Goal: Task Accomplishment & Management: Complete application form

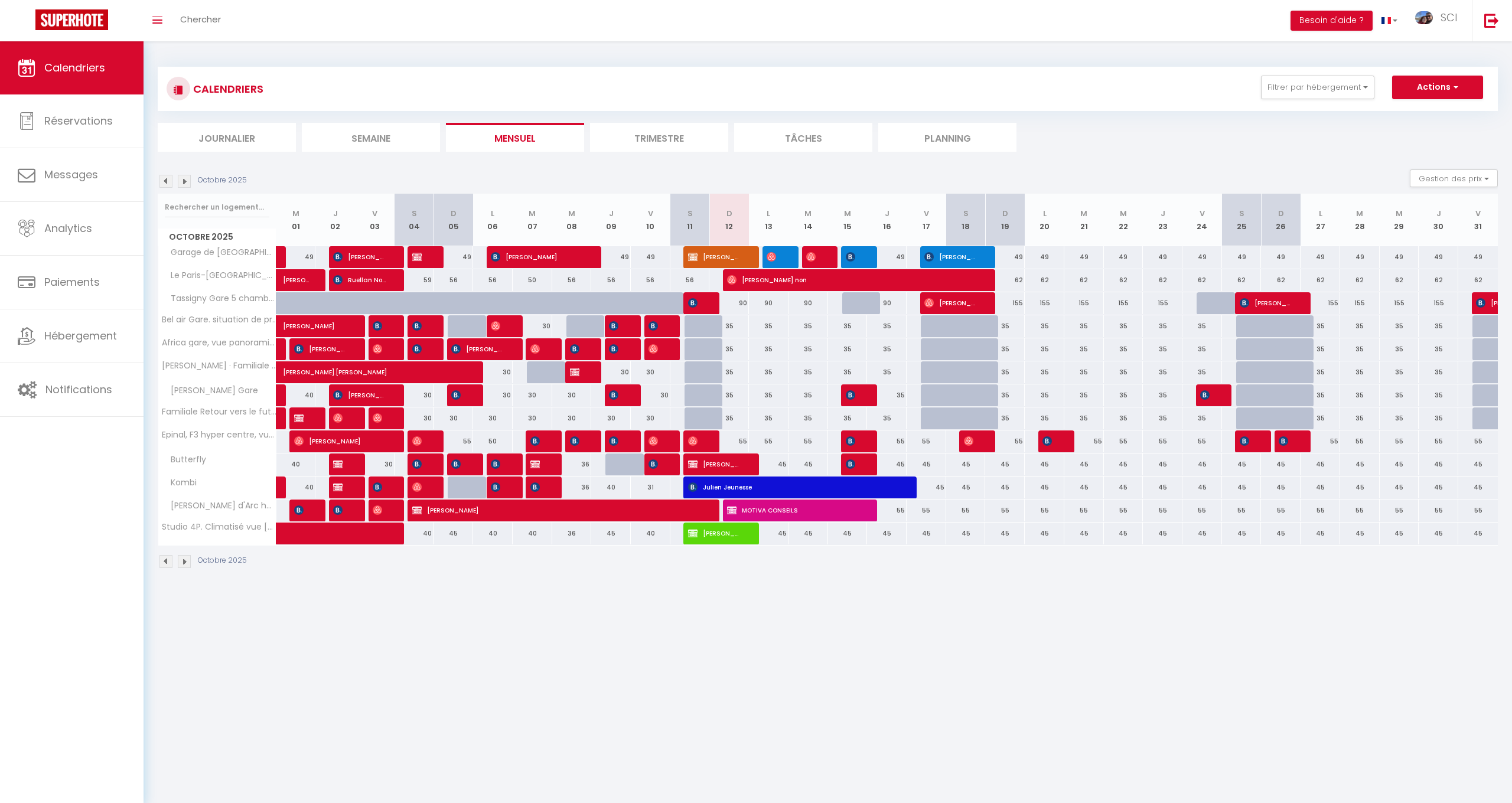
click at [661, 515] on span "[PERSON_NAME]" at bounding box center [557, 510] width 290 height 23
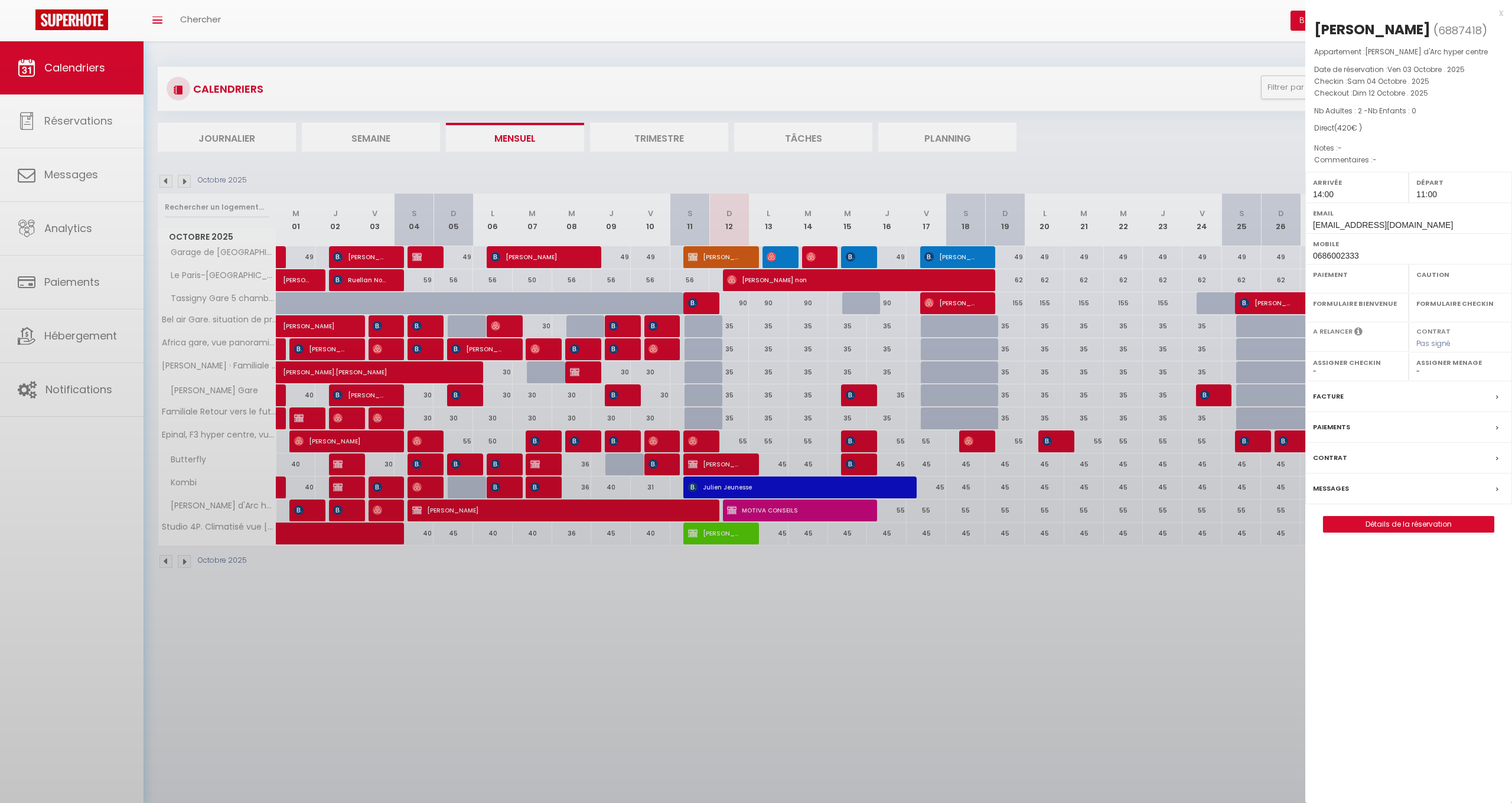
select select "KO"
select select "0"
select select "1"
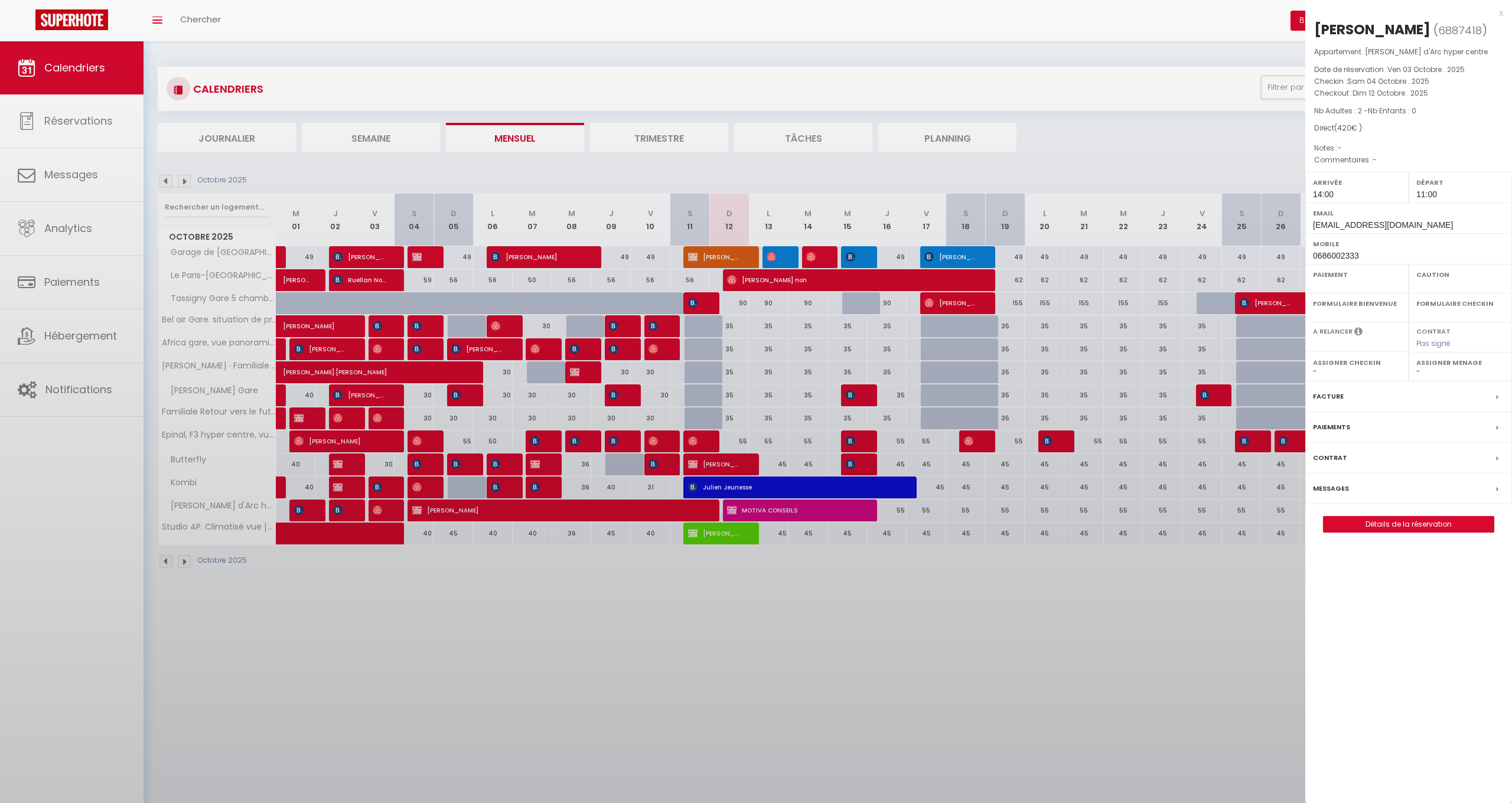
select select
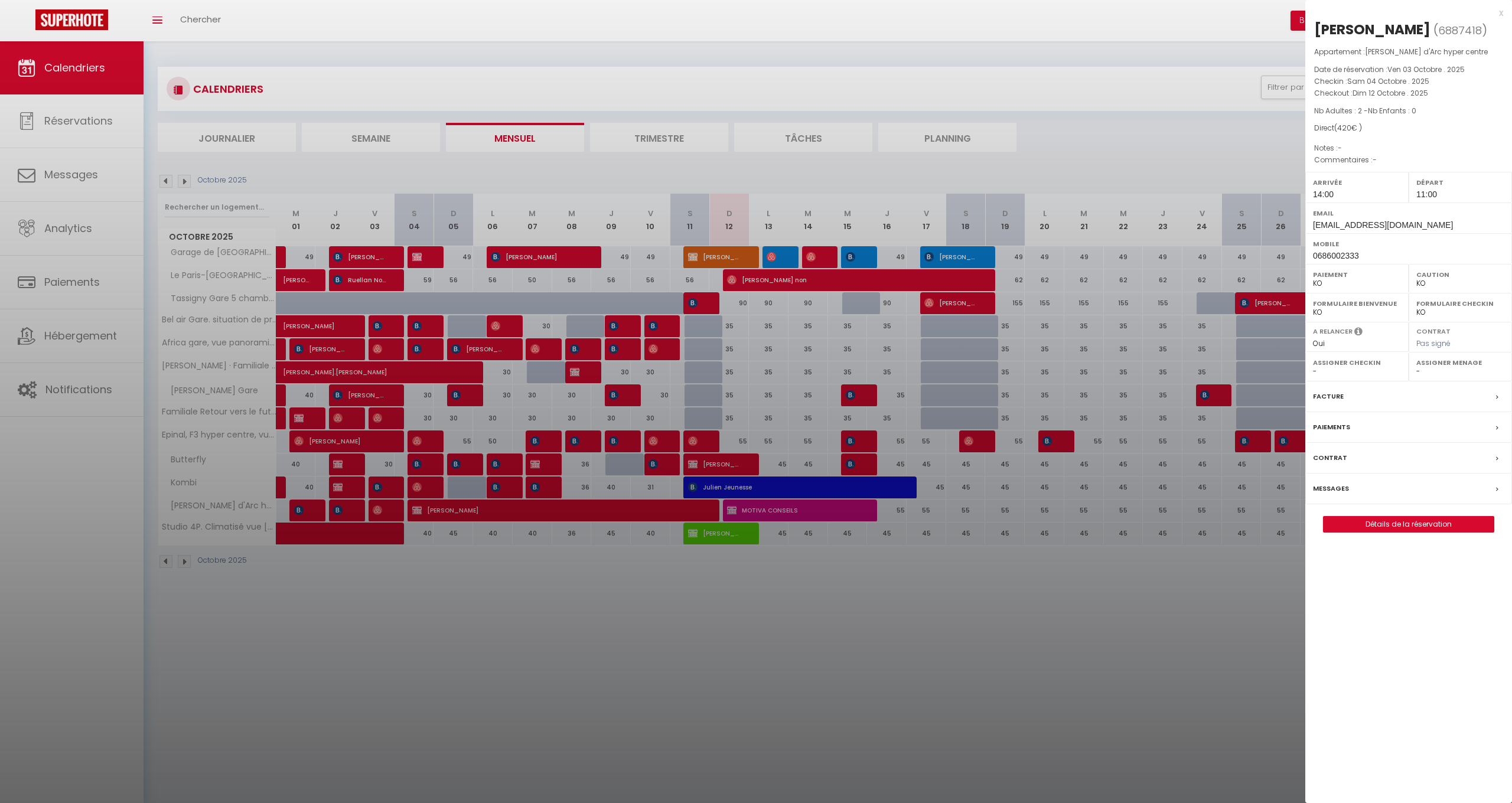
select select "51582"
click at [1393, 517] on link "Détails de la réservation" at bounding box center [1409, 524] width 170 height 15
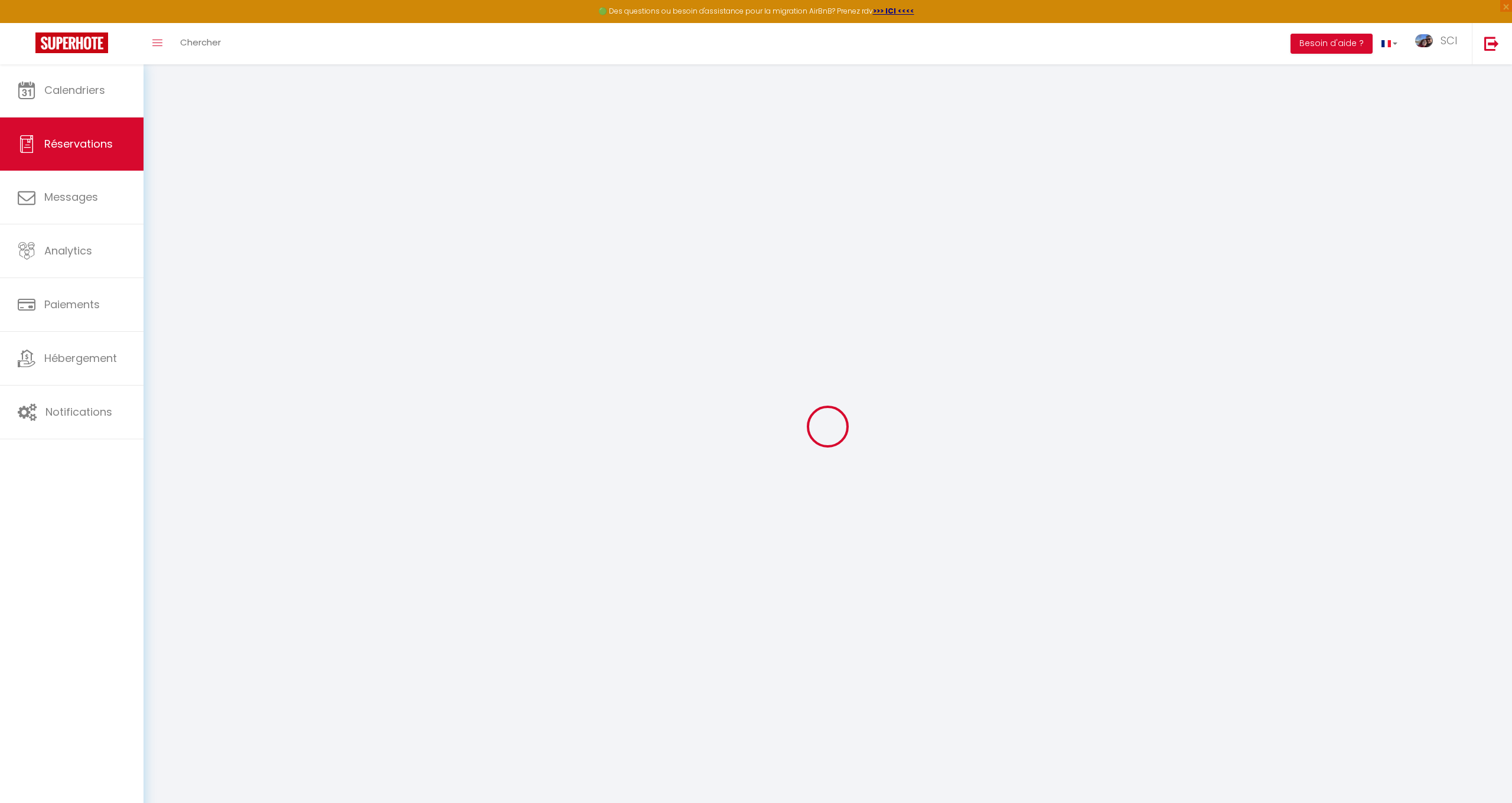
select select
checkbox input "false"
select select
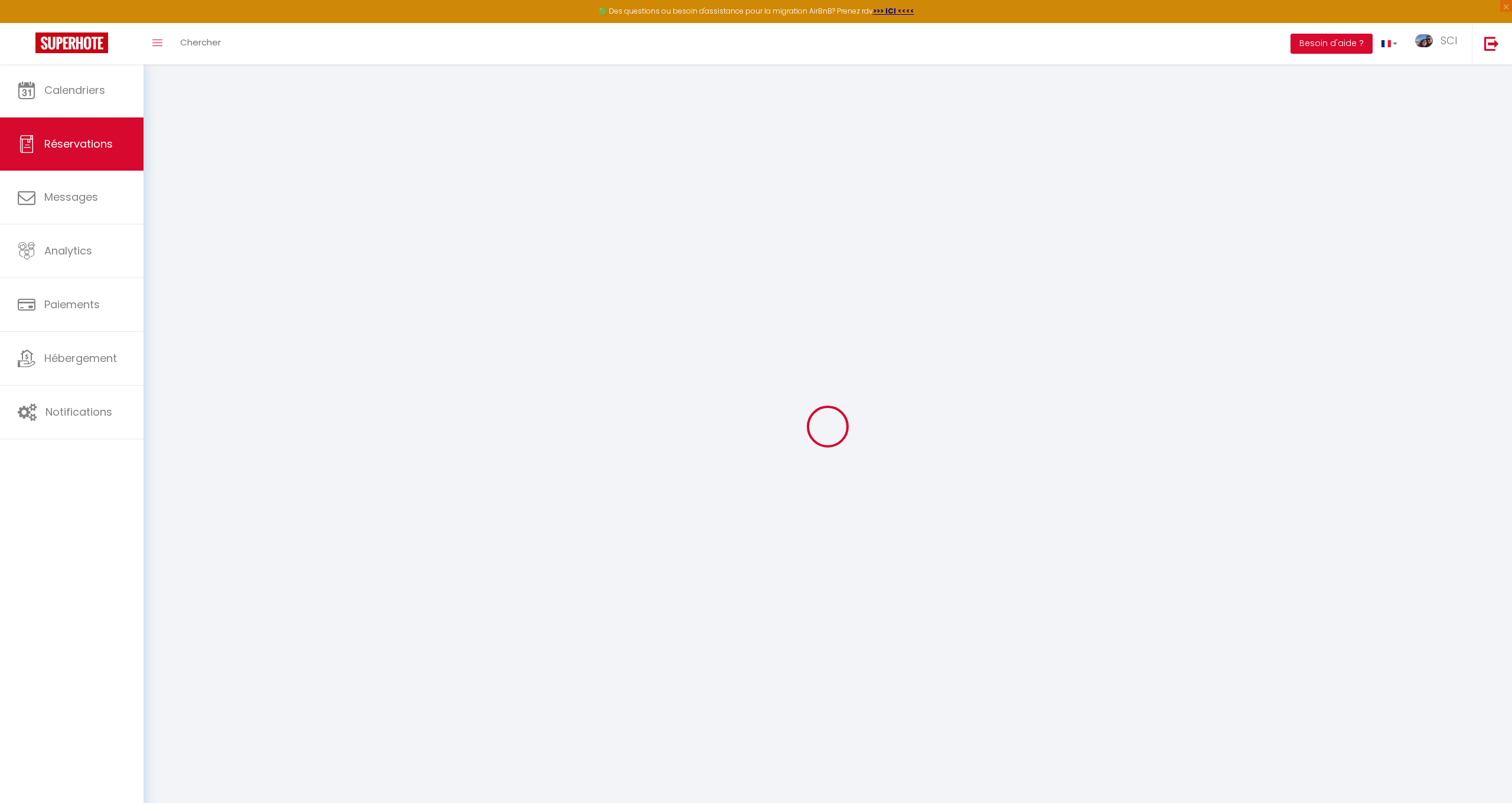
select select
checkbox input "false"
select select
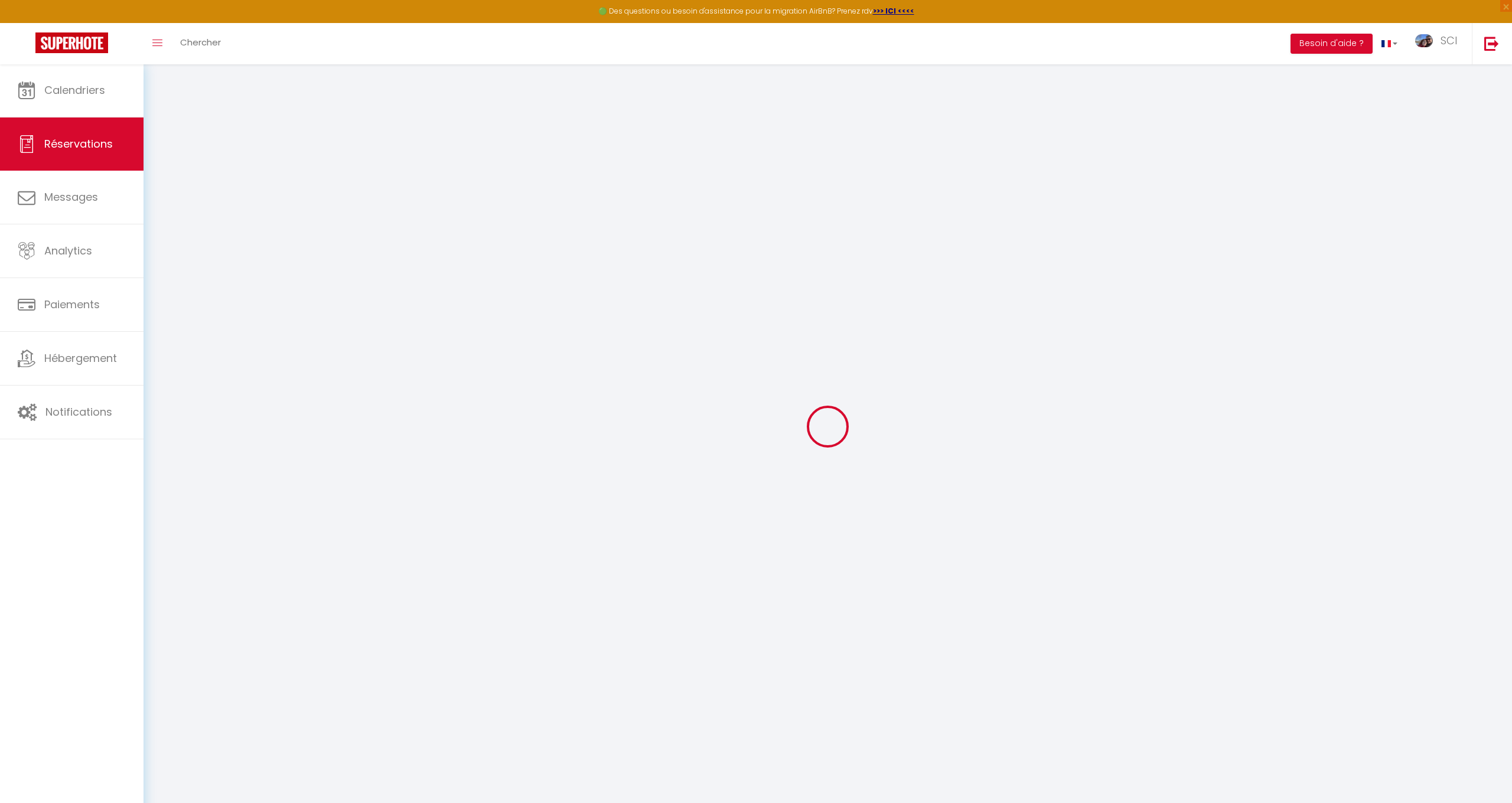
select select
checkbox input "false"
select select
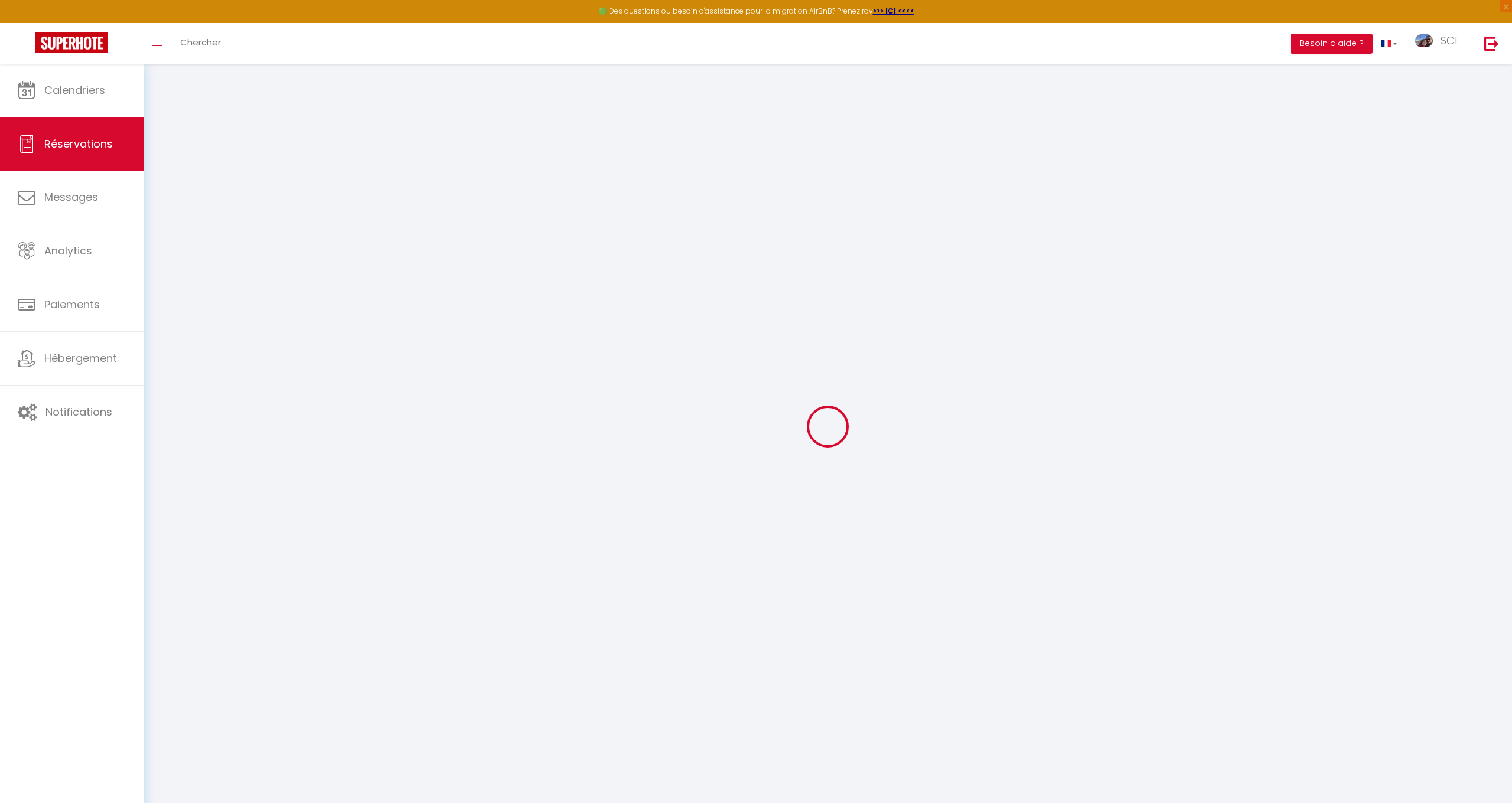
checkbox input "false"
select select
checkbox input "false"
select select "14:00"
select select "11:00"
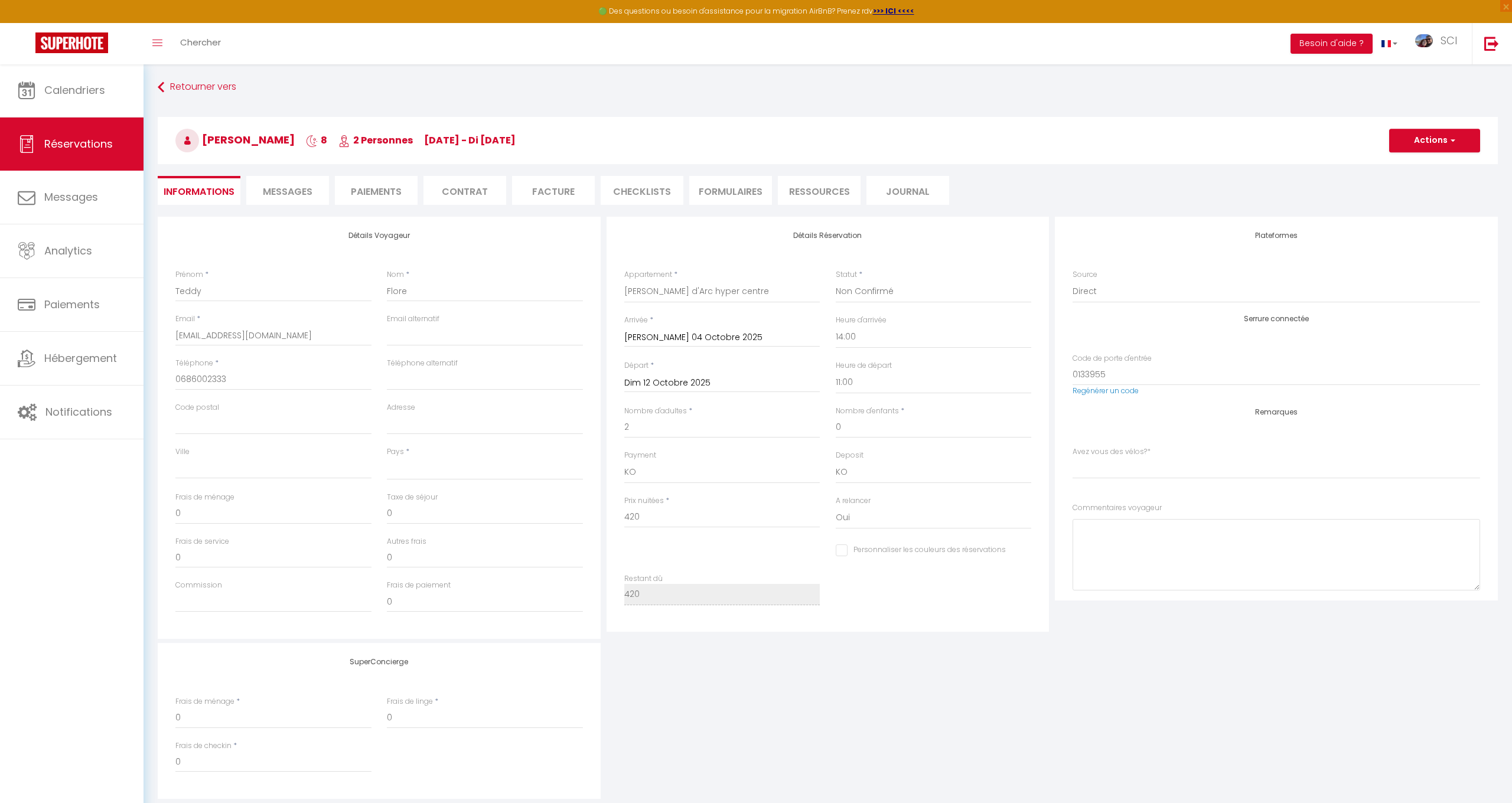
click at [1434, 135] on button "Actions" at bounding box center [1434, 140] width 91 height 24
click at [1411, 185] on link "Dupliquer" at bounding box center [1423, 183] width 93 height 15
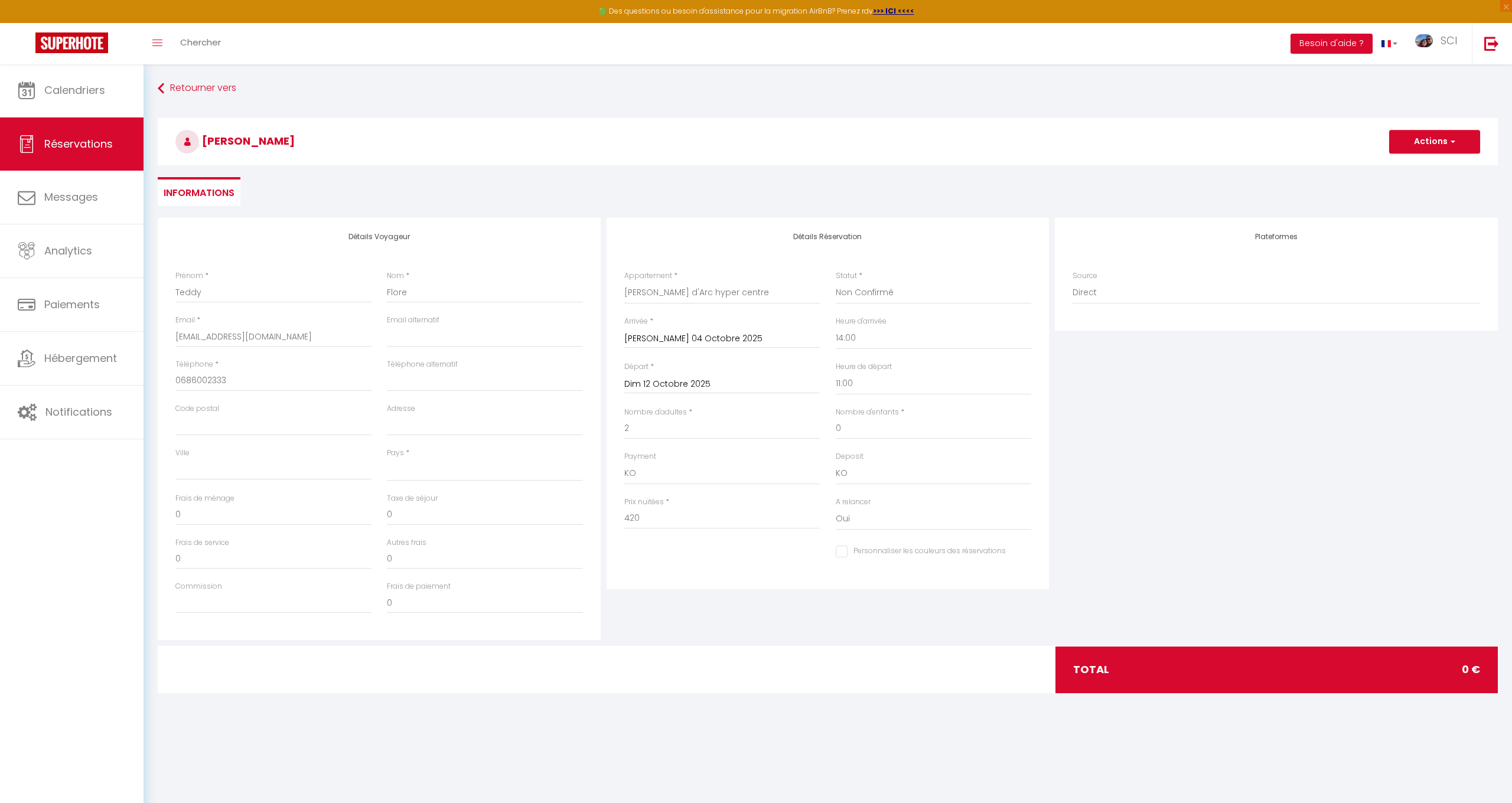
select select
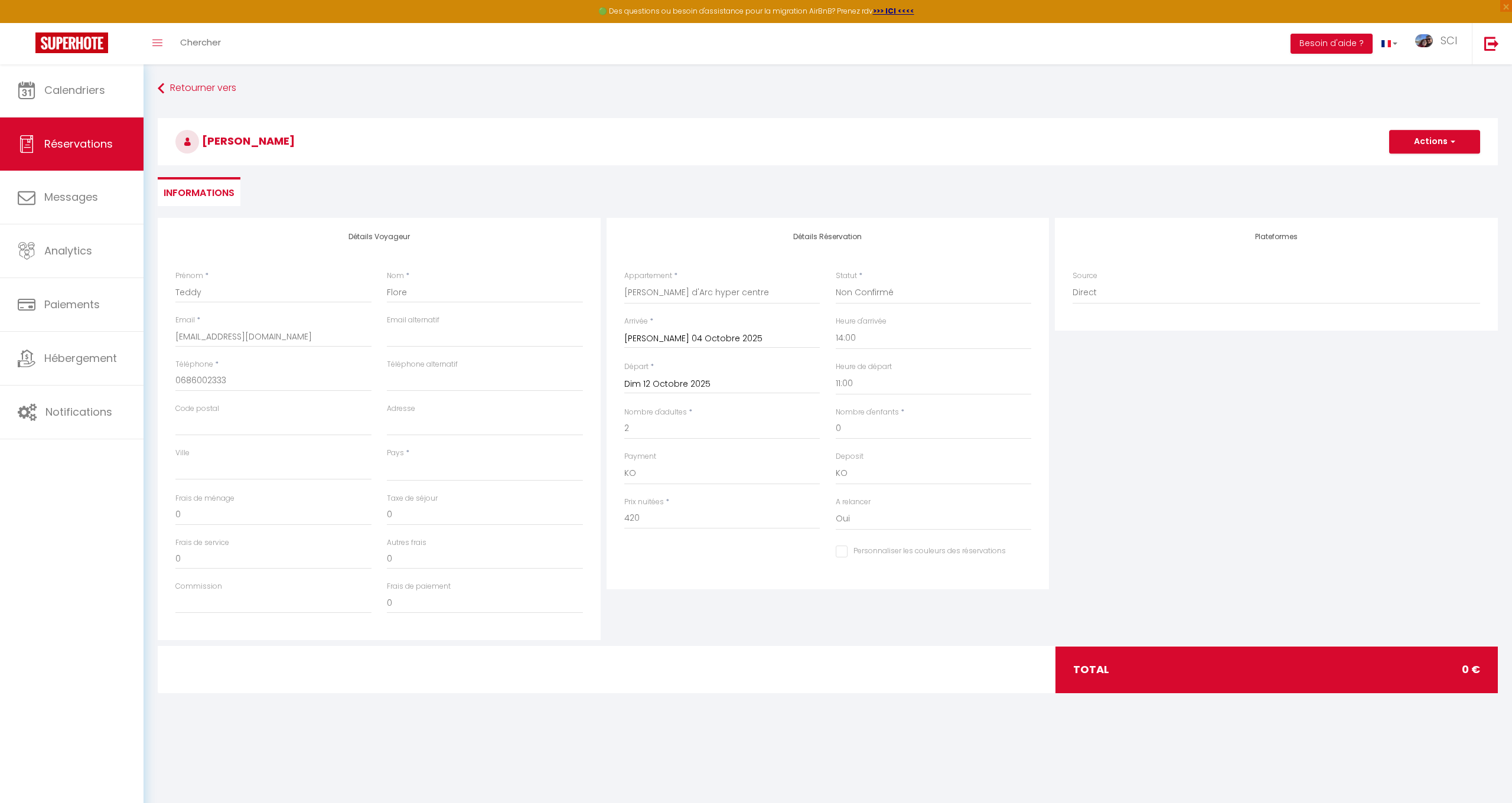
checkbox input "false"
select select "30690"
select select
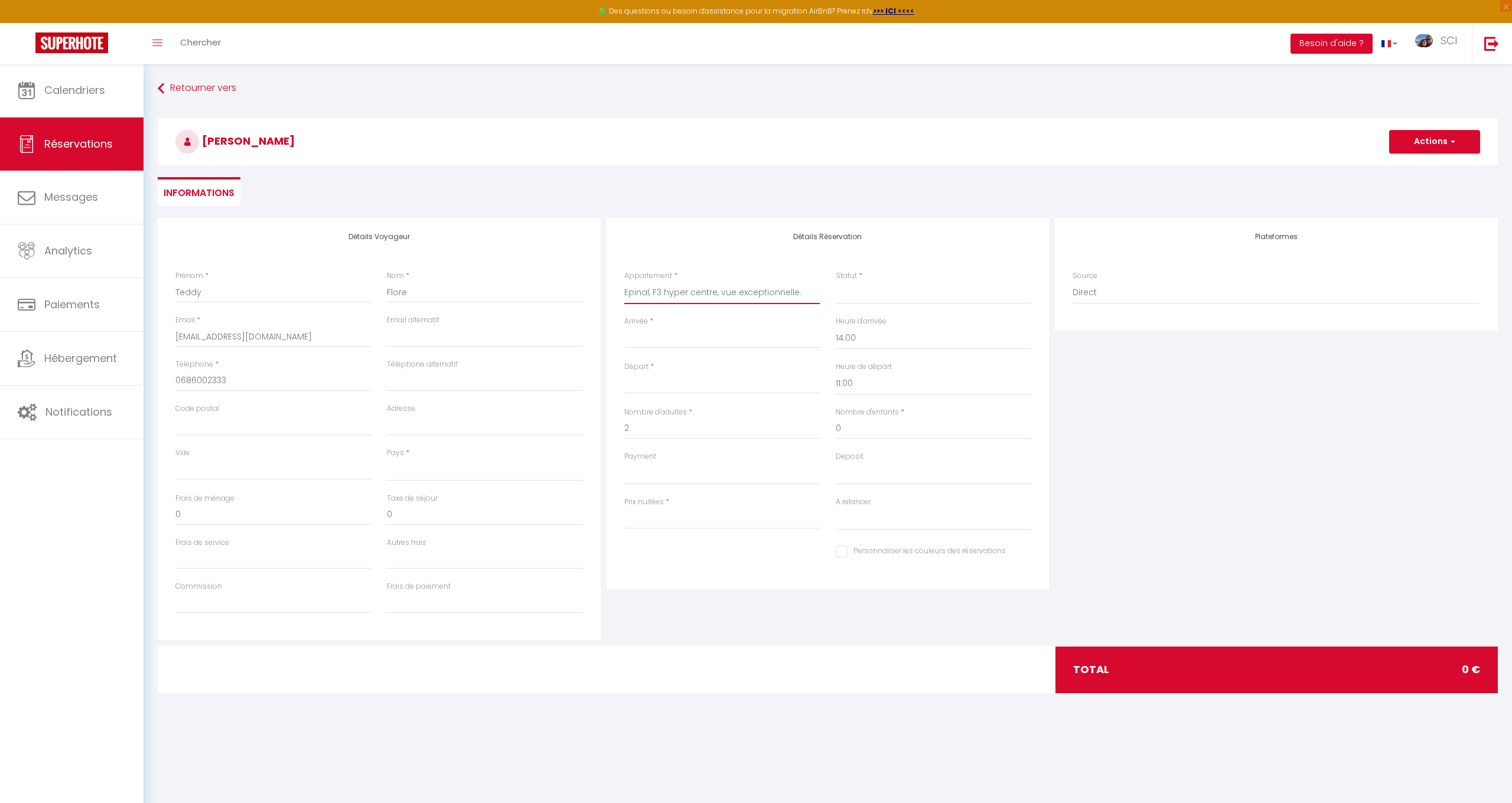
select select
type input "0"
select select
checkbox input "false"
select select
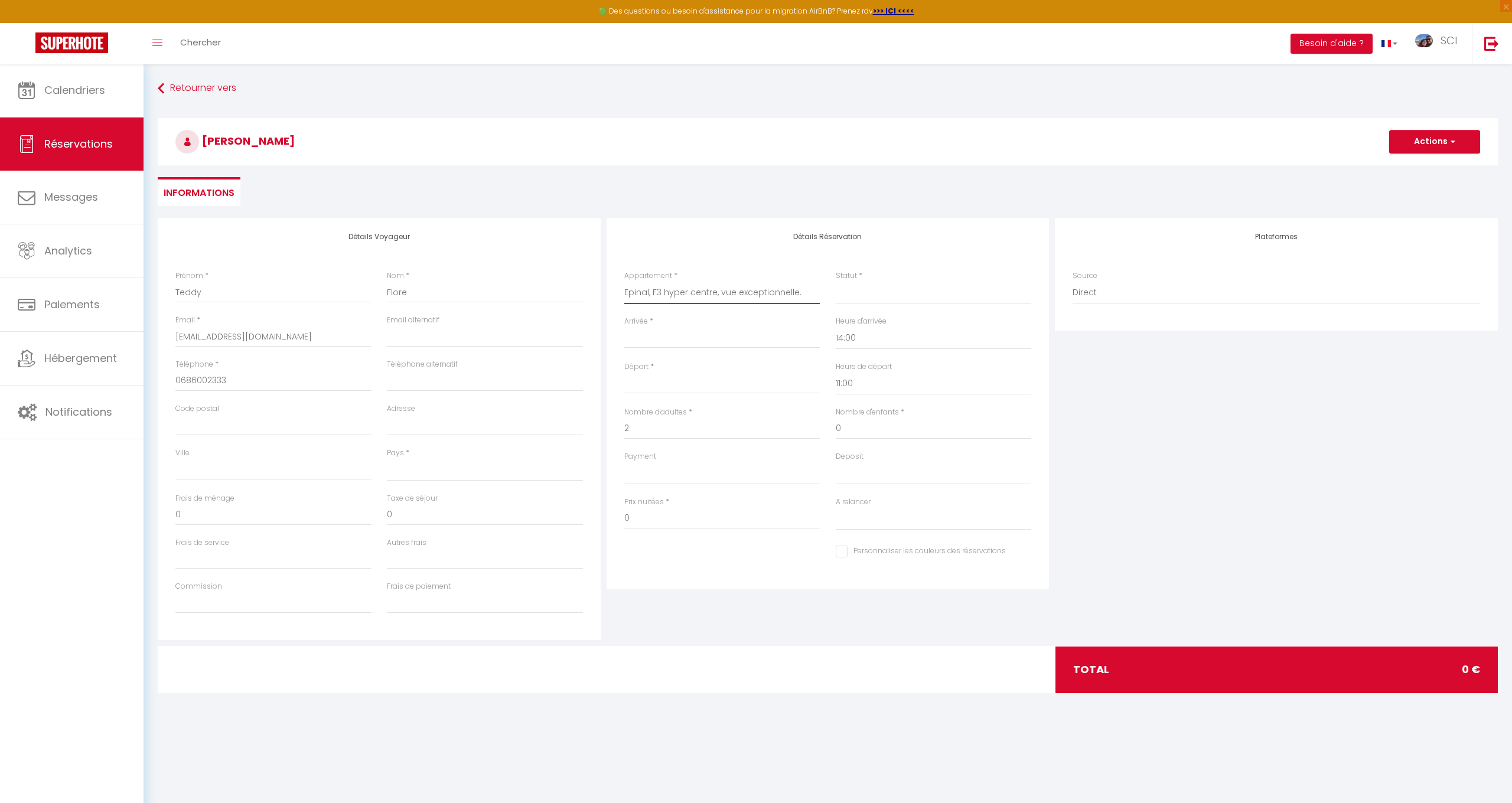
select select
checkbox input "false"
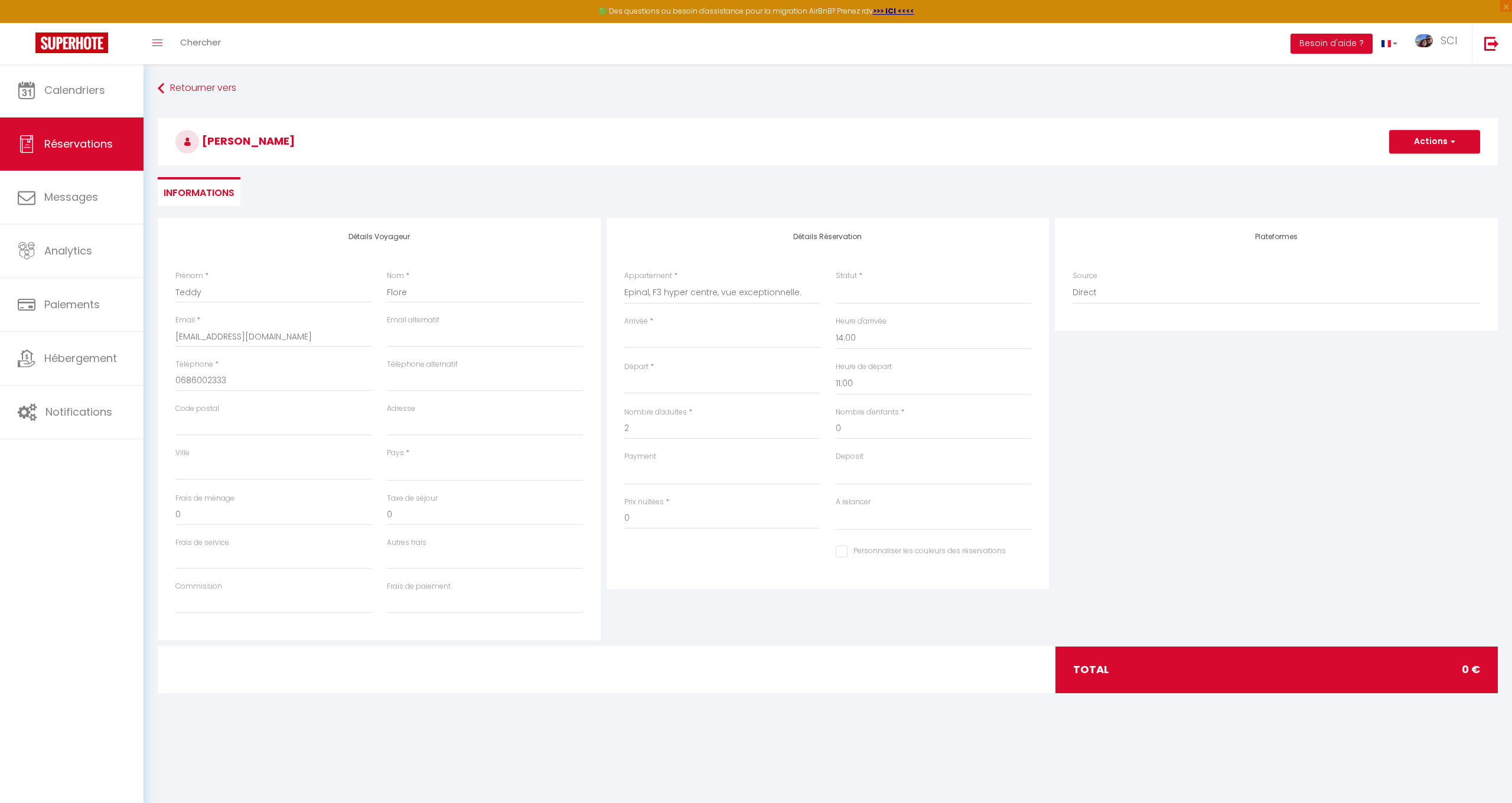
click at [663, 340] on input "Arrivée" at bounding box center [722, 339] width 196 height 15
click at [641, 316] on label "Arrivée" at bounding box center [636, 321] width 24 height 11
click at [641, 332] on input "Arrivée" at bounding box center [722, 339] width 196 height 15
click at [645, 327] on div "< [DATE] > Dim Lun Mar Mer Jeu Ven Sam 1 2 3 4 5 6 7 8 9 10 11 12 13 14 15 16 1…" at bounding box center [722, 338] width 196 height 21
click at [640, 333] on input "Arrivée" at bounding box center [722, 339] width 196 height 15
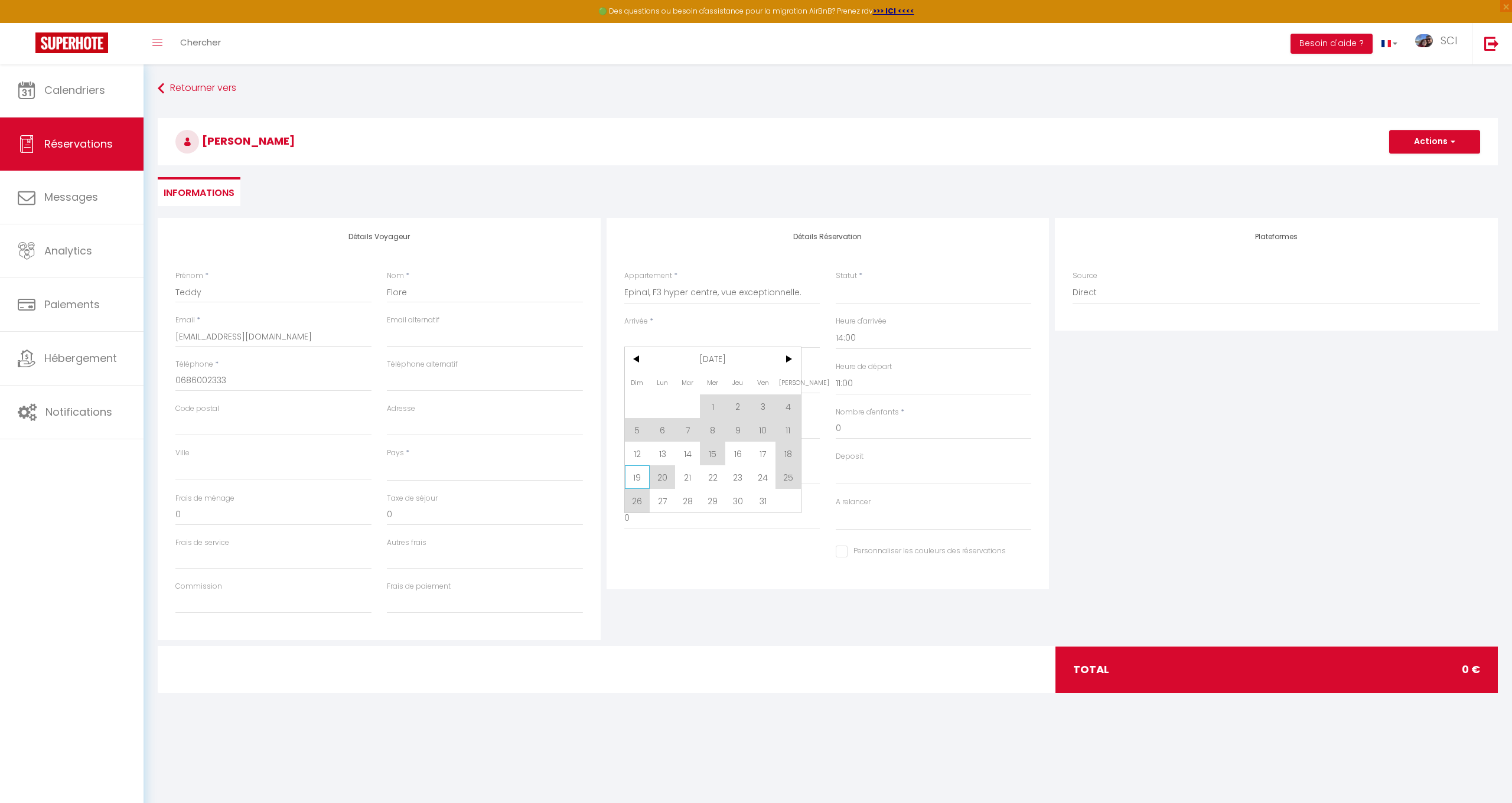
click at [638, 478] on span "19" at bounding box center [638, 477] width 26 height 24
select select
type input "10"
type input "3"
select select
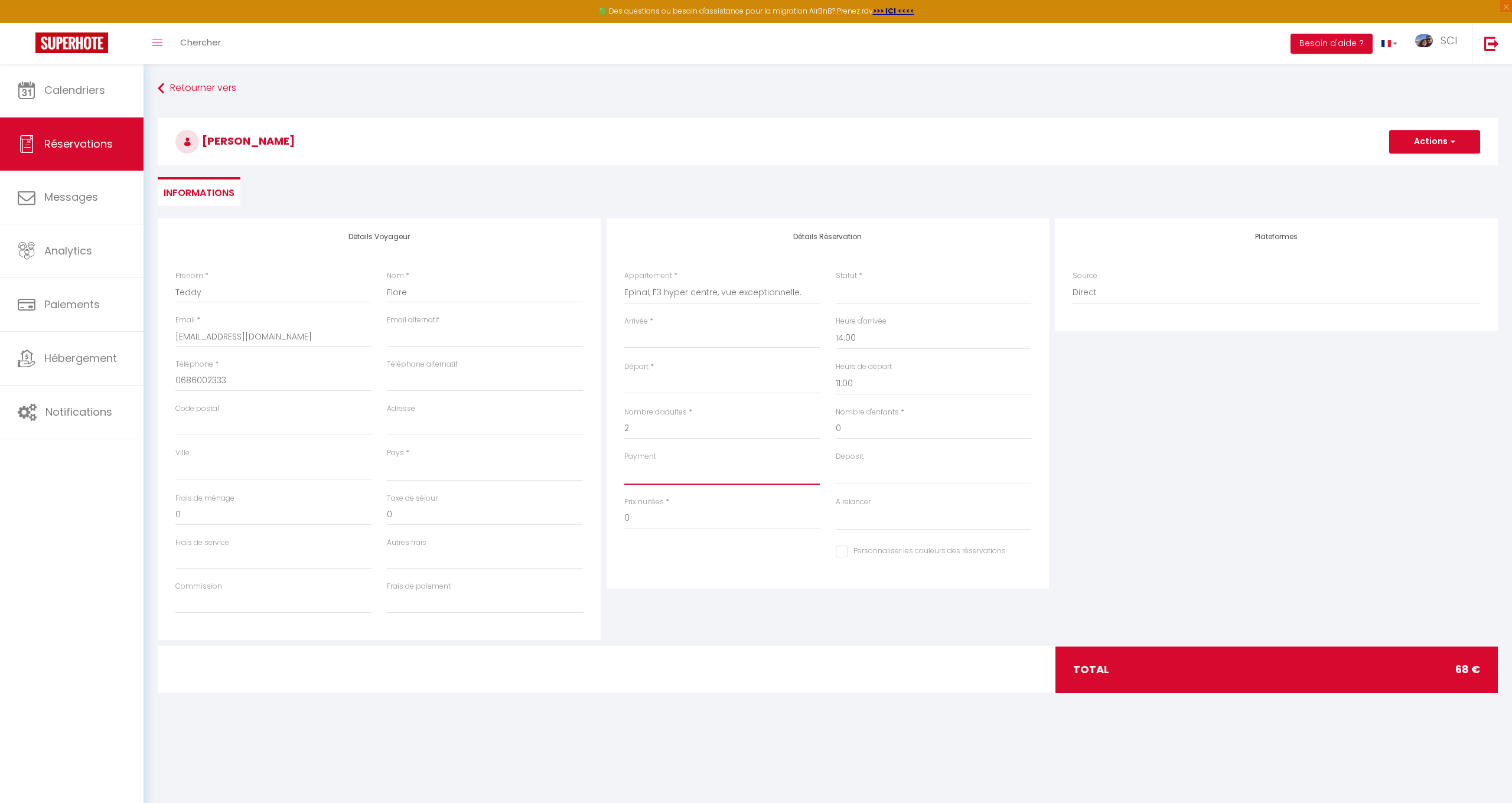
type input "Dim 19 Octobre 2025"
type input "Lun 20 Octobre 2025"
select select
type input "55"
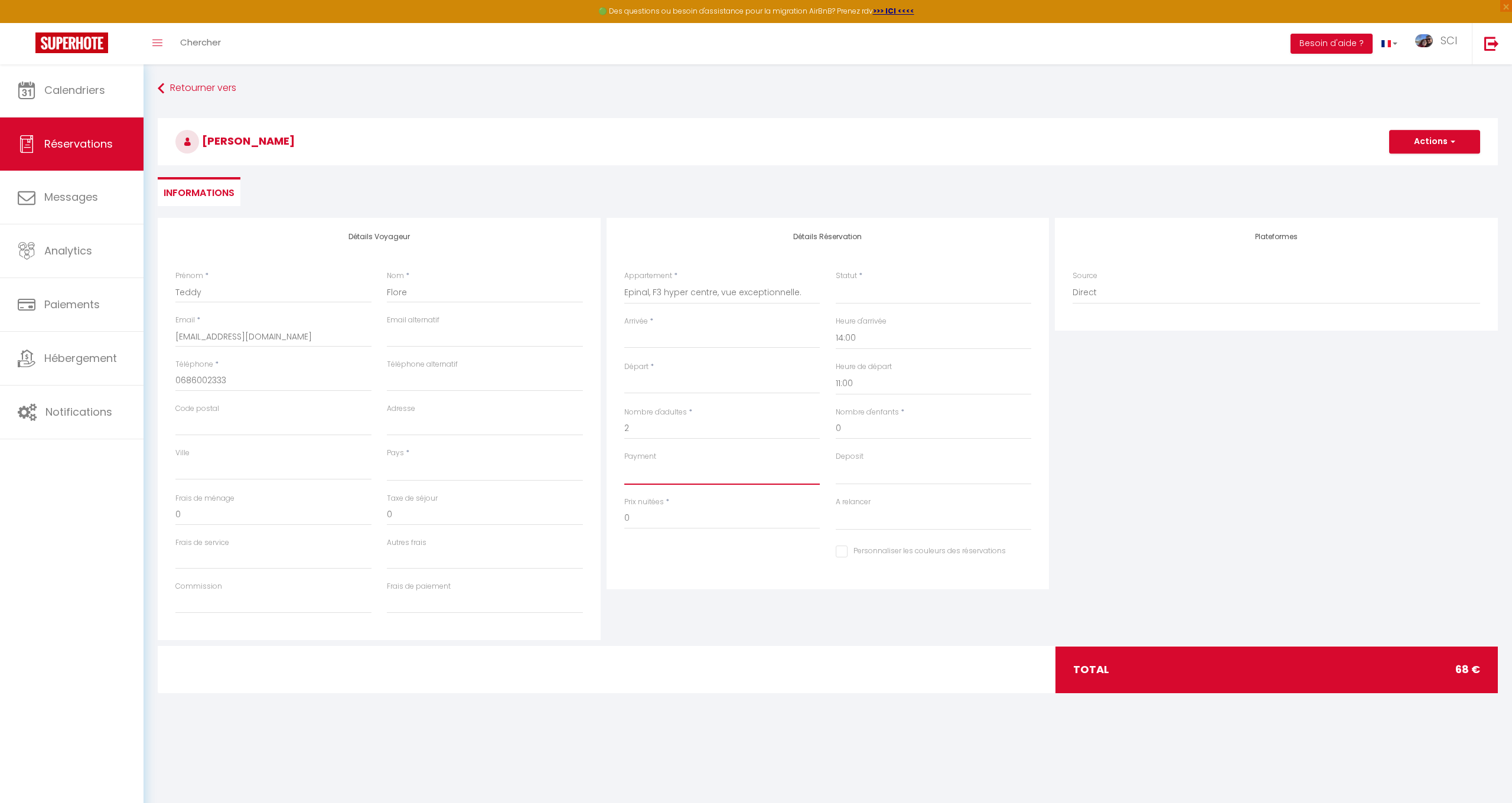
select select
checkbox input "false"
click at [638, 478] on select "OK KO" at bounding box center [722, 473] width 196 height 23
select select "12"
select select
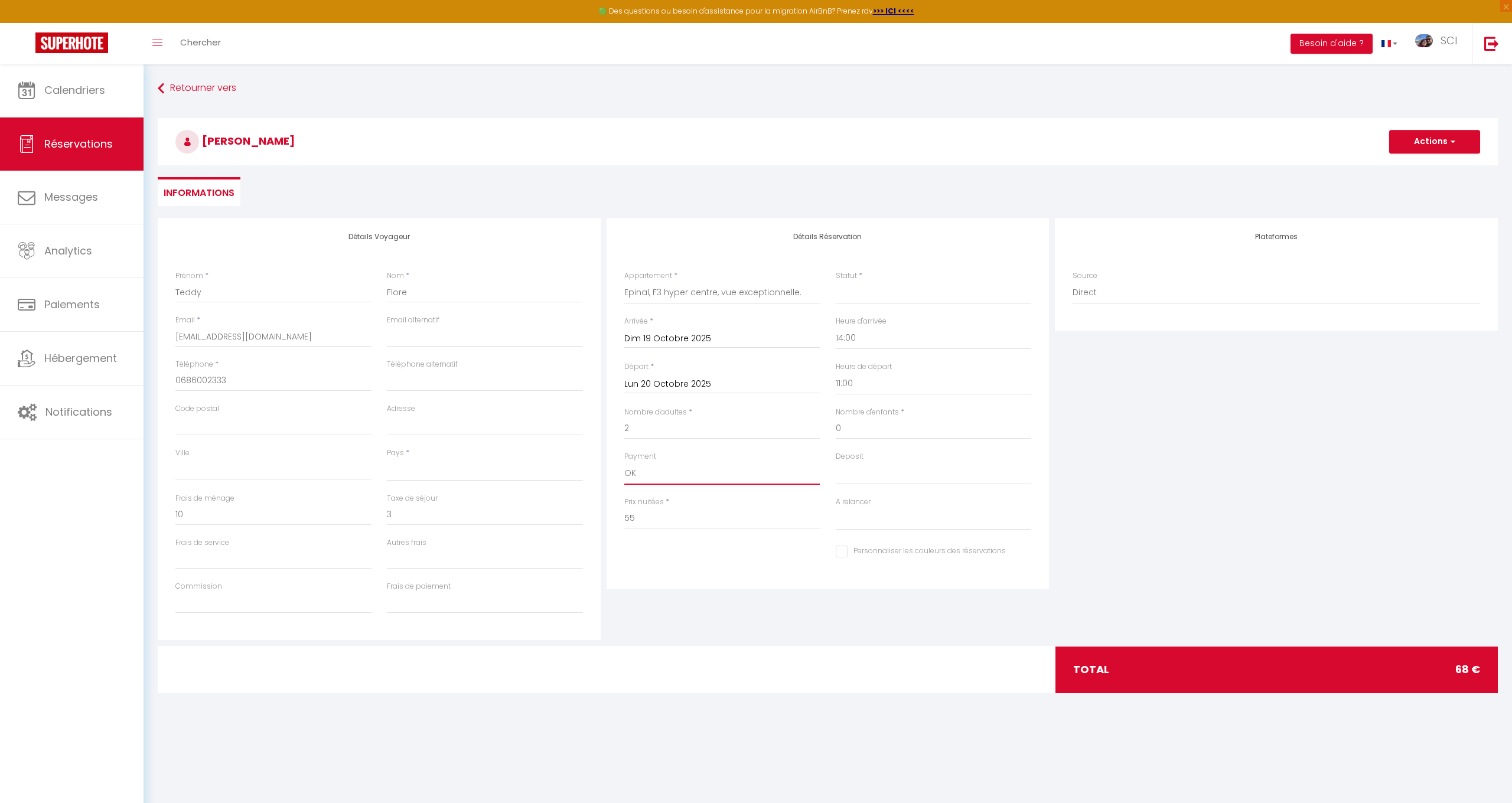
select select
checkbox input "false"
click at [644, 515] on input "55" at bounding box center [722, 518] width 196 height 21
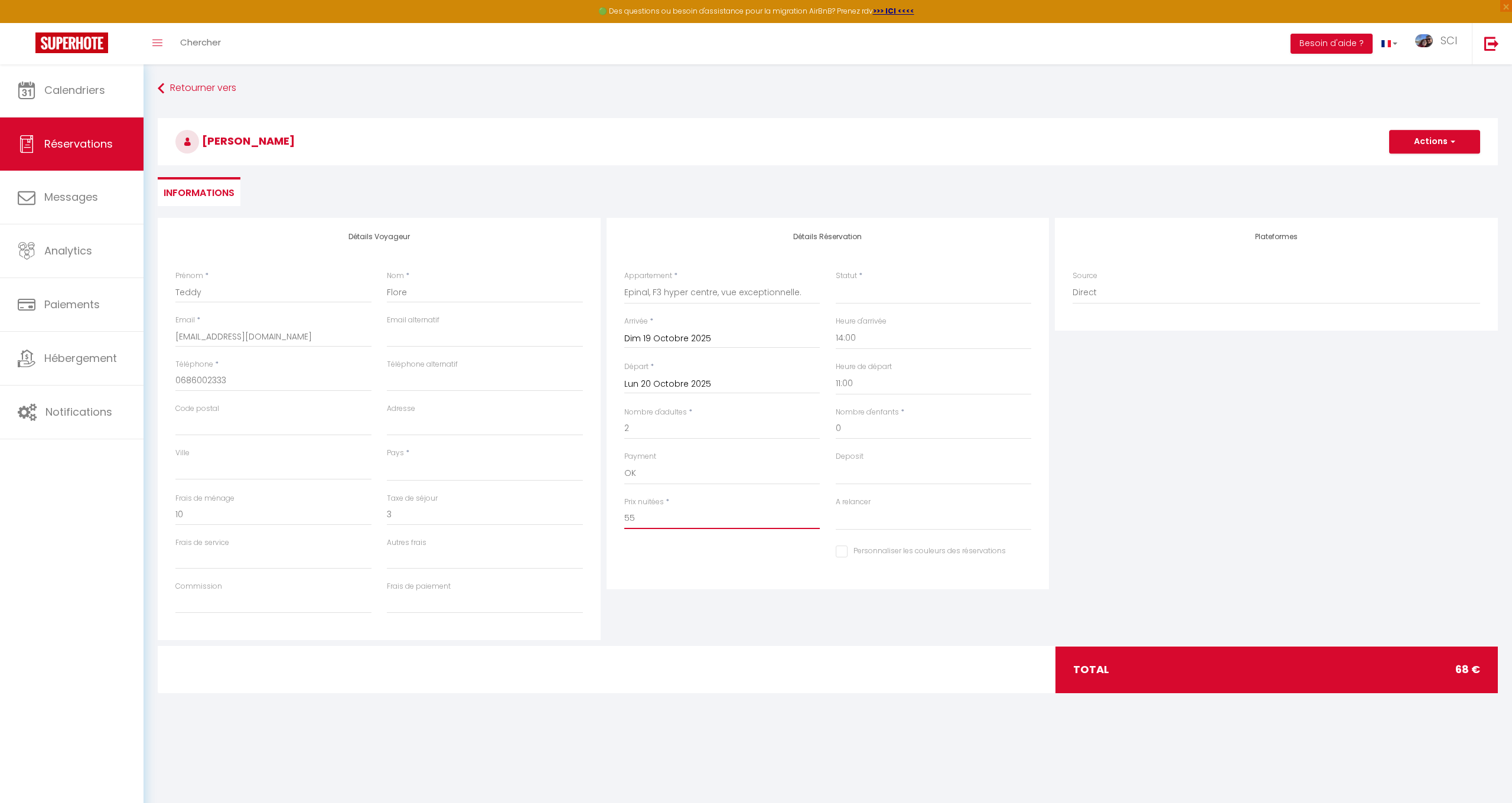
type input "5"
type input "60"
select select
type input "0"
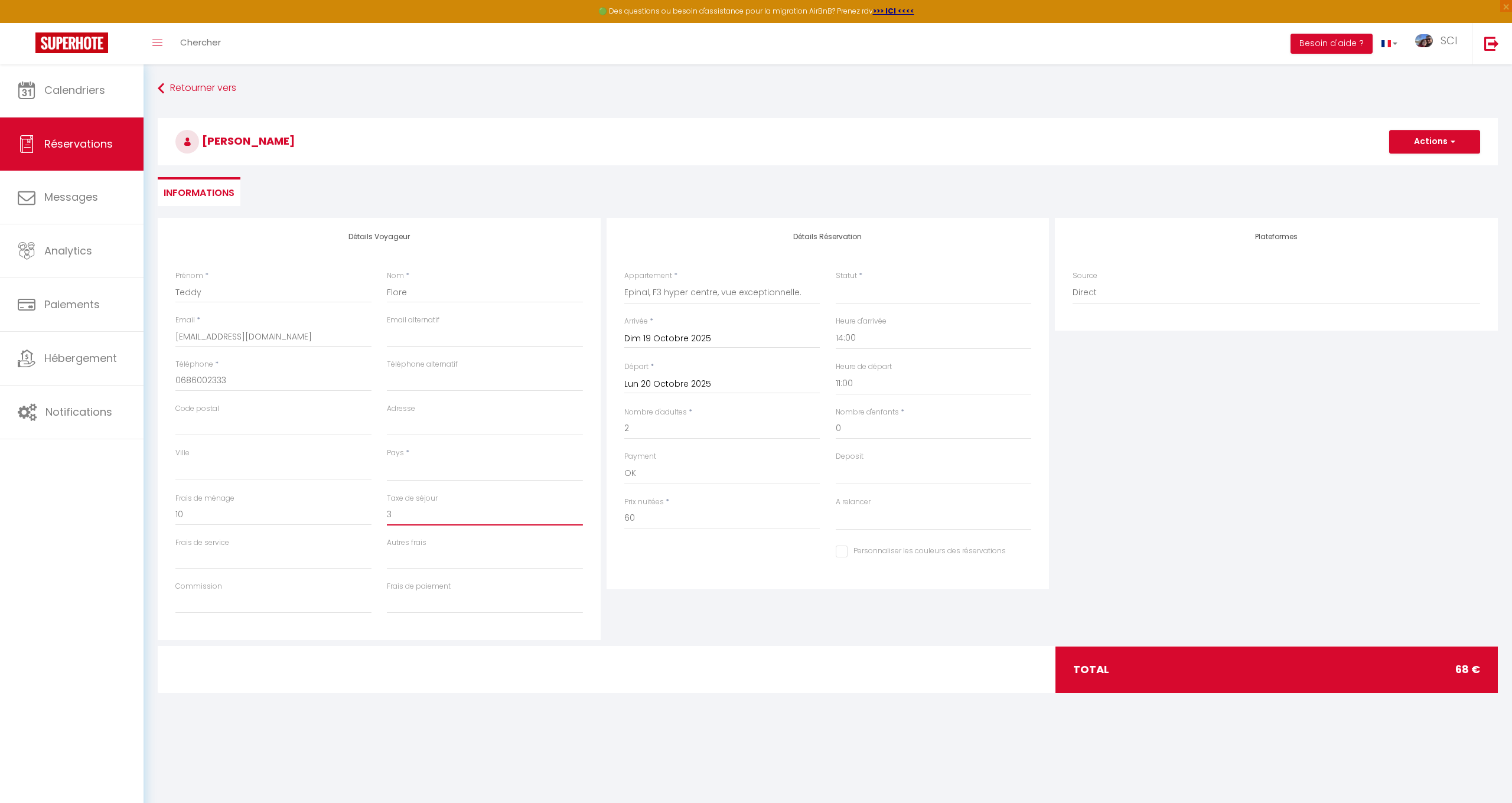
select select
checkbox input "false"
click at [887, 278] on div "Statut * Confirmé Non Confirmé Annulé Annulé par le voyageur No Show Request" at bounding box center [934, 287] width 196 height 34
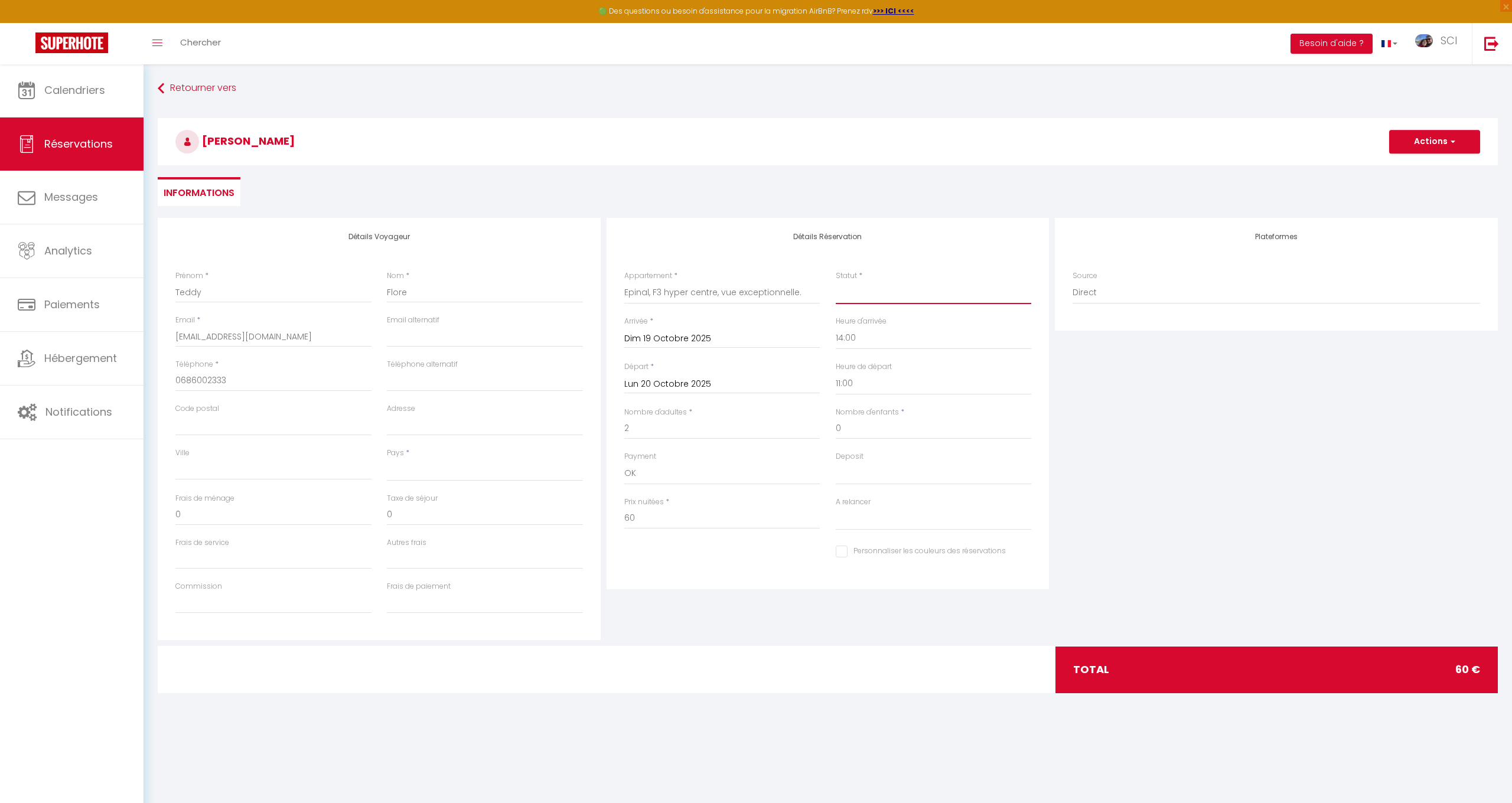
select select "1"
select select
checkbox input "false"
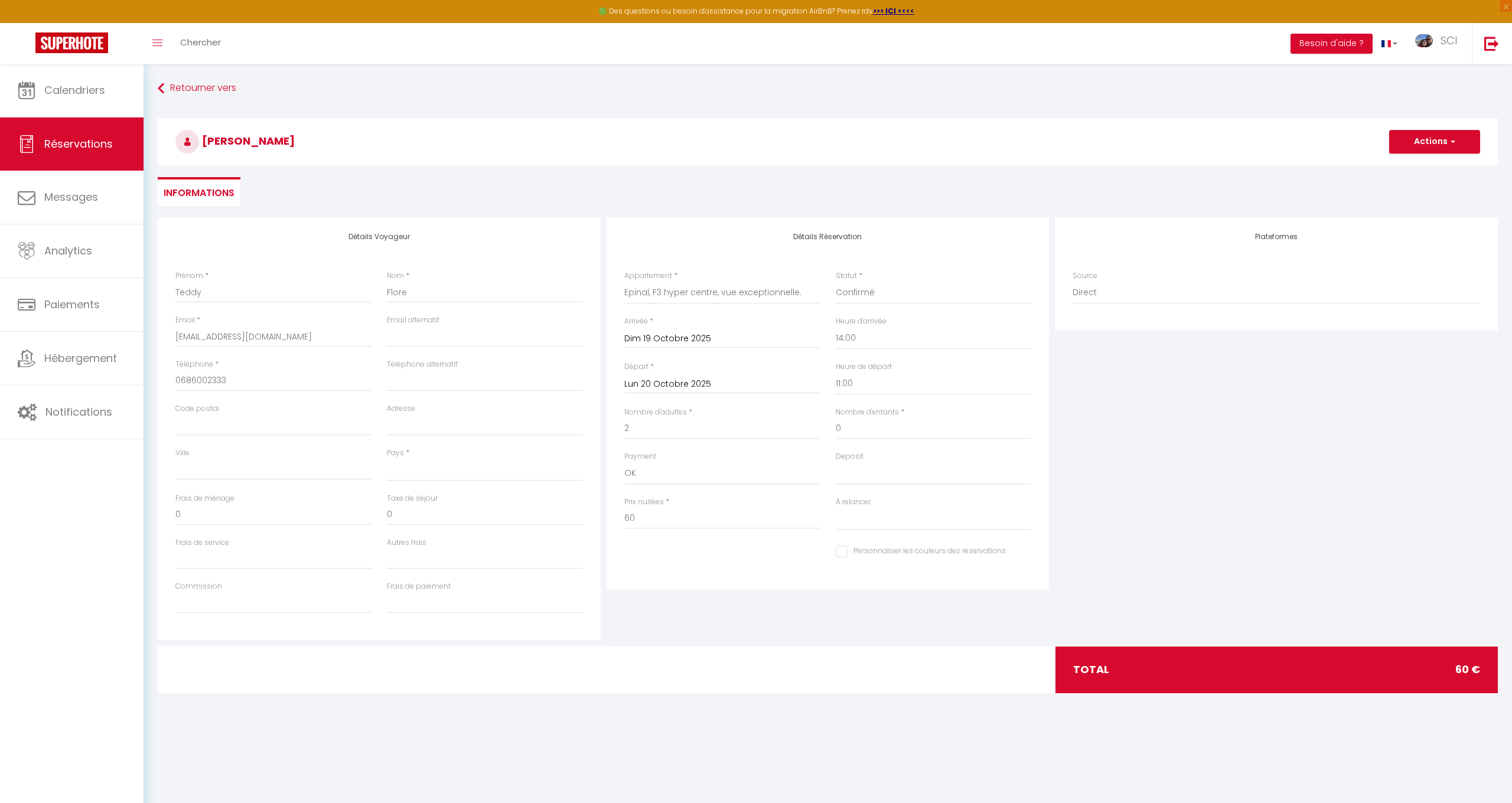
click at [1460, 142] on button "Actions" at bounding box center [1434, 142] width 91 height 24
click at [1420, 163] on link "Enregistrer" at bounding box center [1423, 167] width 93 height 15
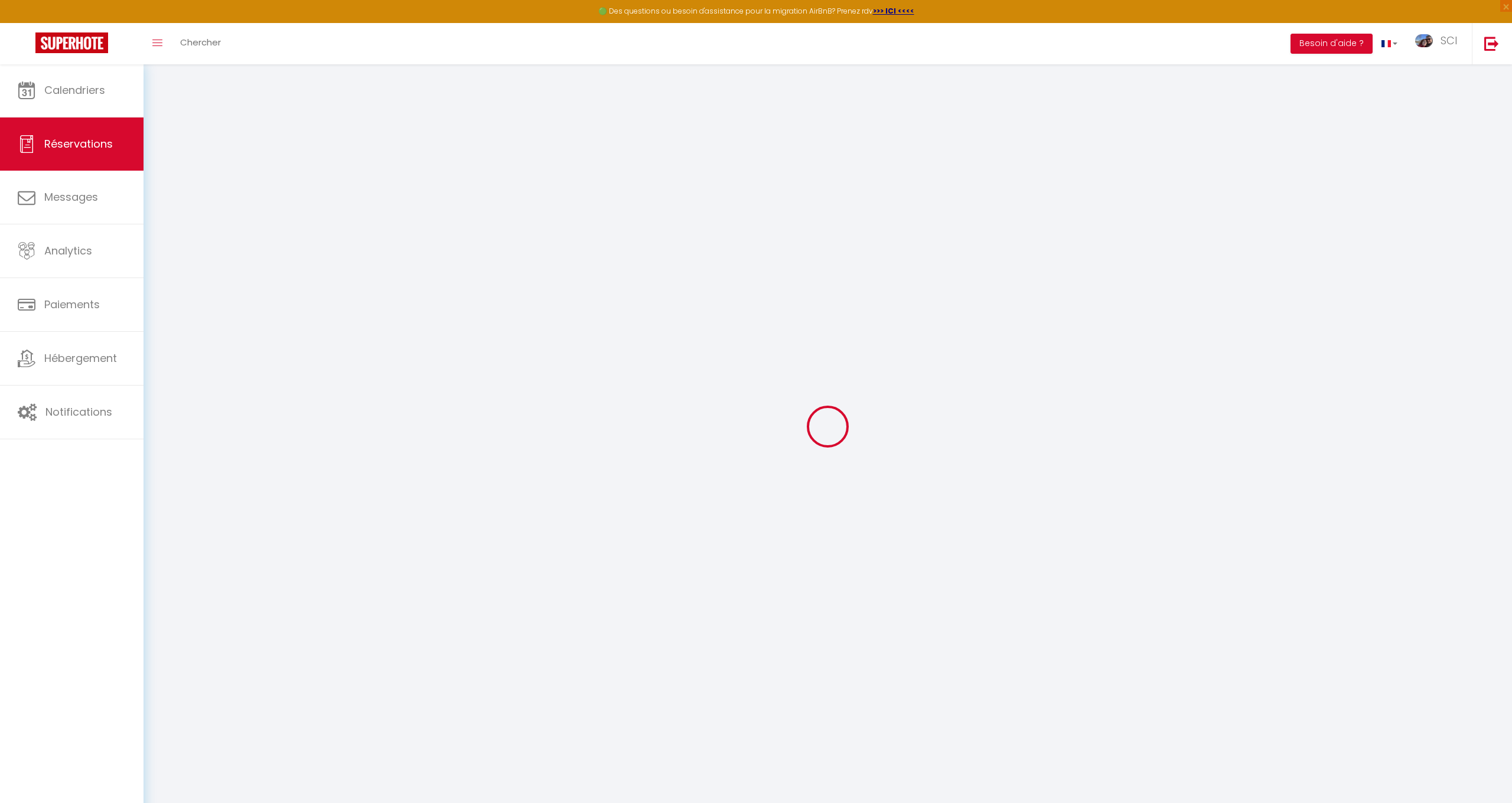
select select "not_cancelled"
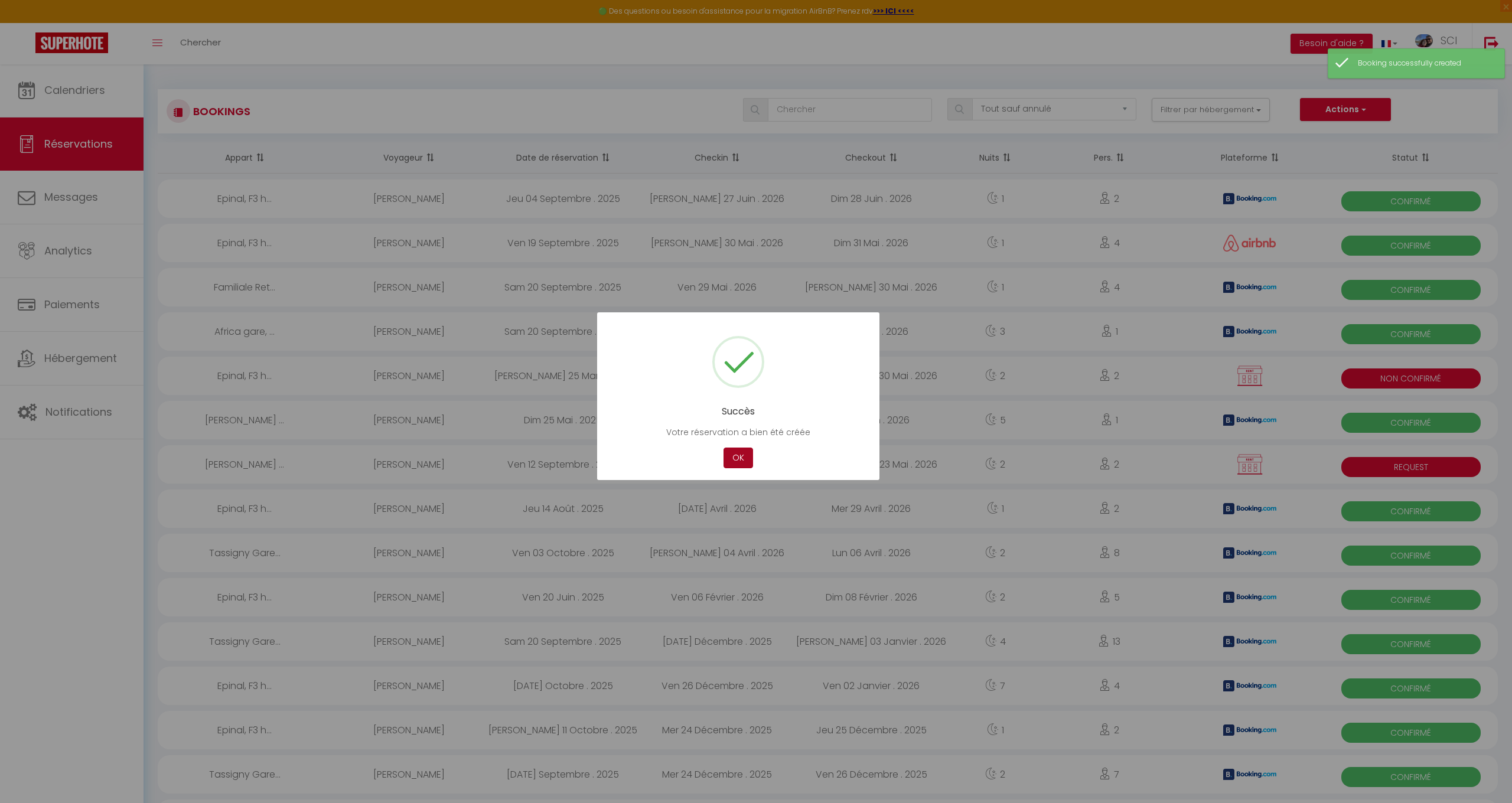
click at [736, 451] on button "OK" at bounding box center [738, 458] width 29 height 21
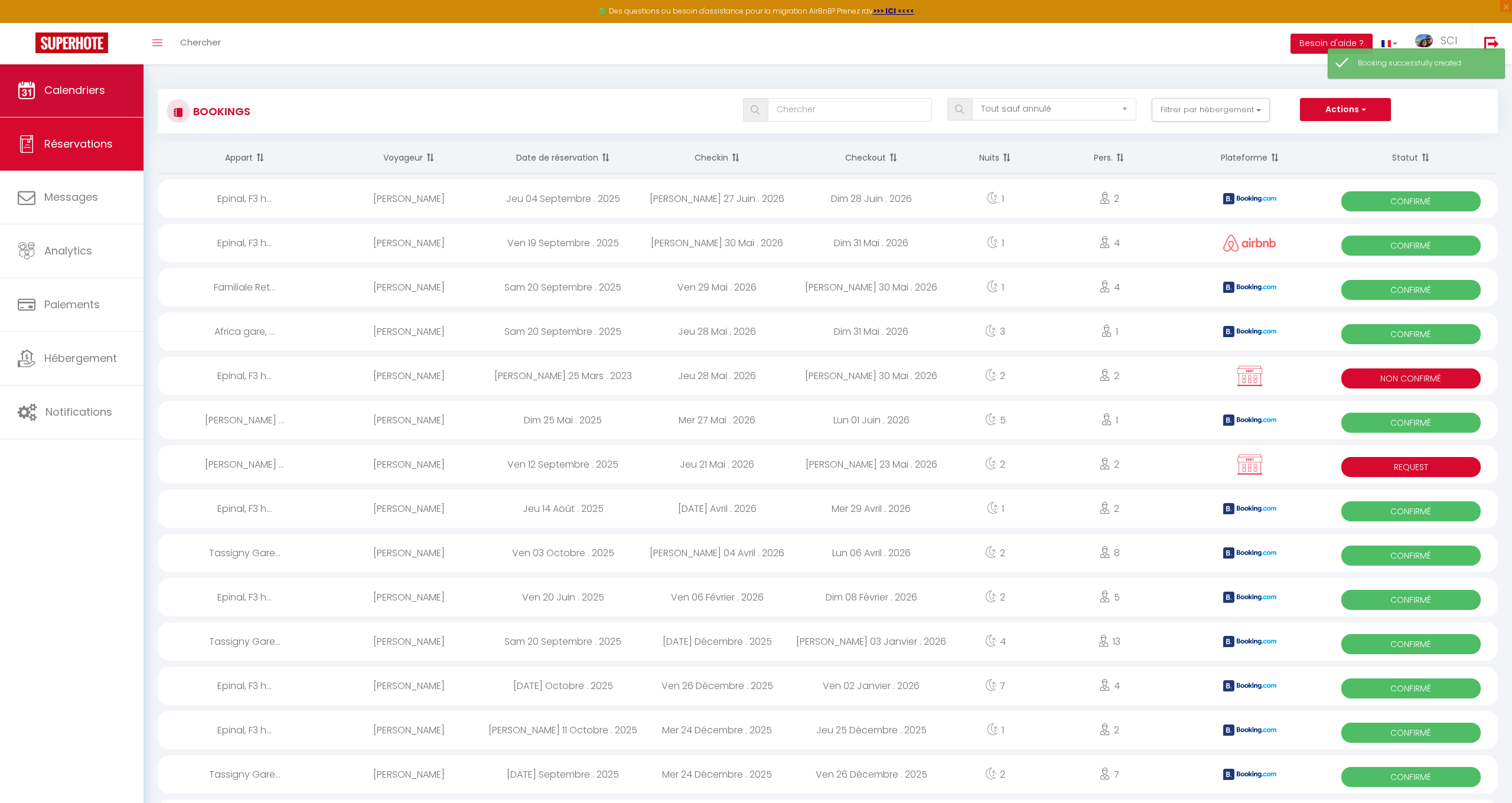
click at [50, 93] on span "Calendriers" at bounding box center [75, 90] width 61 height 15
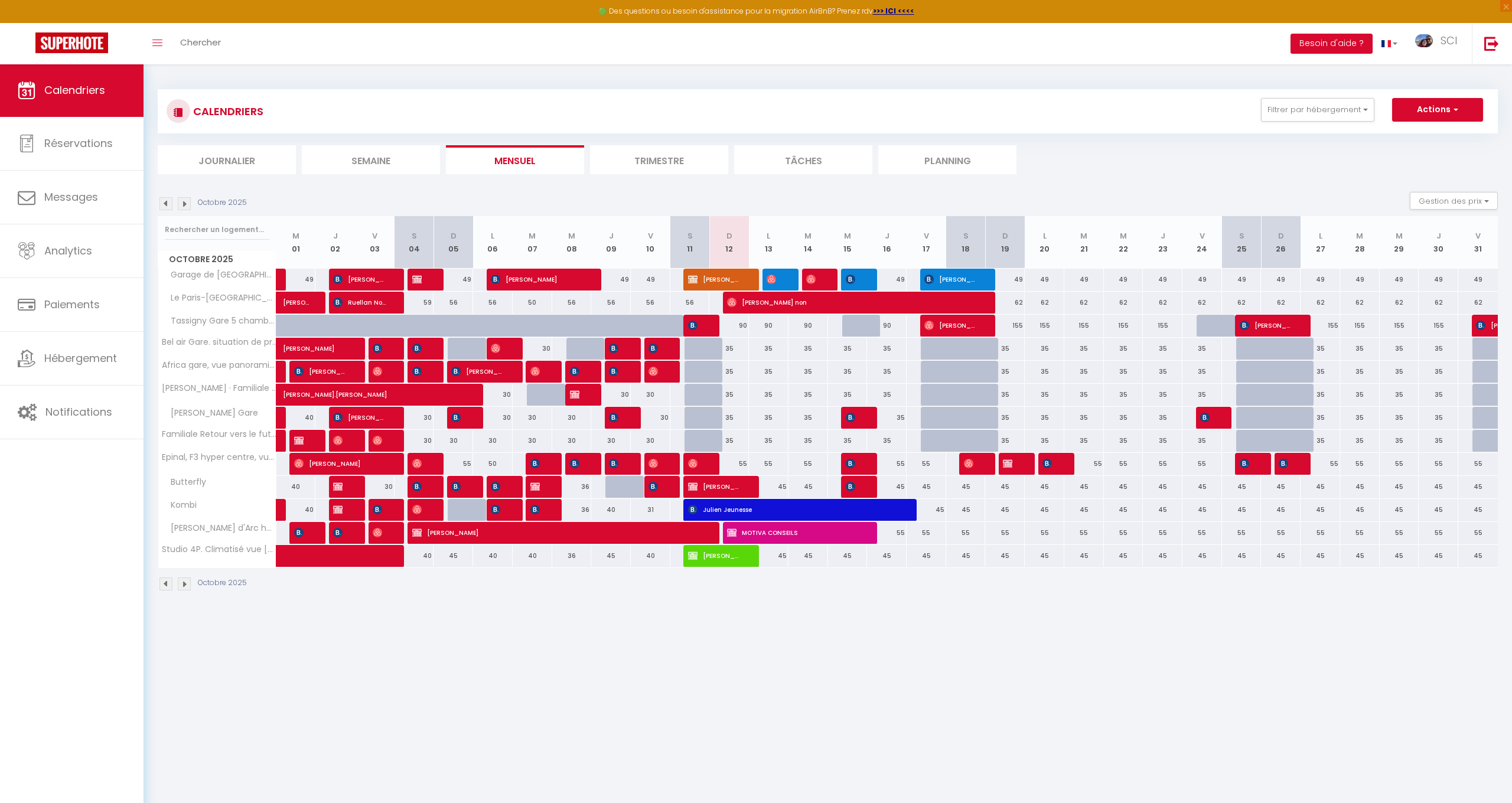
click at [1020, 460] on div at bounding box center [1019, 464] width 40 height 23
click at [1016, 463] on span "[PERSON_NAME]" at bounding box center [1009, 463] width 13 height 23
select select "OK"
select select "KO"
select select "0"
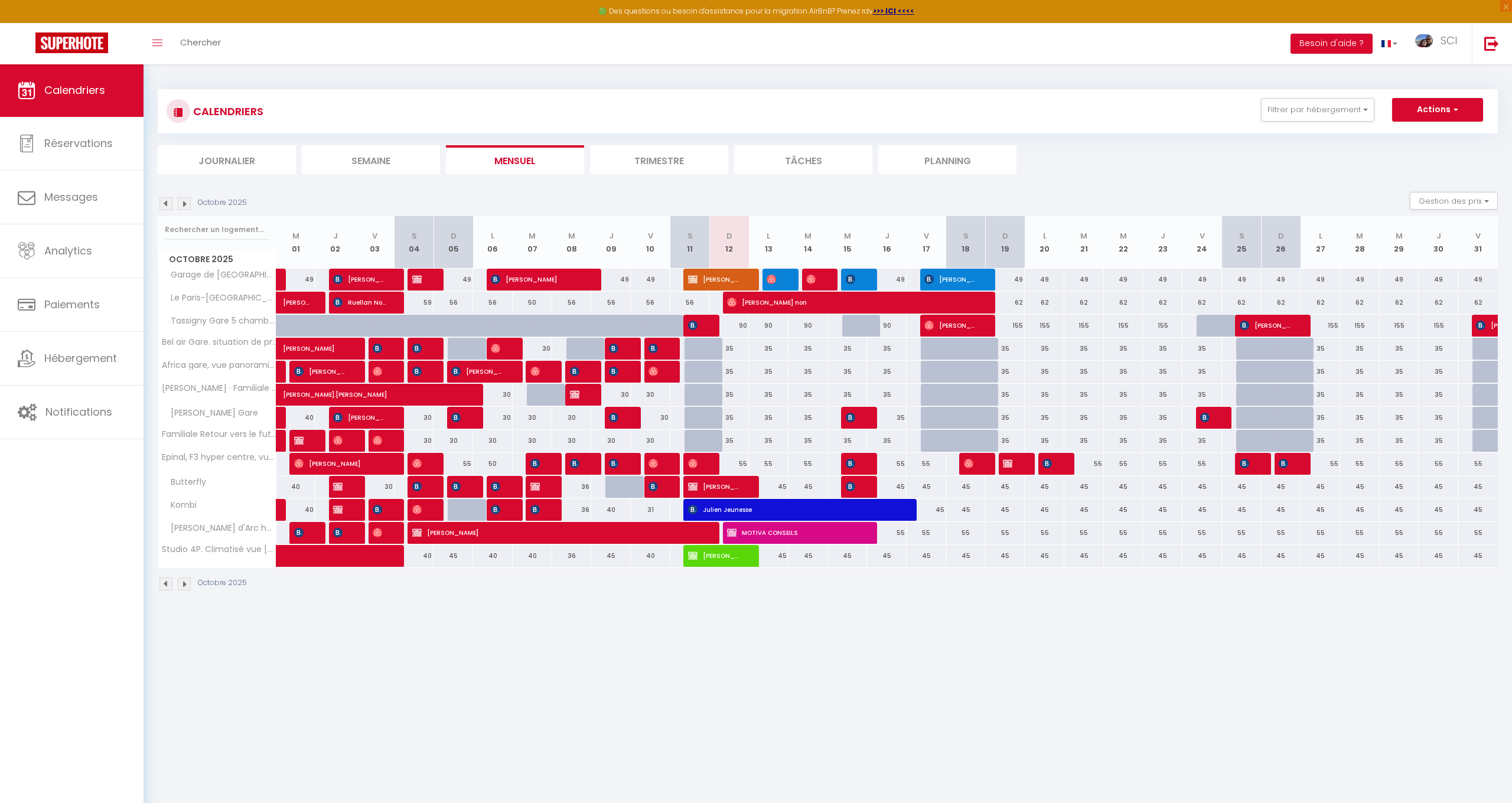
select select "0"
select select "1"
select select
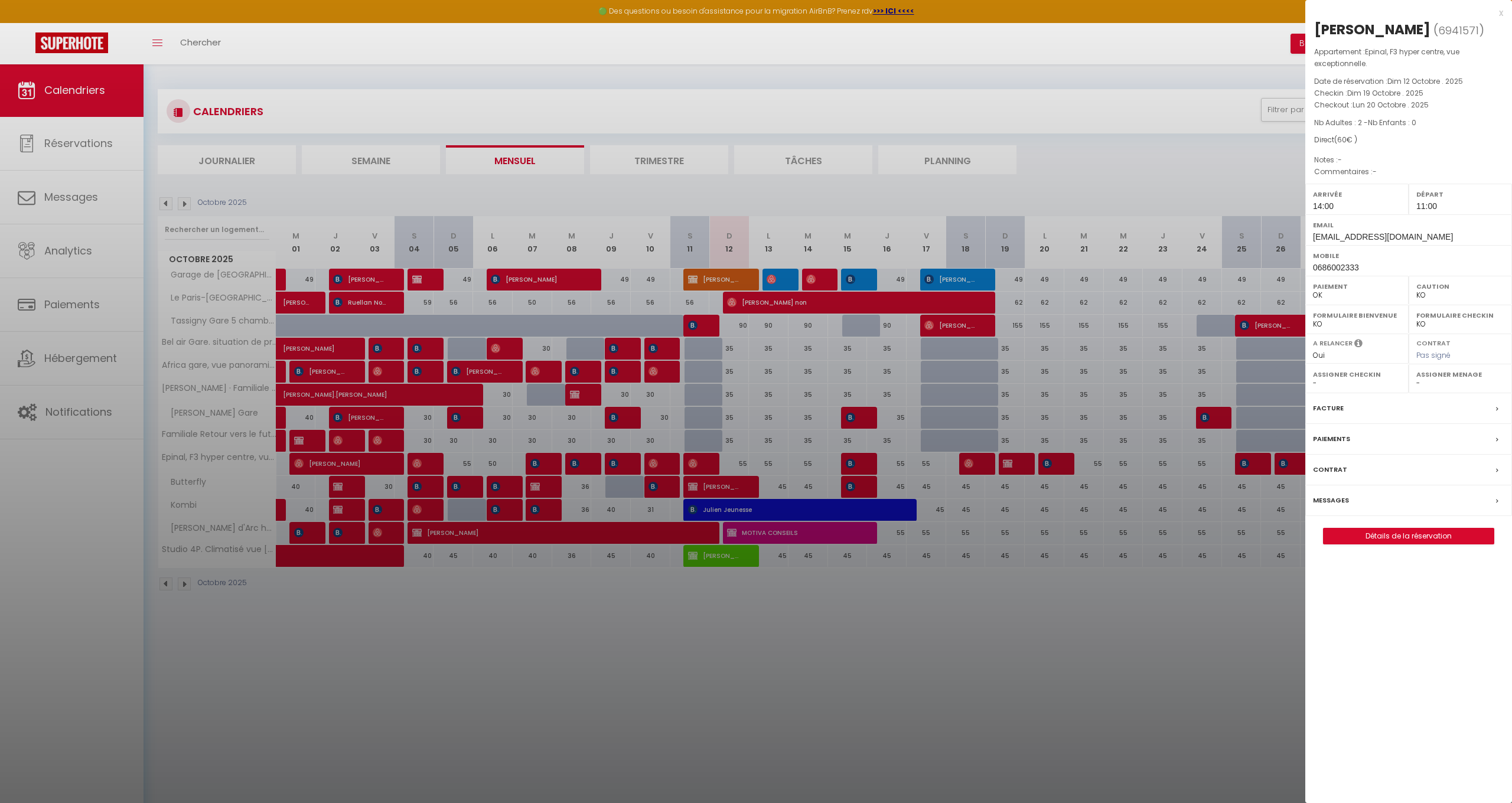
click at [1015, 463] on div at bounding box center [756, 401] width 1512 height 803
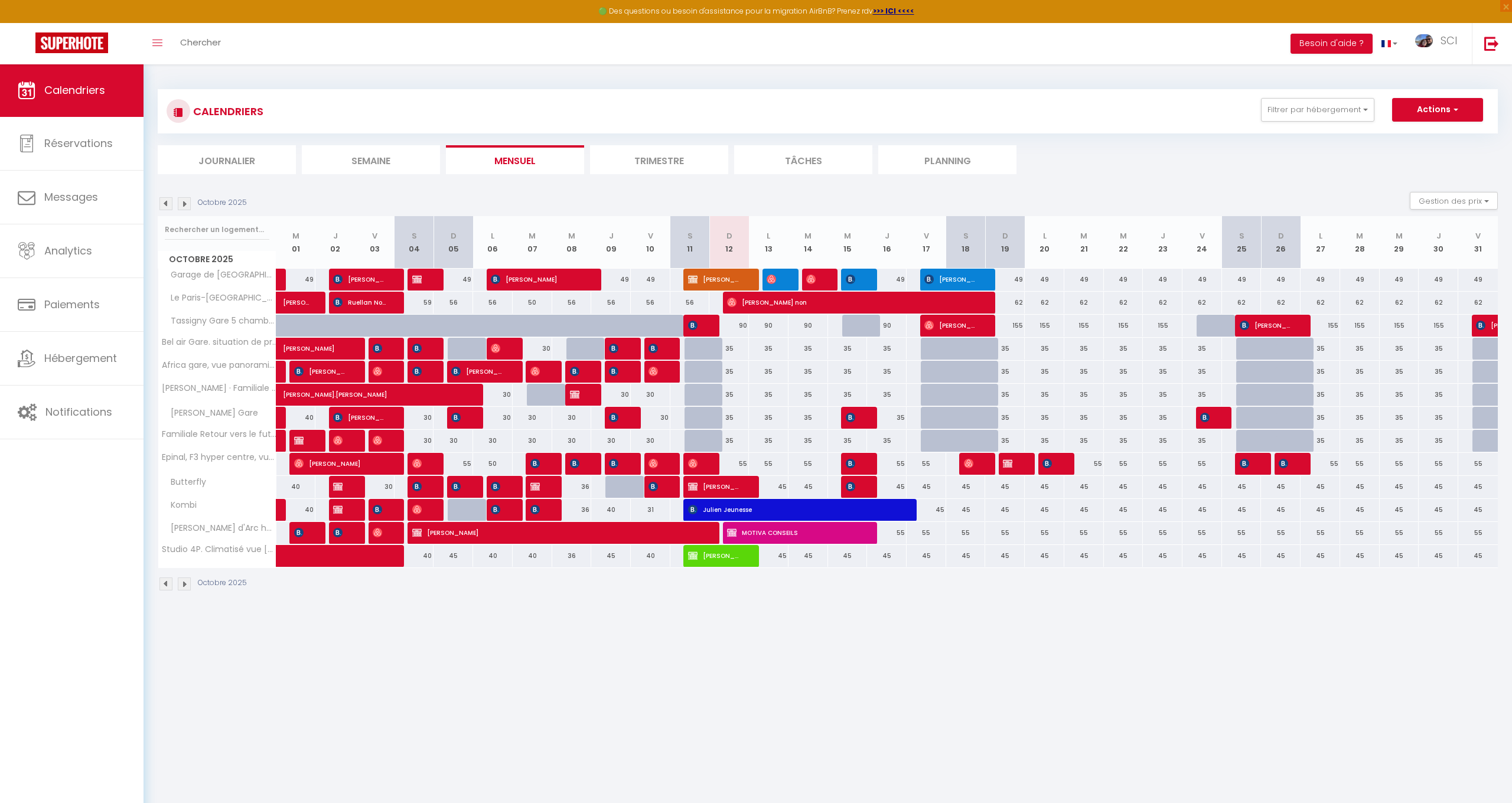
click at [1015, 463] on span "[PERSON_NAME]" at bounding box center [1009, 463] width 13 height 23
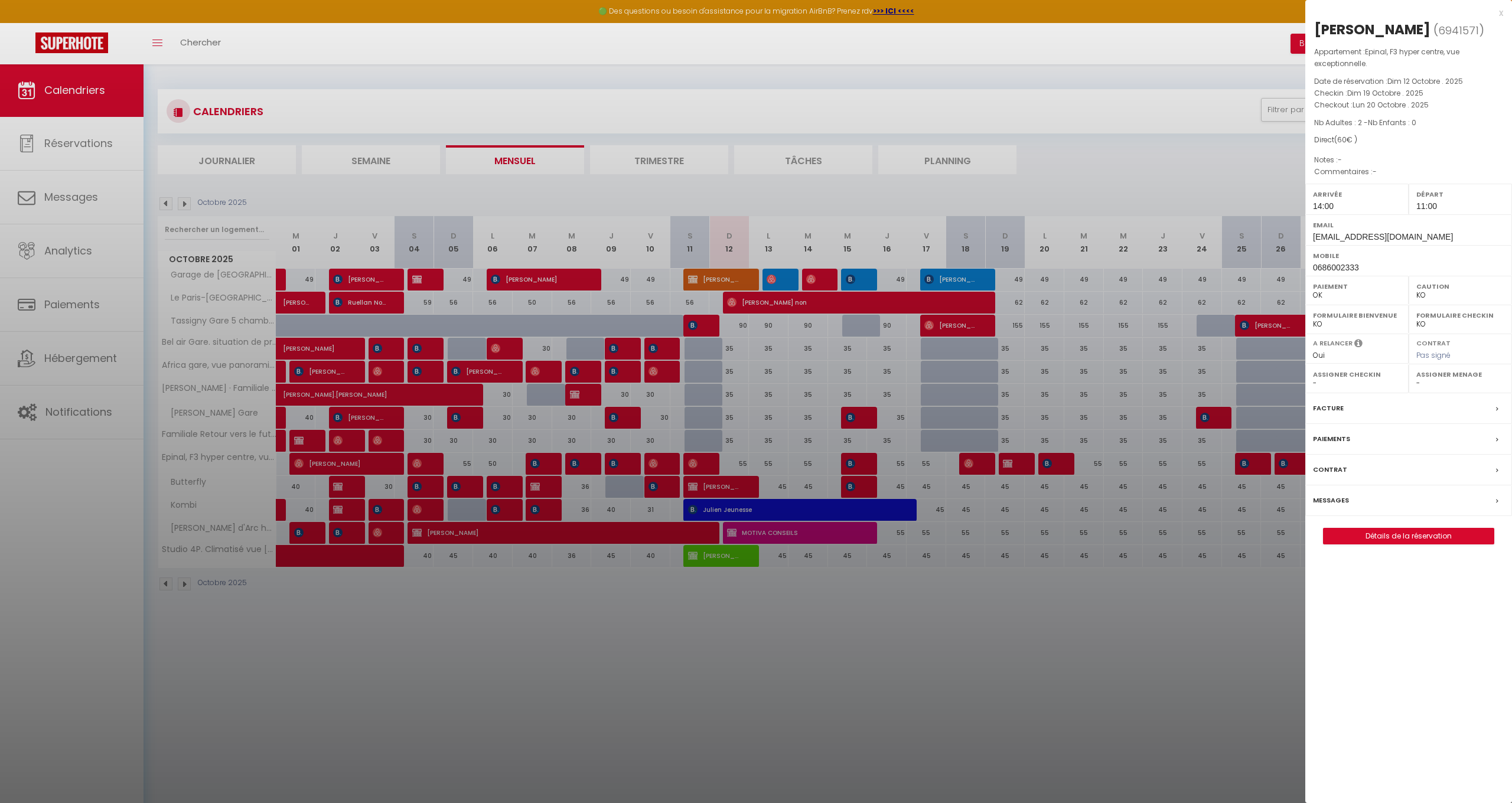
click at [1015, 463] on div at bounding box center [756, 401] width 1512 height 803
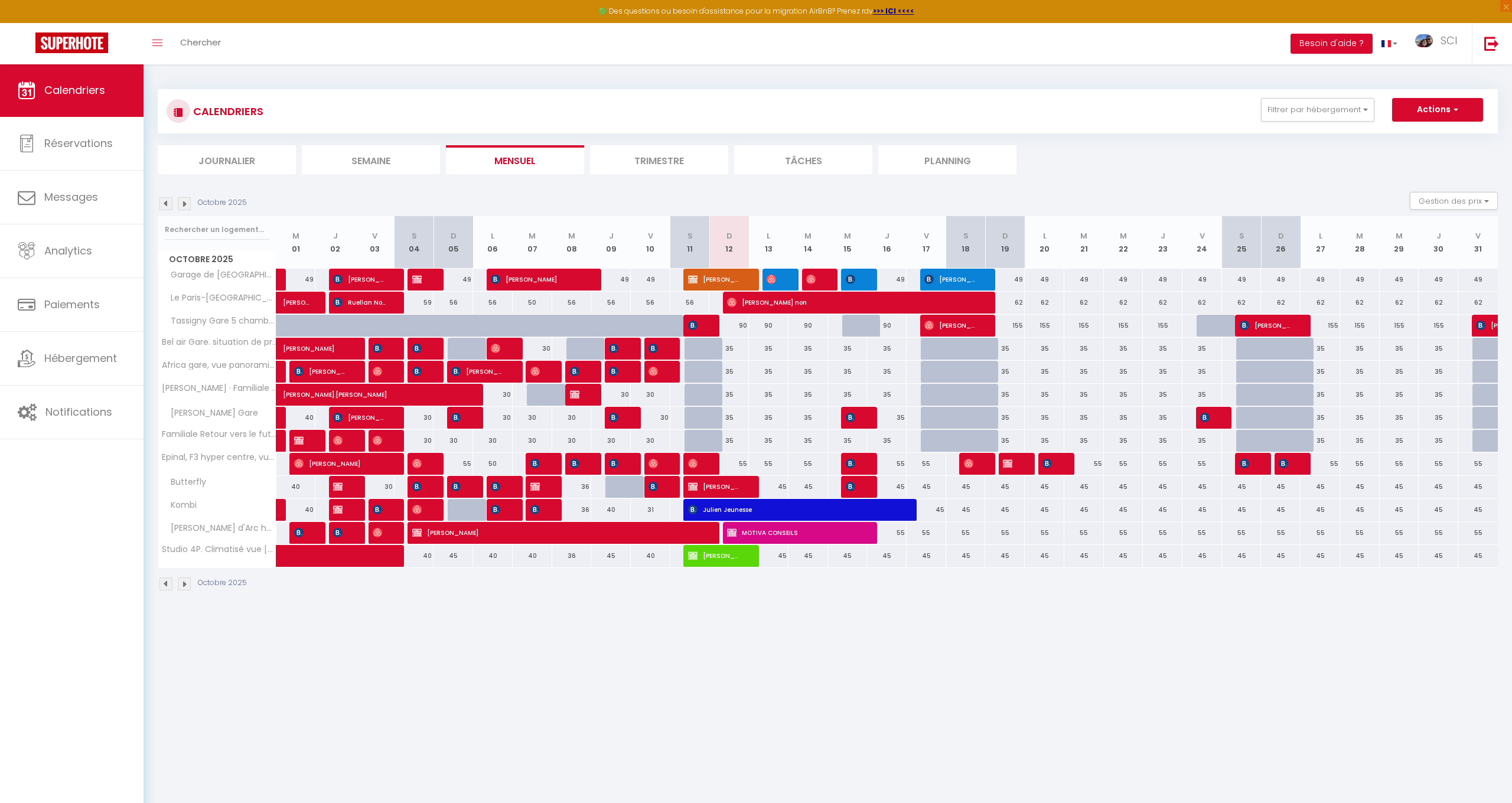
click at [1015, 463] on span "[PERSON_NAME]" at bounding box center [1009, 463] width 13 height 23
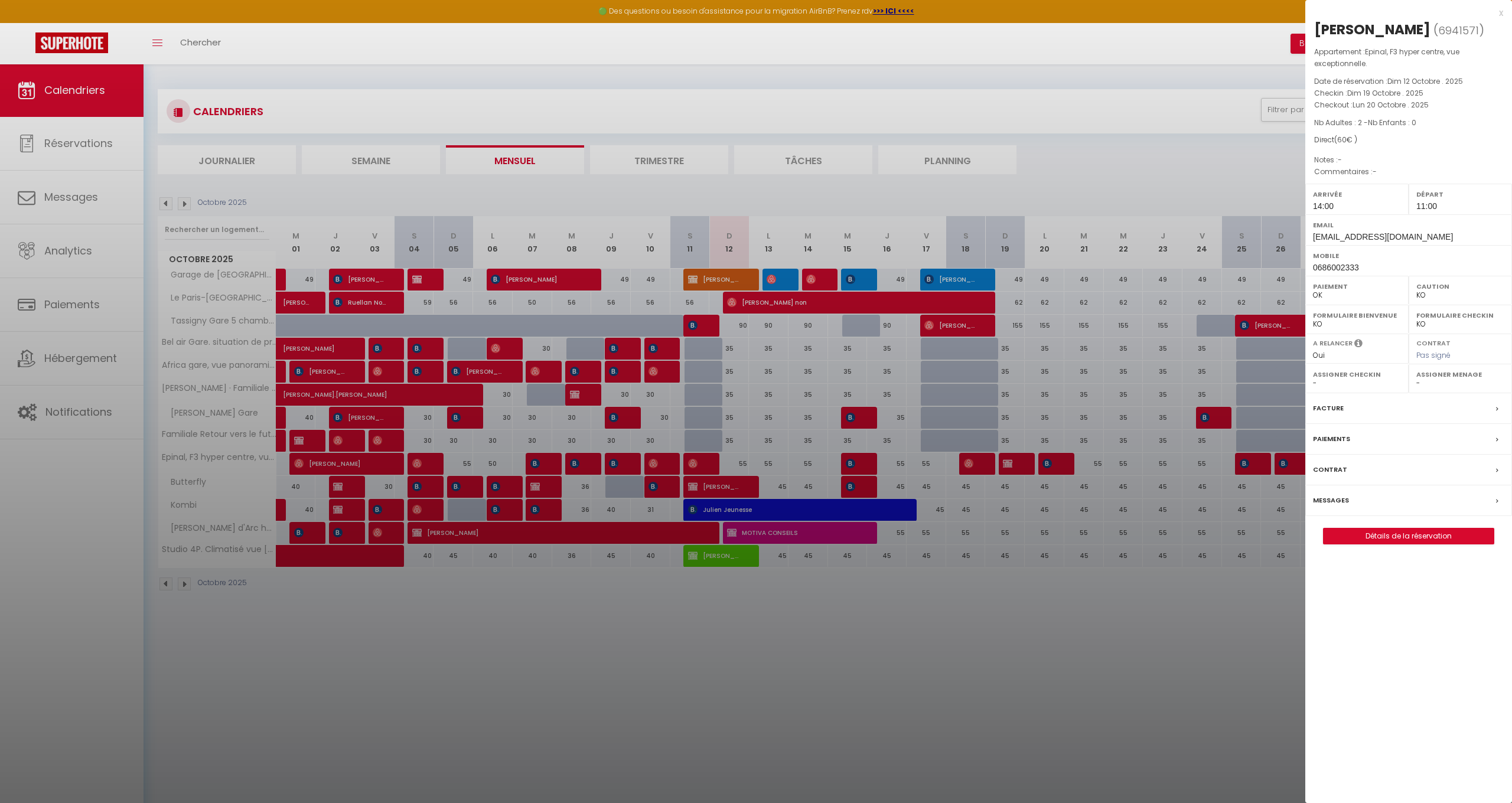
click at [1386, 533] on link "Détails de la réservation" at bounding box center [1409, 536] width 170 height 15
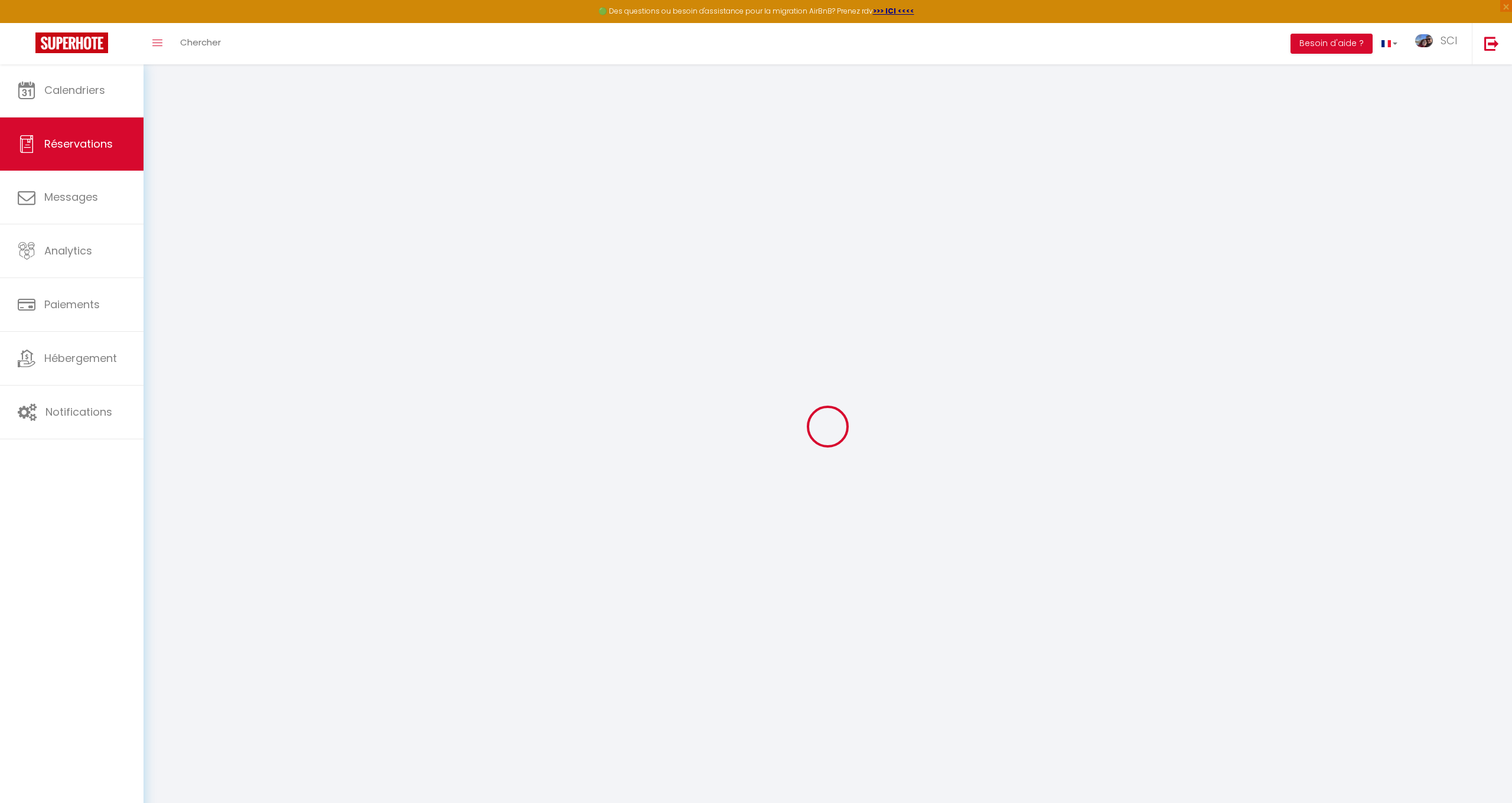
select select
checkbox input "false"
select select
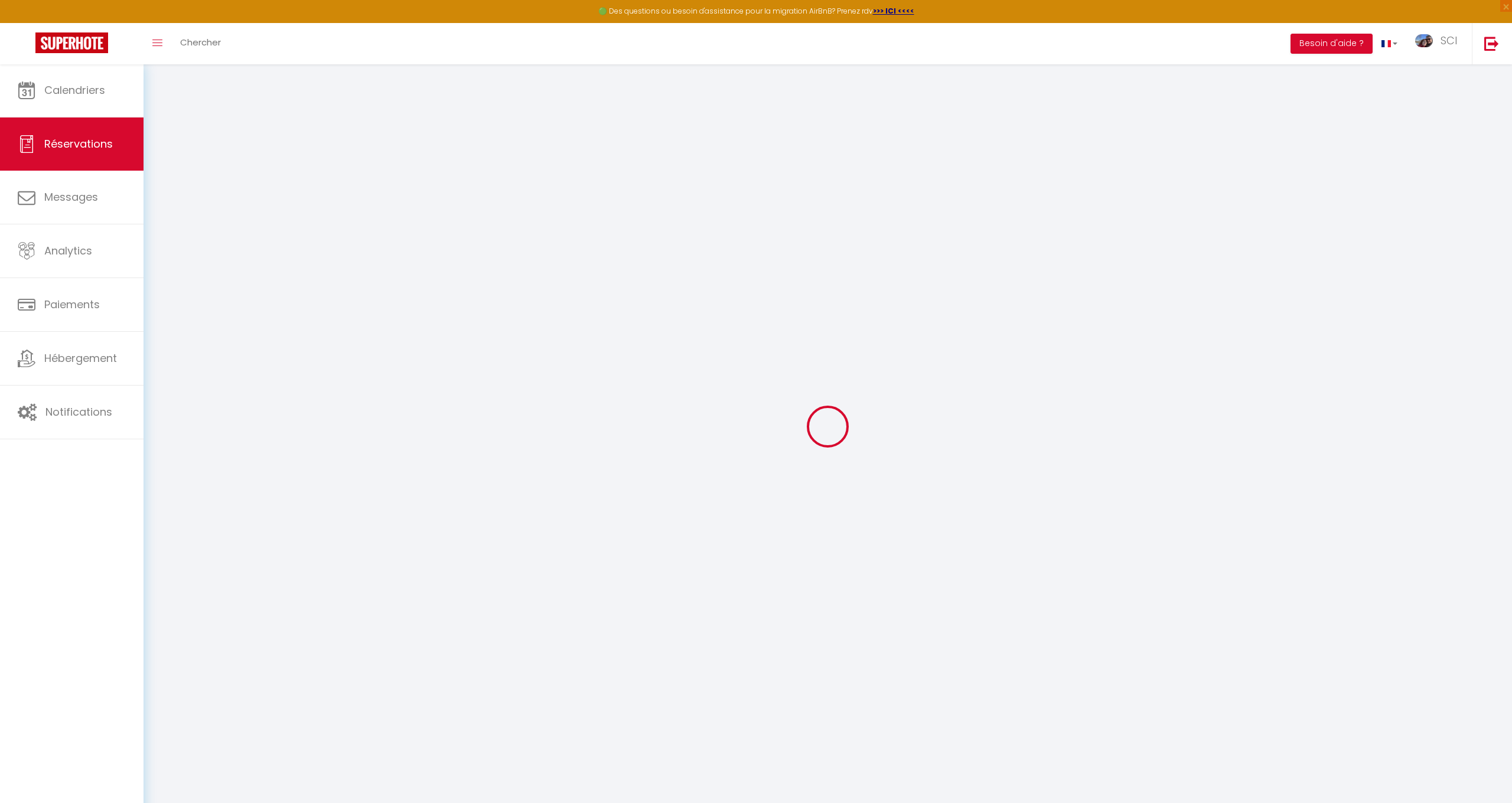
select select
checkbox input "false"
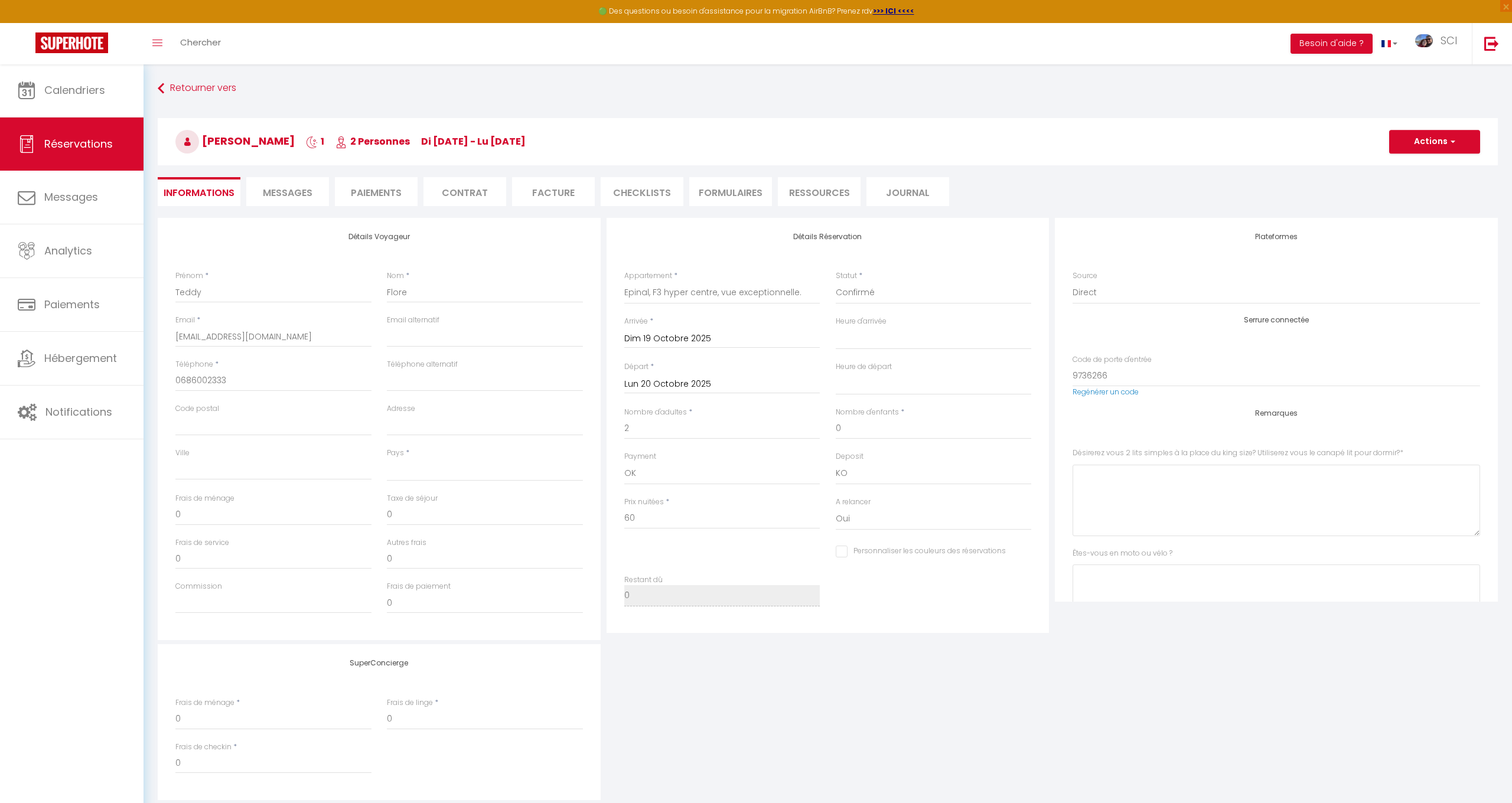
select select
checkbox input "false"
select select
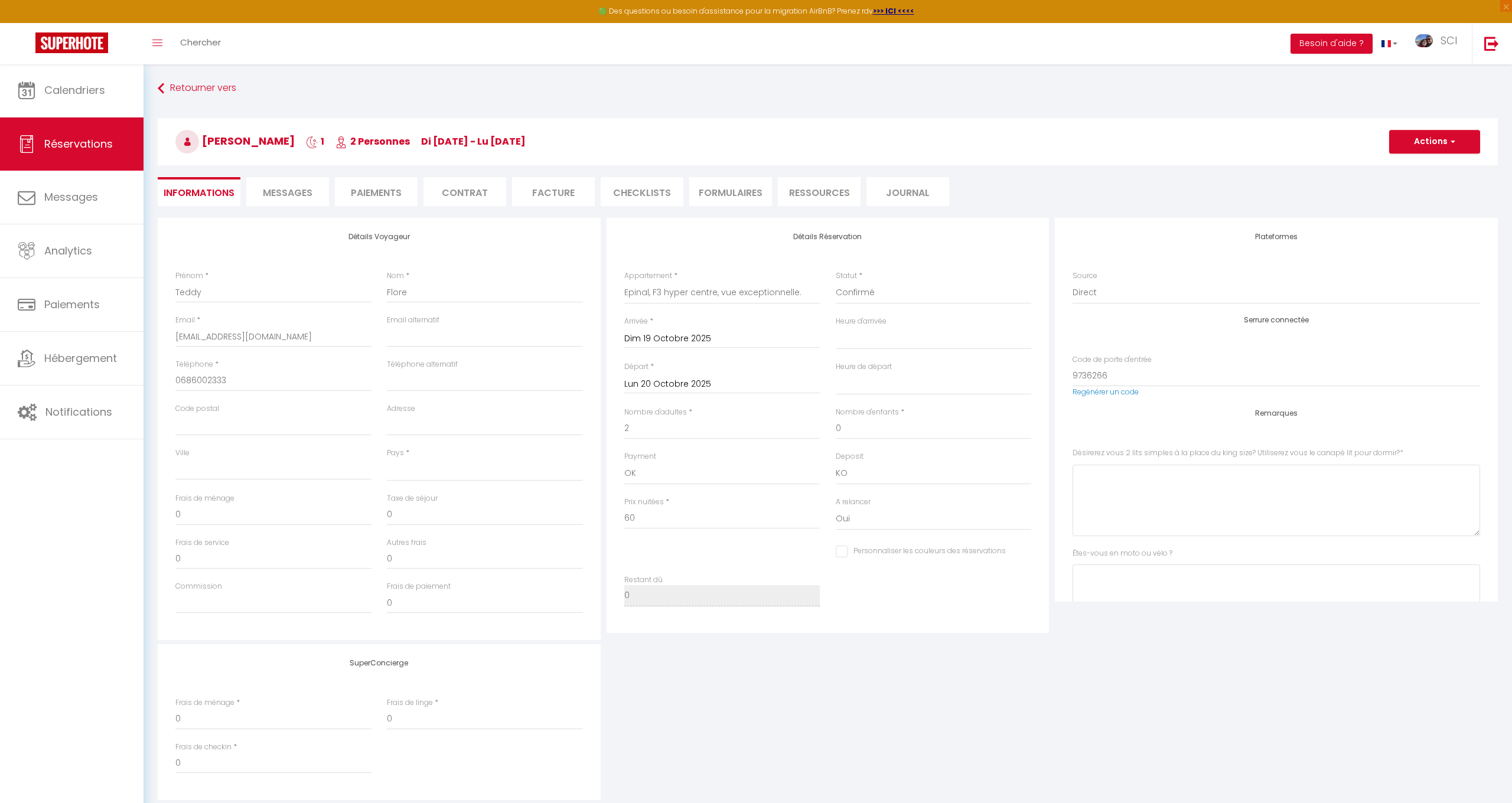
select select
checkbox input "false"
select select
checkbox input "false"
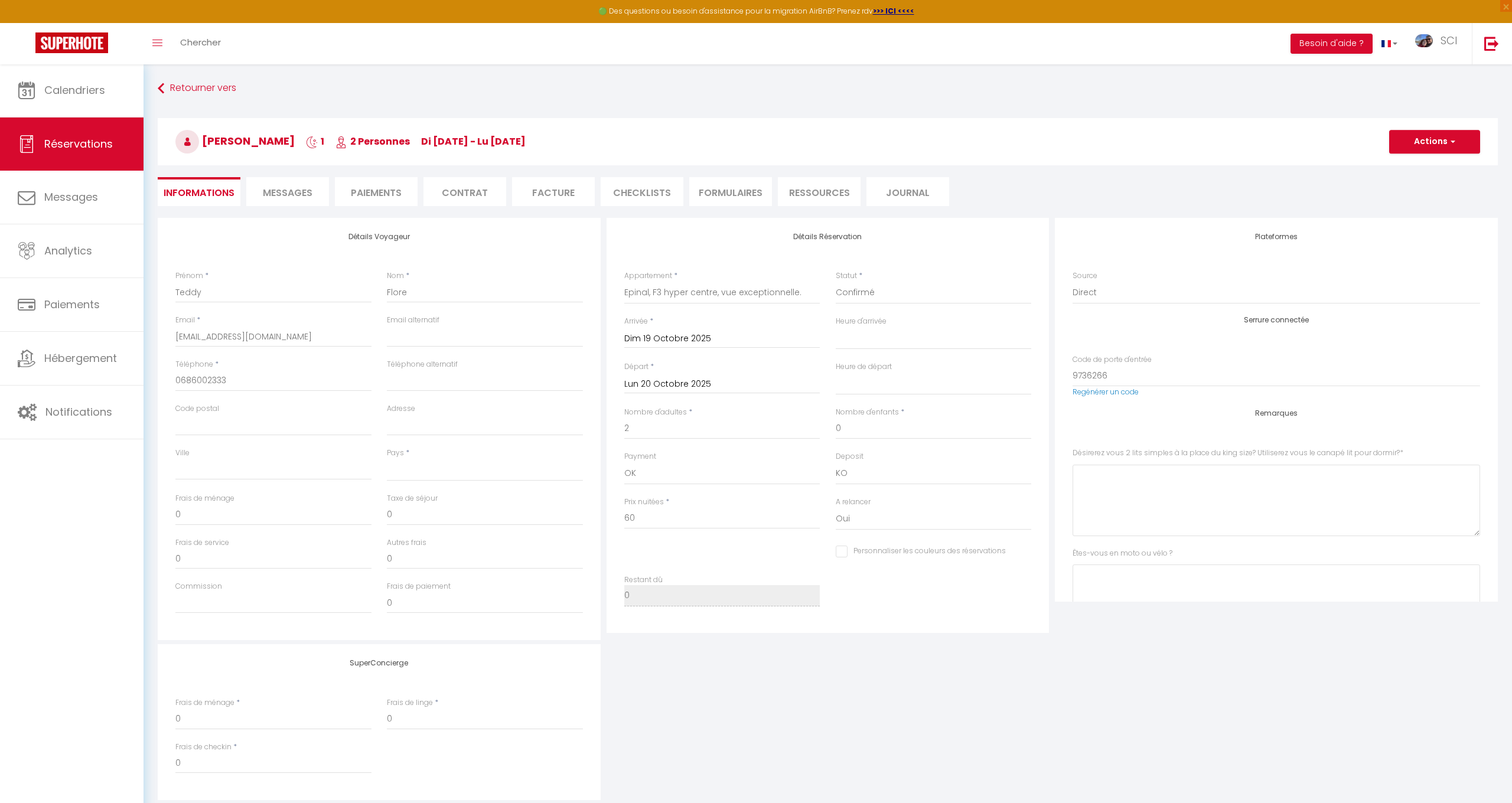
select select "14:00"
select select "11:00"
click at [659, 336] on input "Dim 19 Octobre 2025" at bounding box center [722, 339] width 196 height 15
click at [642, 457] on span "12" at bounding box center [638, 453] width 26 height 24
select select
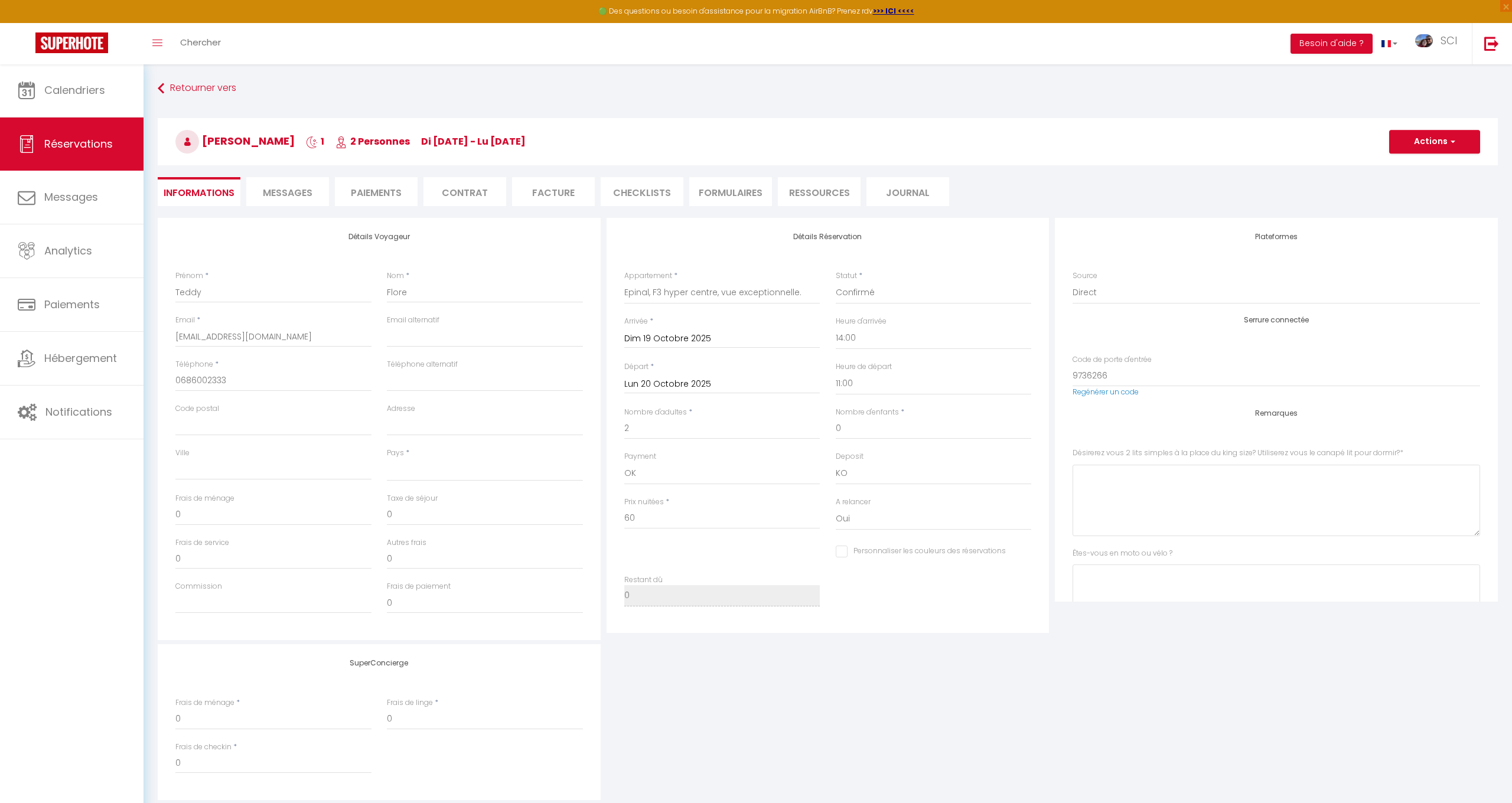
type input "10"
type input "24"
type input "Dim 12 Octobre 2025"
type input "330"
checkbox input "false"
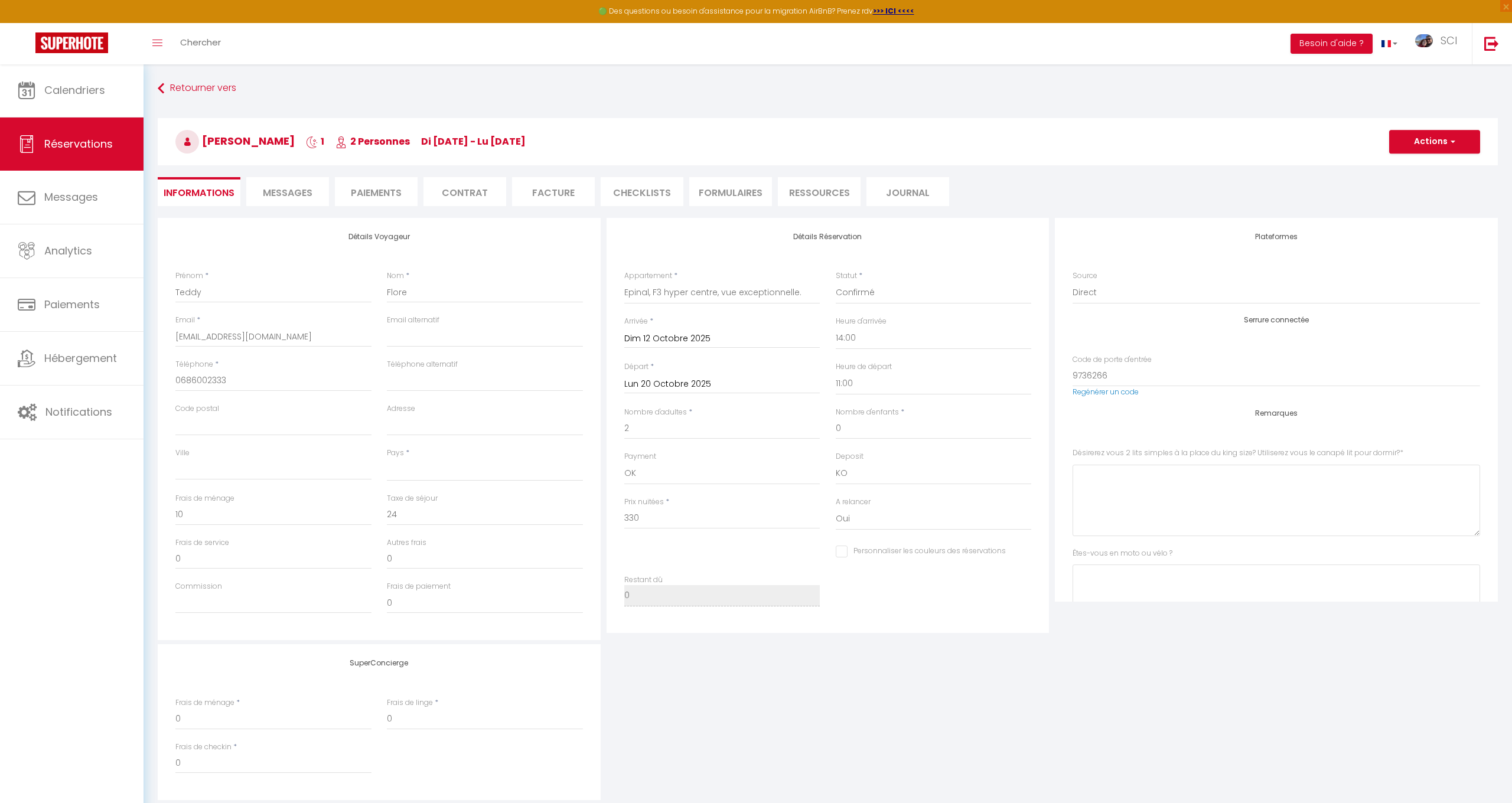
click at [681, 382] on input "Lun 20 Octobre 2025" at bounding box center [722, 384] width 196 height 15
click at [668, 500] on span "13" at bounding box center [663, 498] width 26 height 24
select select
type input "3"
type input "Lun 13 Octobre 2025"
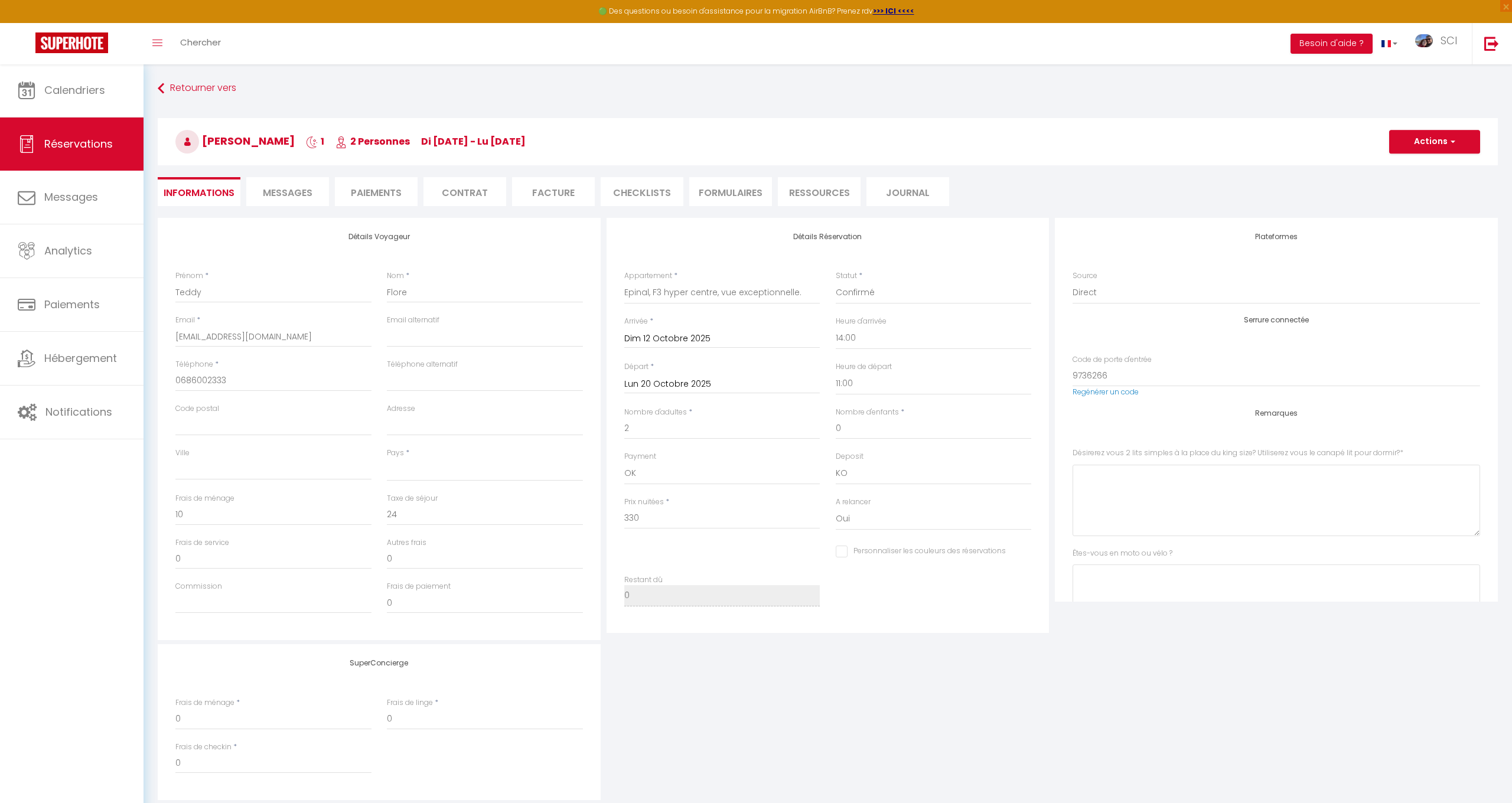
type input "55"
checkbox input "false"
click at [666, 500] on span "*" at bounding box center [667, 501] width 4 height 10
click at [1422, 139] on button "Actions" at bounding box center [1434, 142] width 91 height 24
click at [1416, 164] on link "Enregistrer" at bounding box center [1423, 167] width 93 height 15
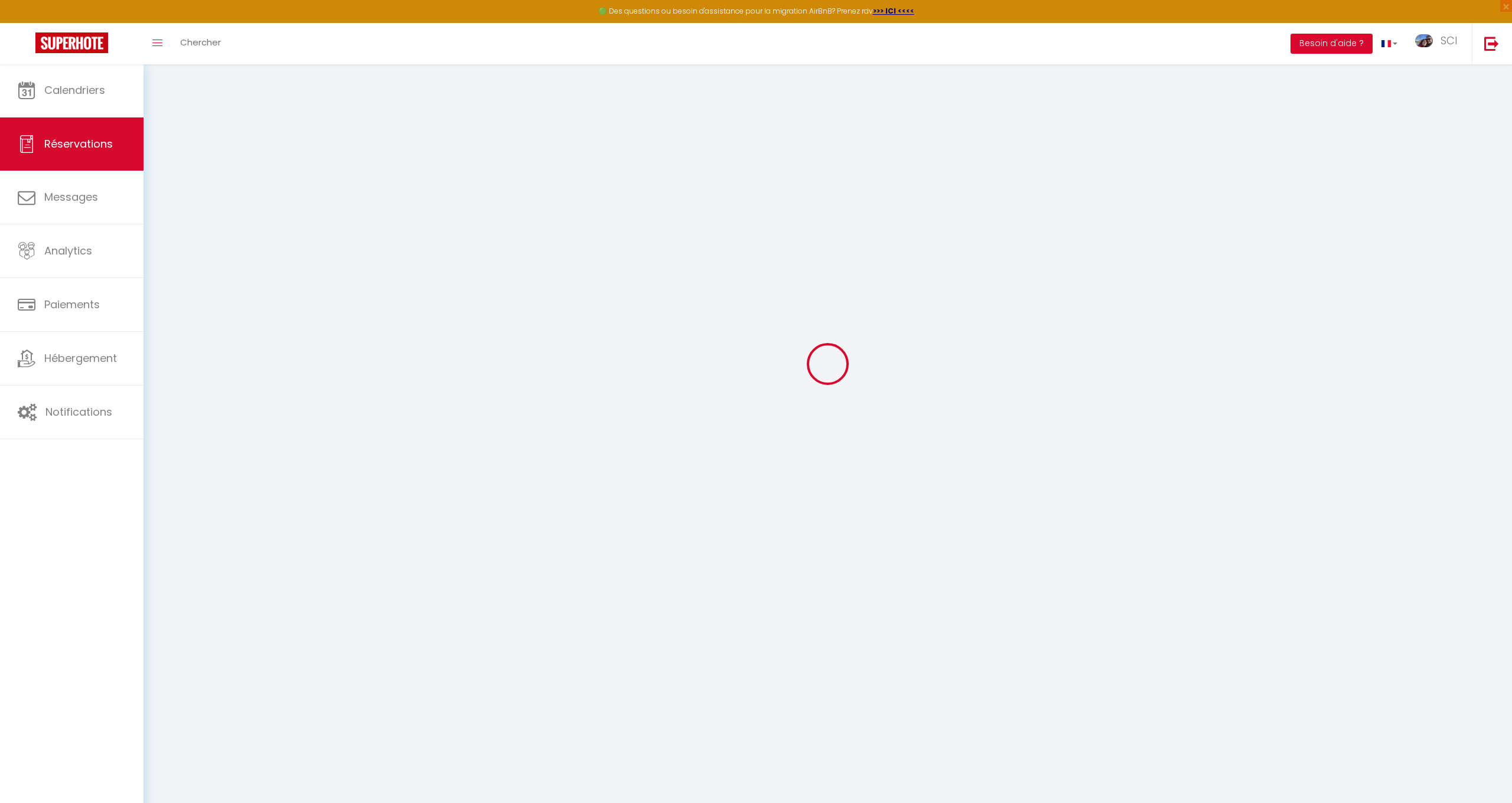
scroll to position [64, 0]
select select "not_cancelled"
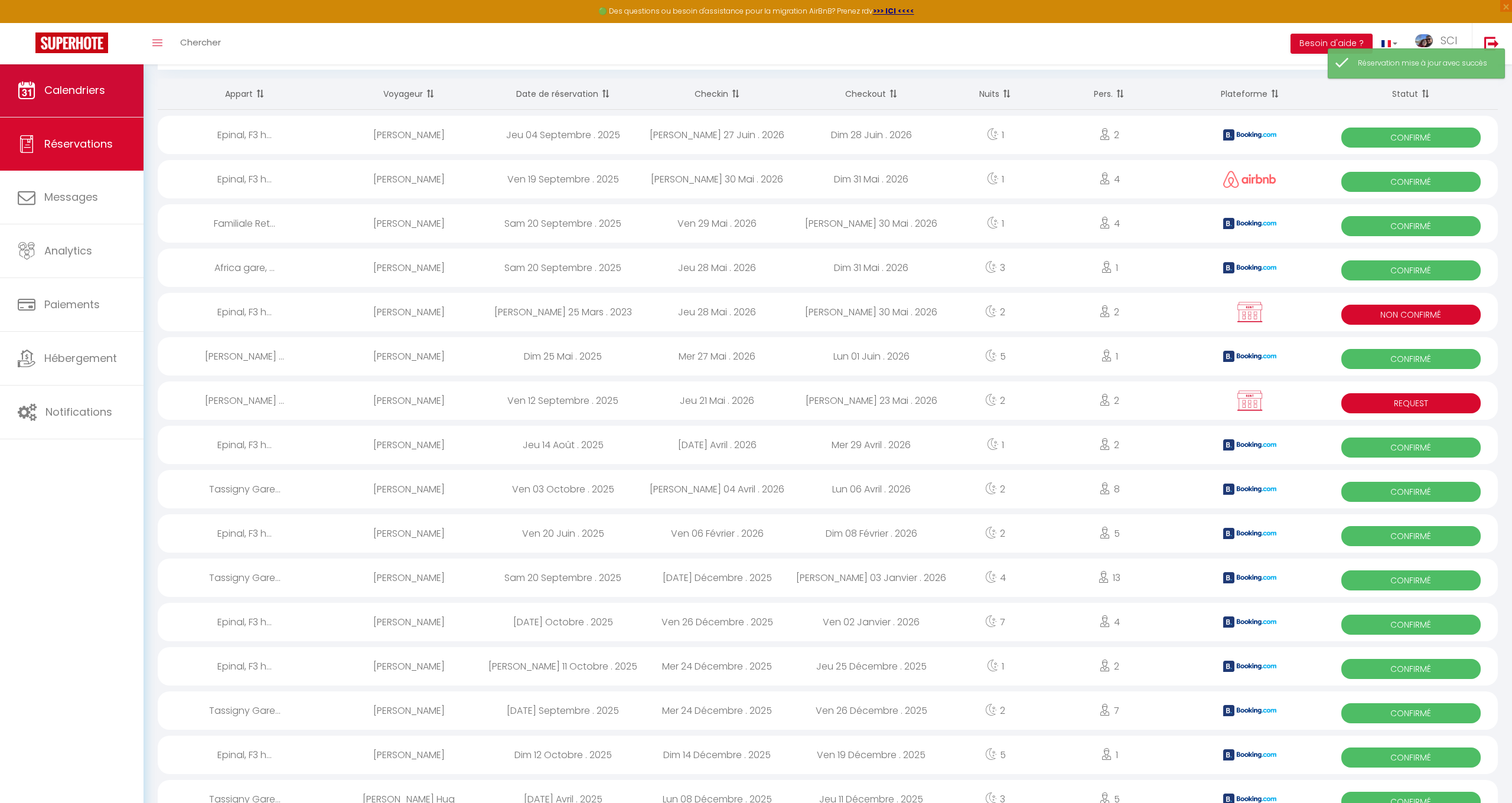
click at [76, 89] on span "Calendriers" at bounding box center [75, 90] width 61 height 15
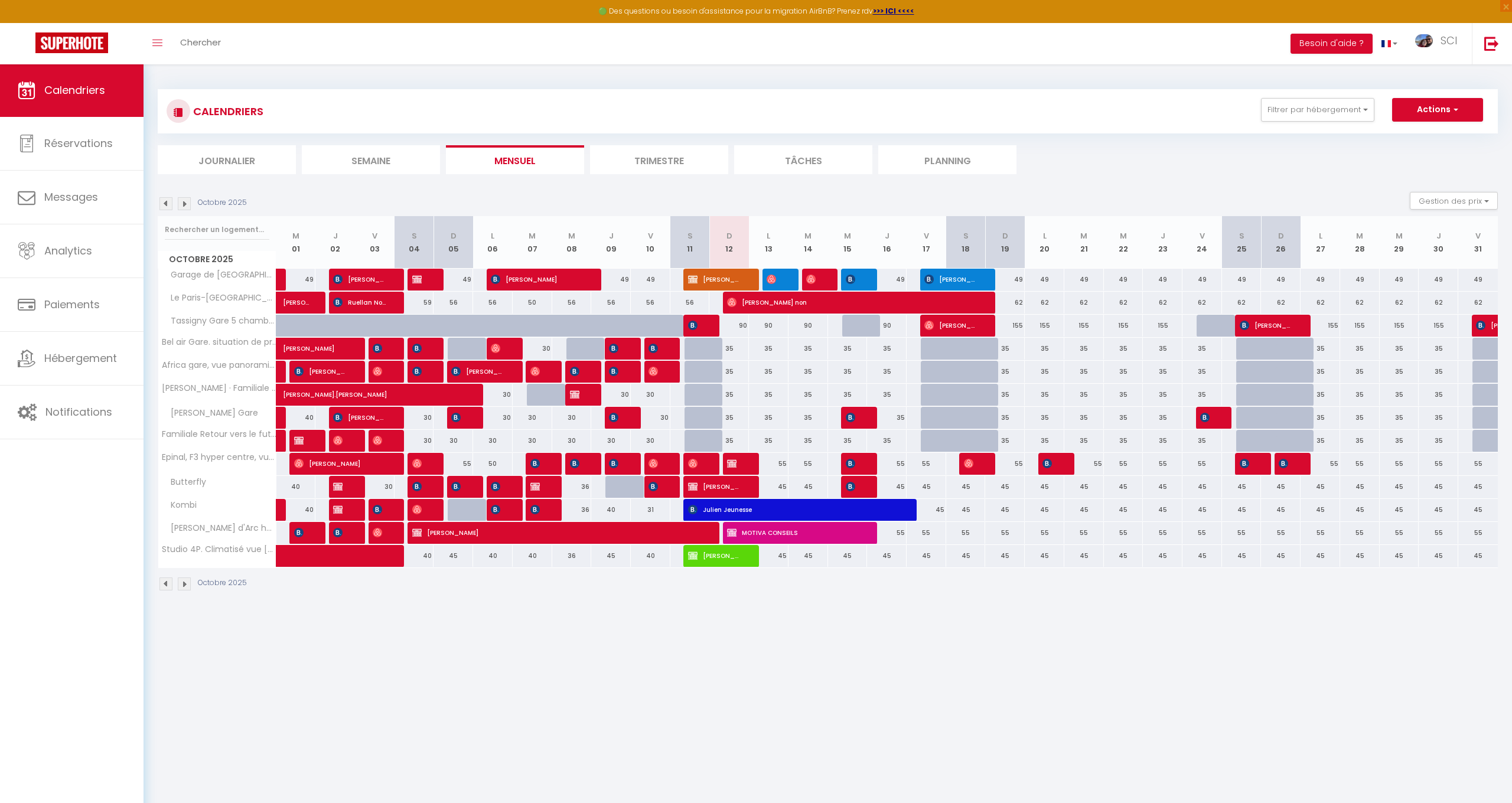
click at [733, 463] on img at bounding box center [732, 463] width 9 height 9
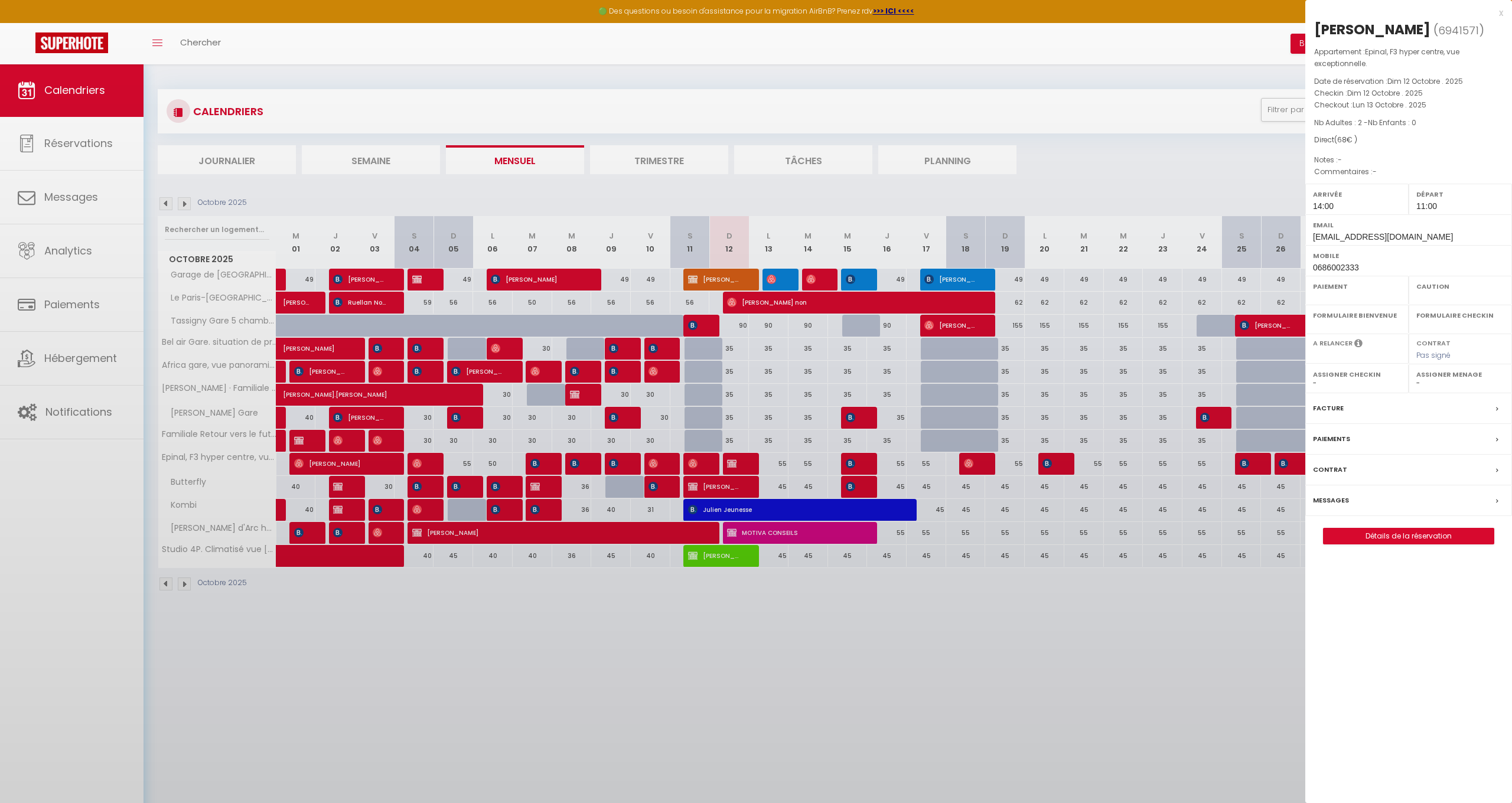
select select "OK"
select select "KO"
select select "0"
select select "1"
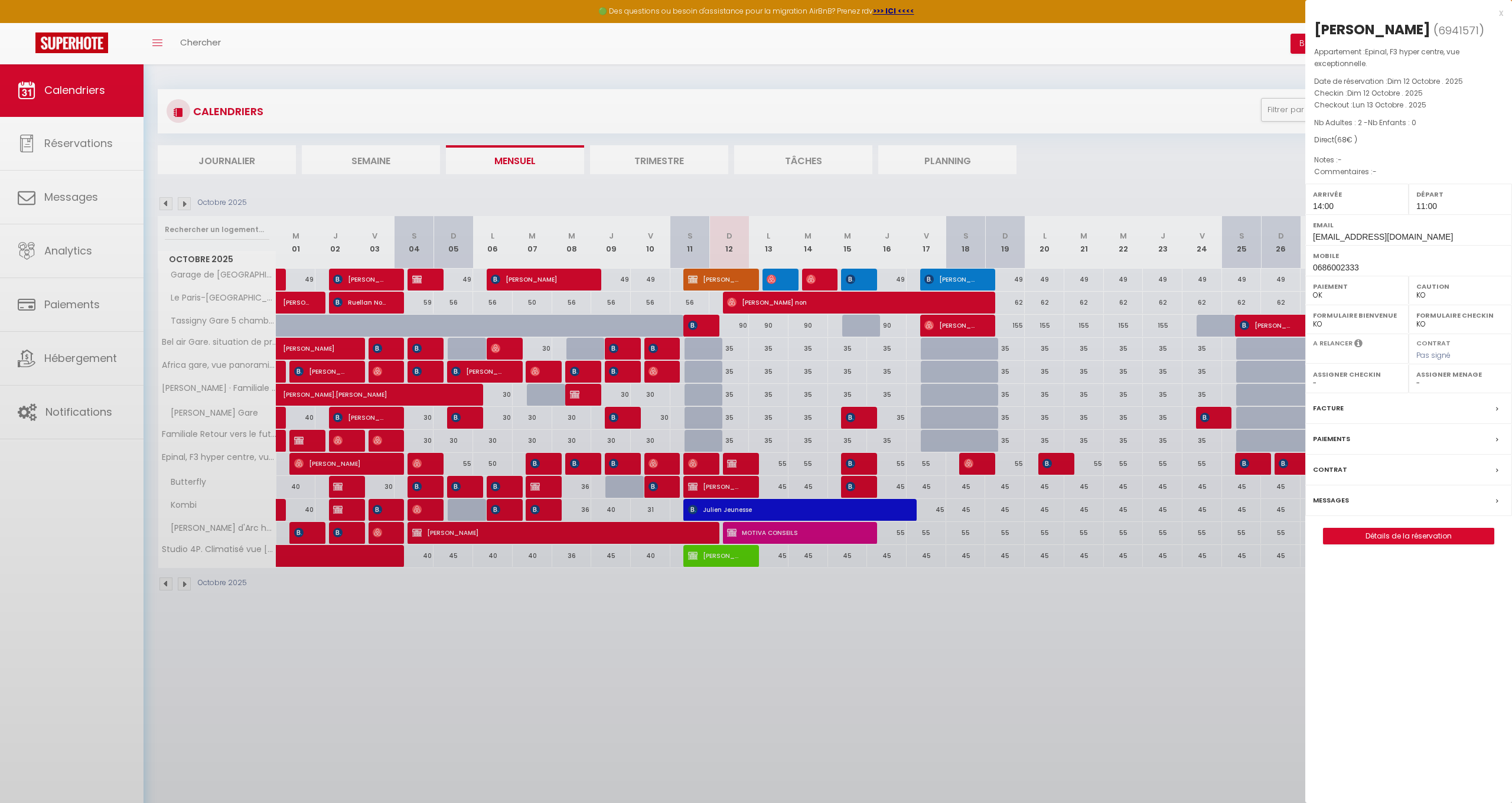
select select
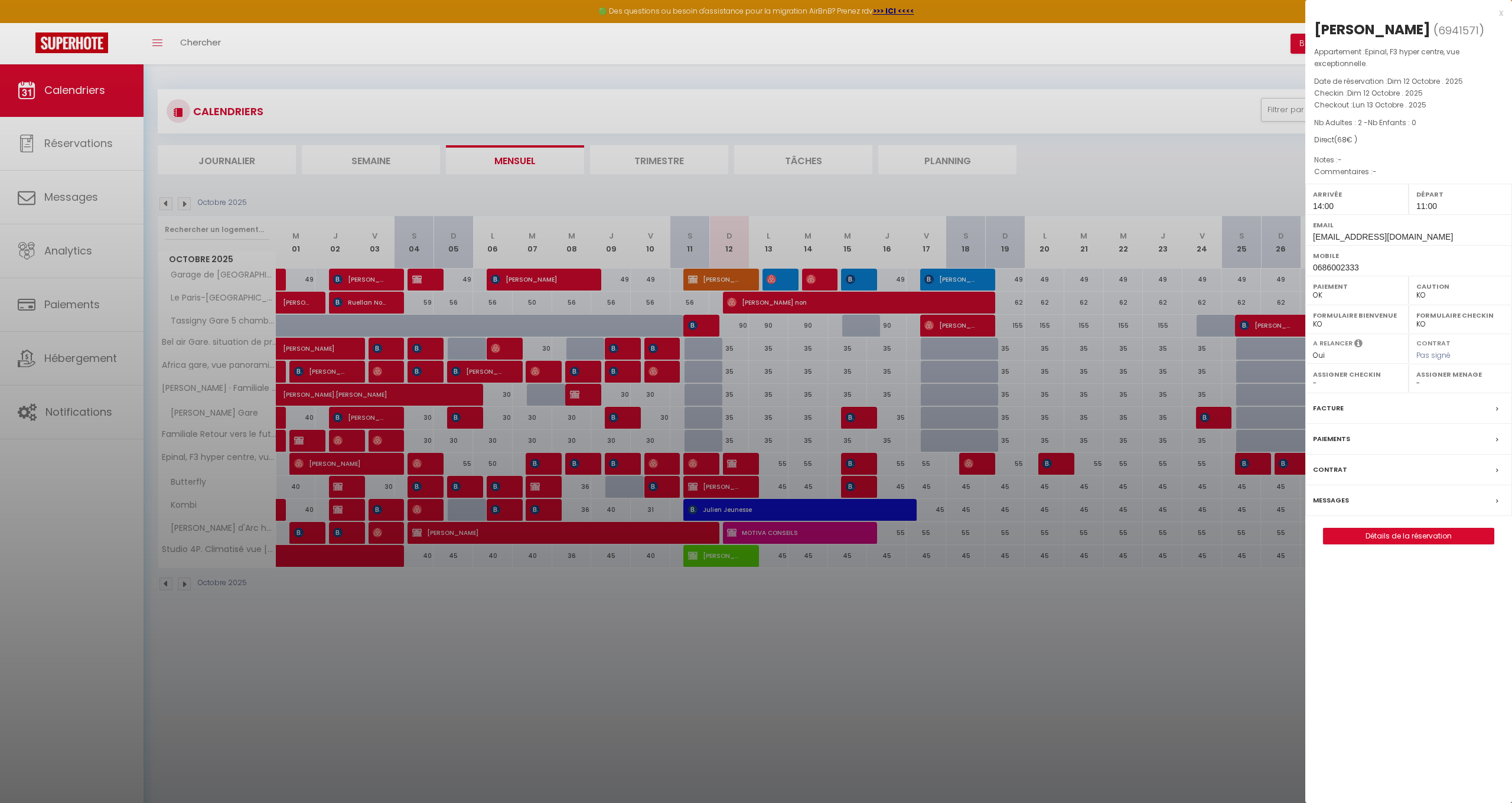
click at [1341, 495] on label "Messages" at bounding box center [1331, 501] width 36 height 12
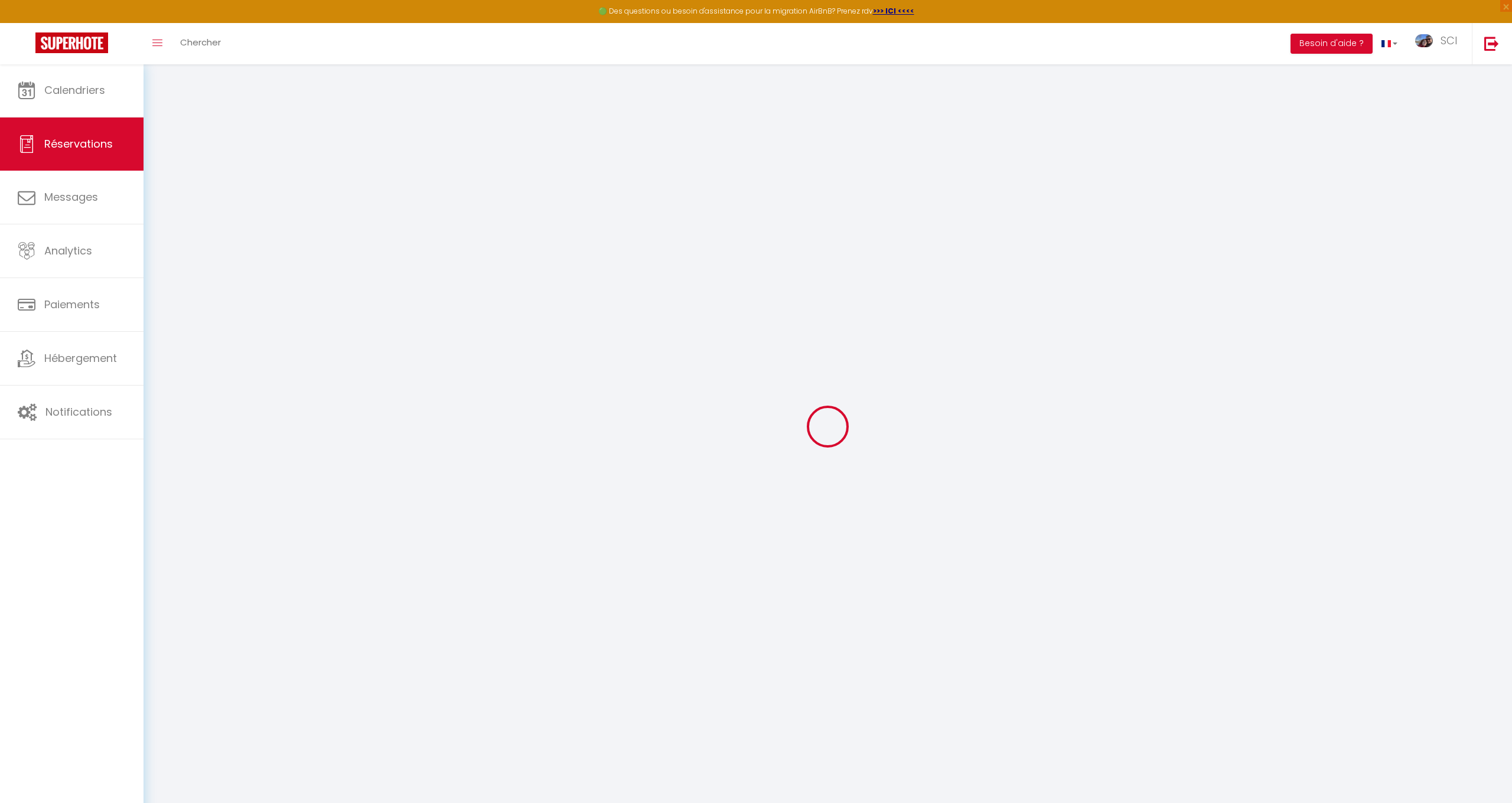
select select
checkbox input "false"
select select
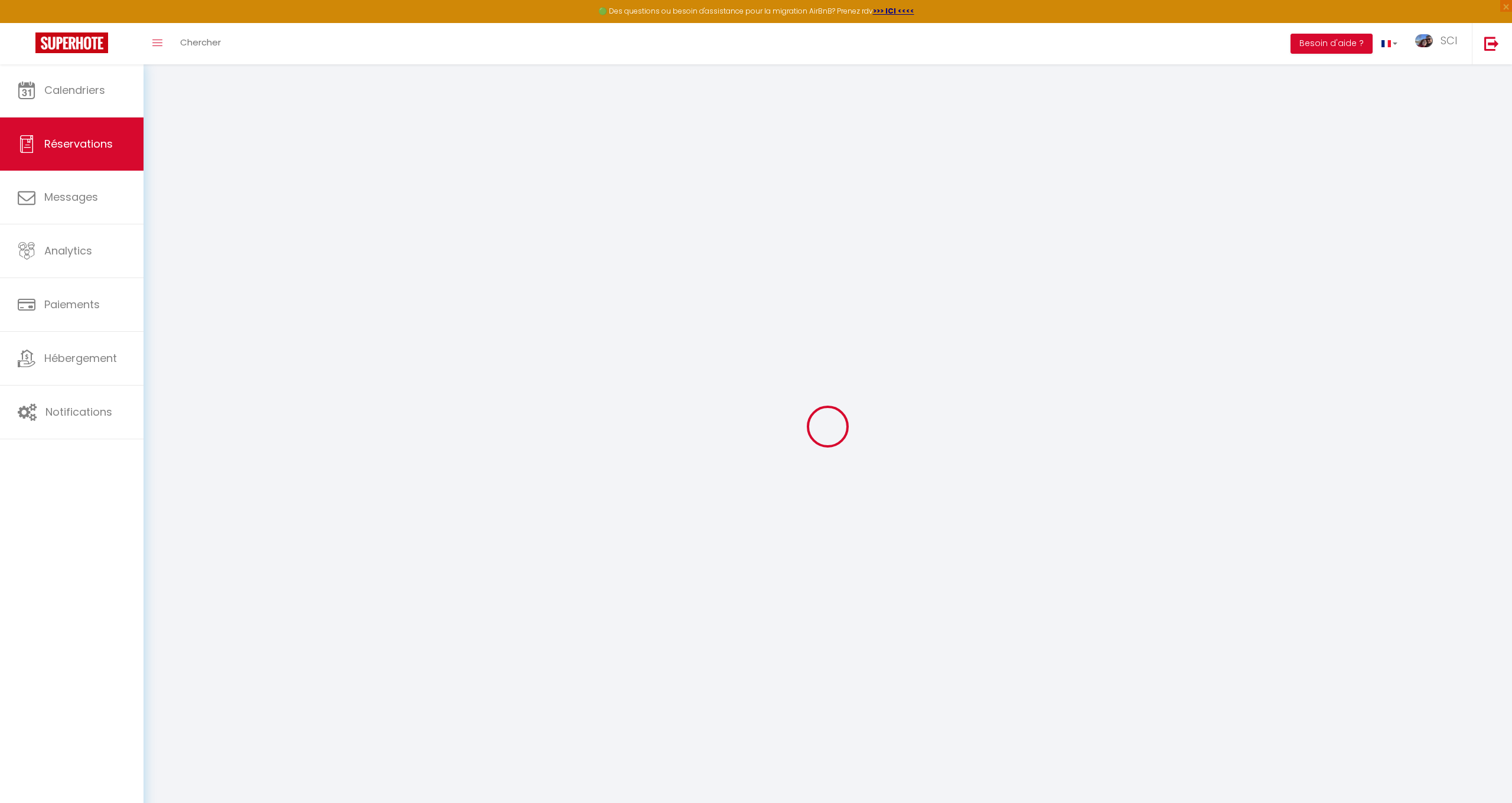
select select
checkbox input "false"
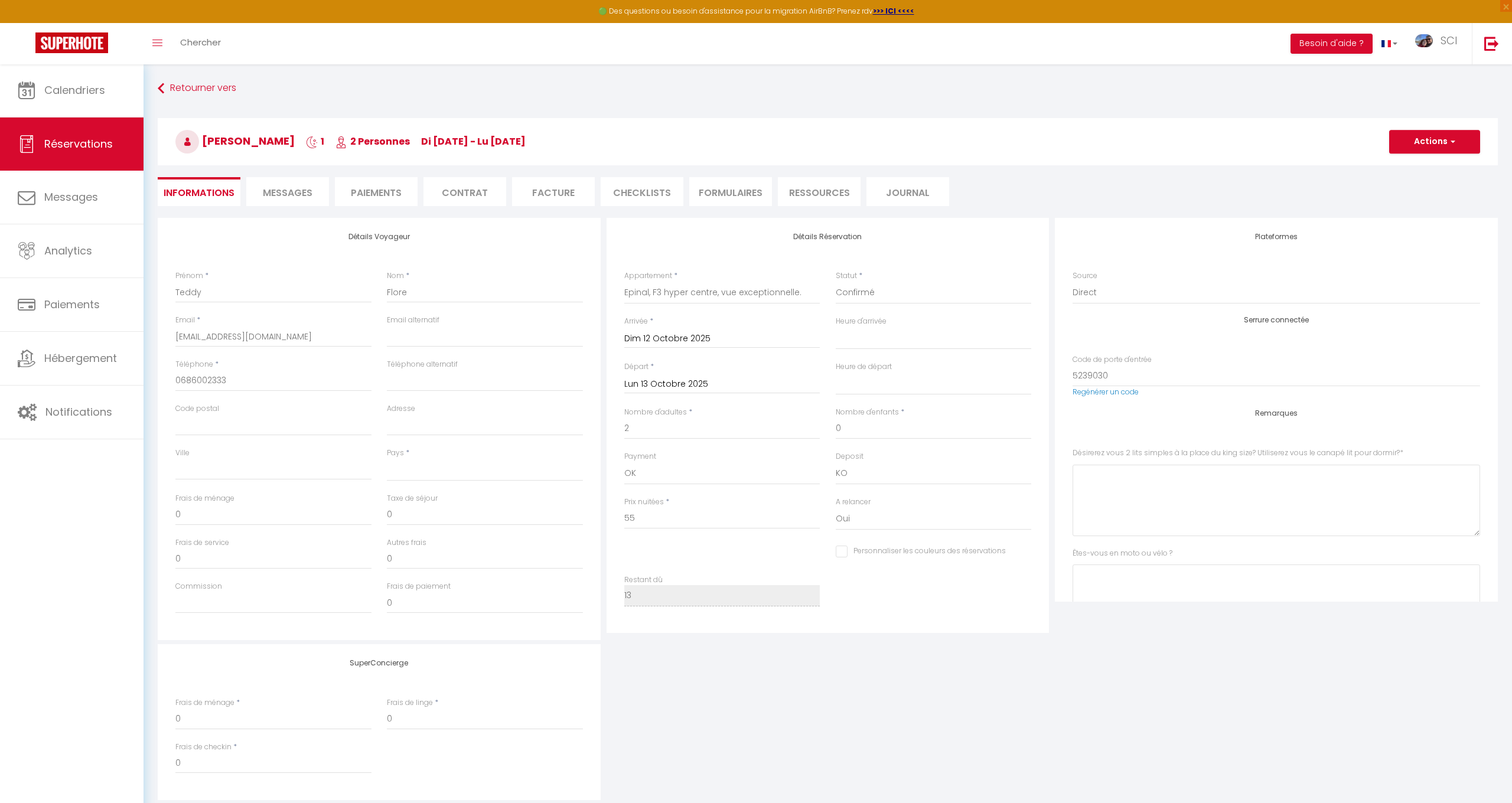
select select
checkbox input "false"
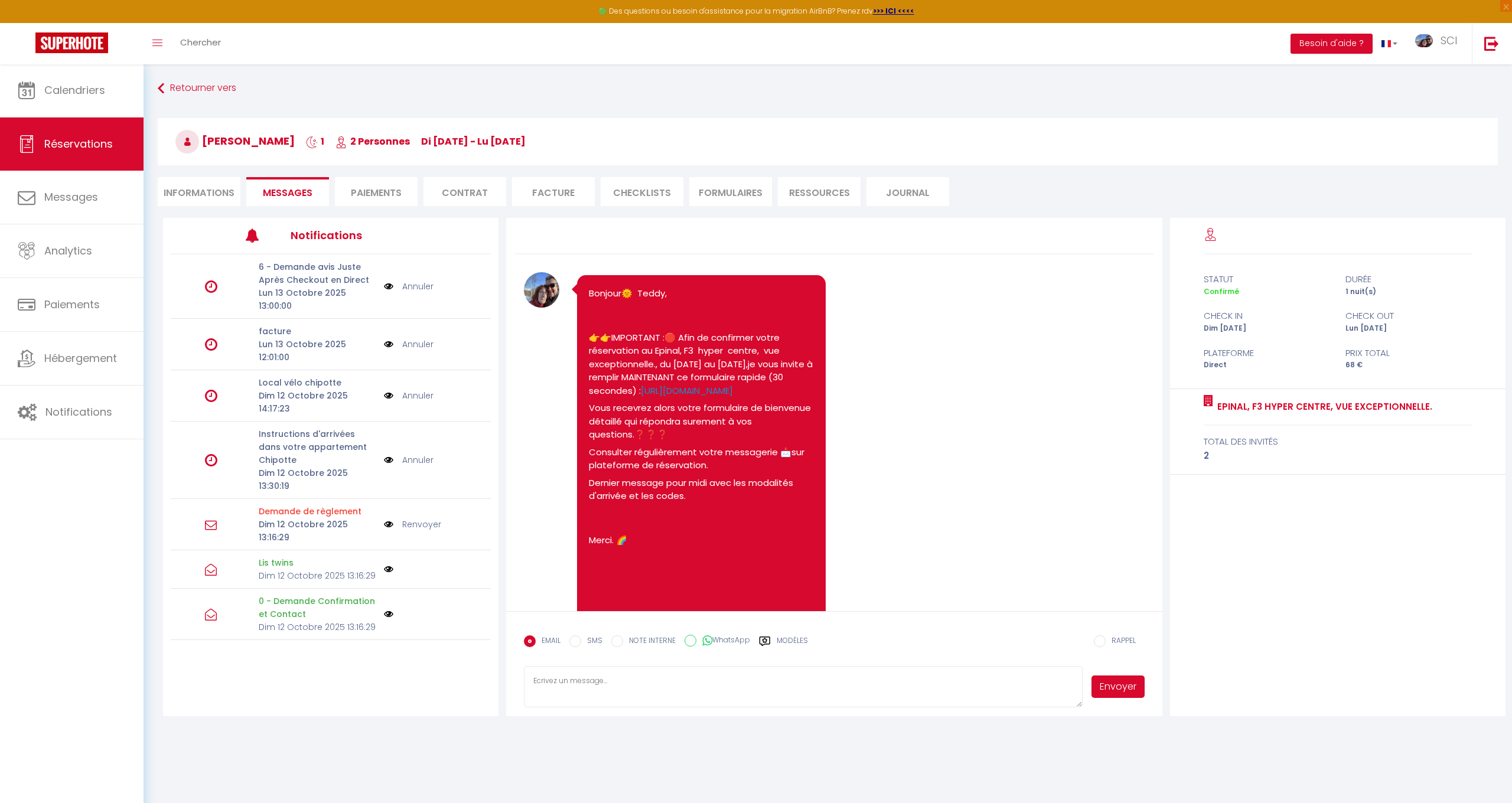
scroll to position [252, 0]
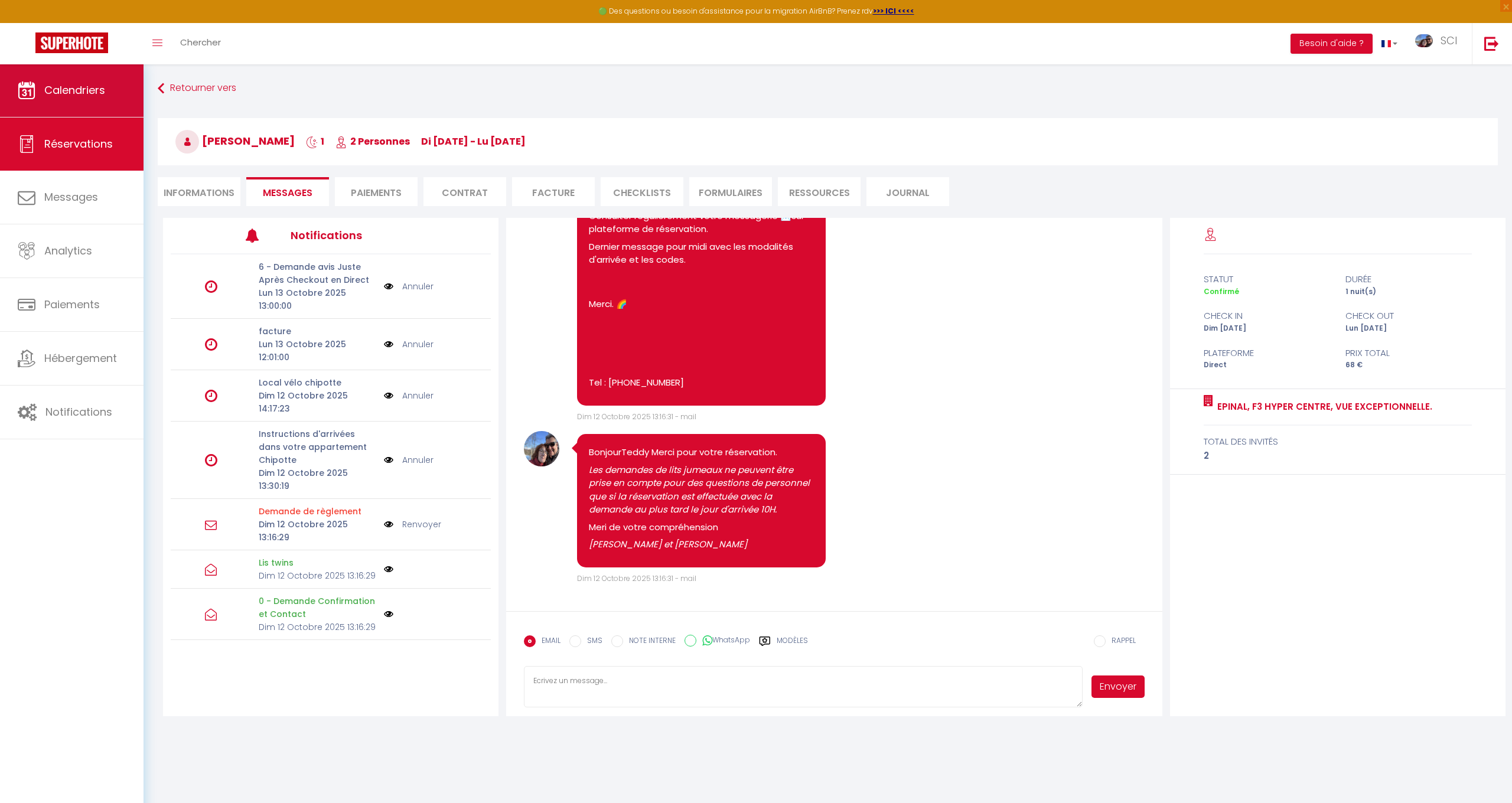
click at [45, 99] on link "Calendriers" at bounding box center [71, 90] width 144 height 53
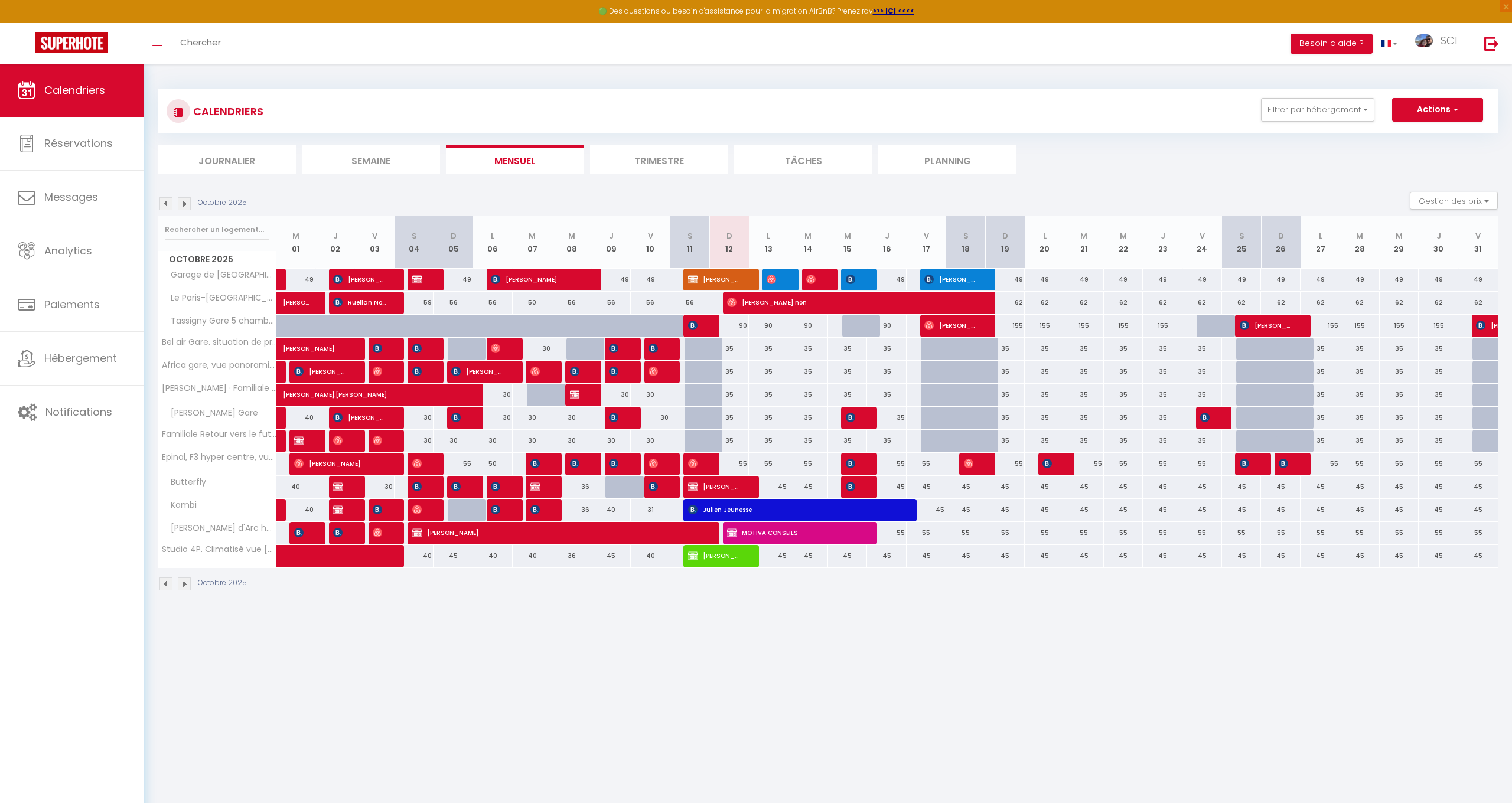
click at [1441, 111] on button "Actions" at bounding box center [1437, 110] width 91 height 24
click at [1421, 128] on link "Nouvelle réservation" at bounding box center [1425, 137] width 103 height 18
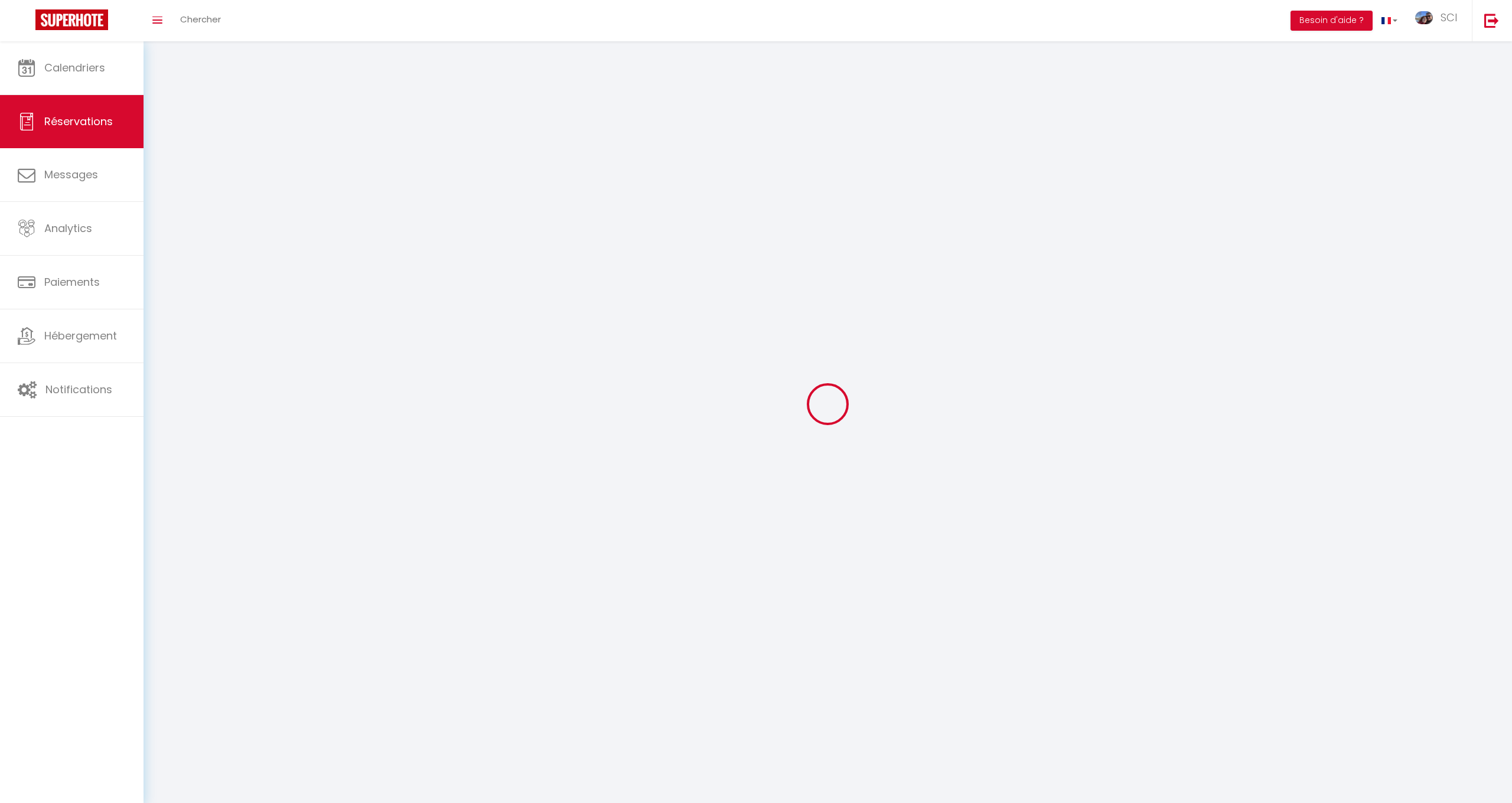
select select
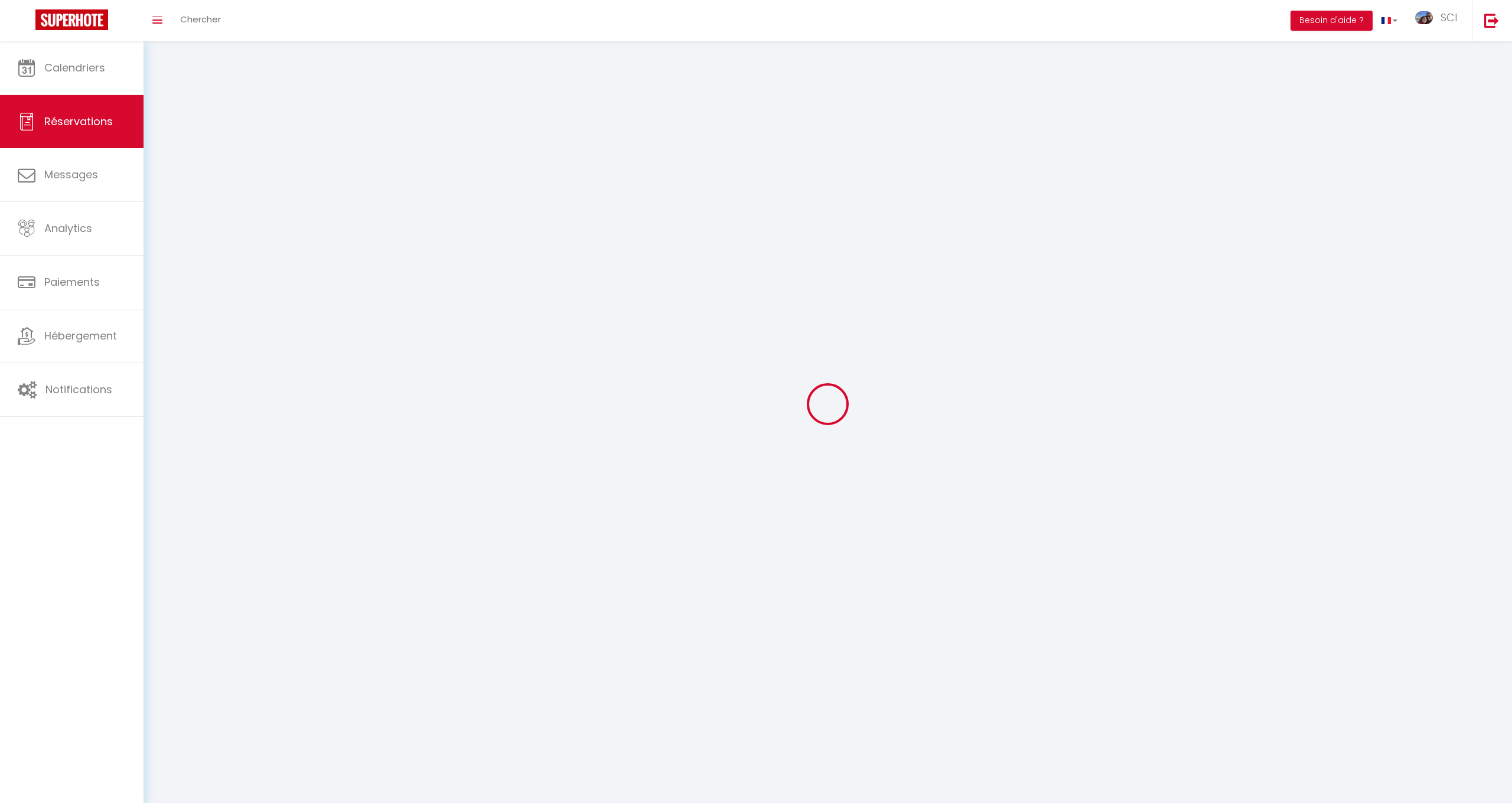
select select
checkbox input "false"
select select
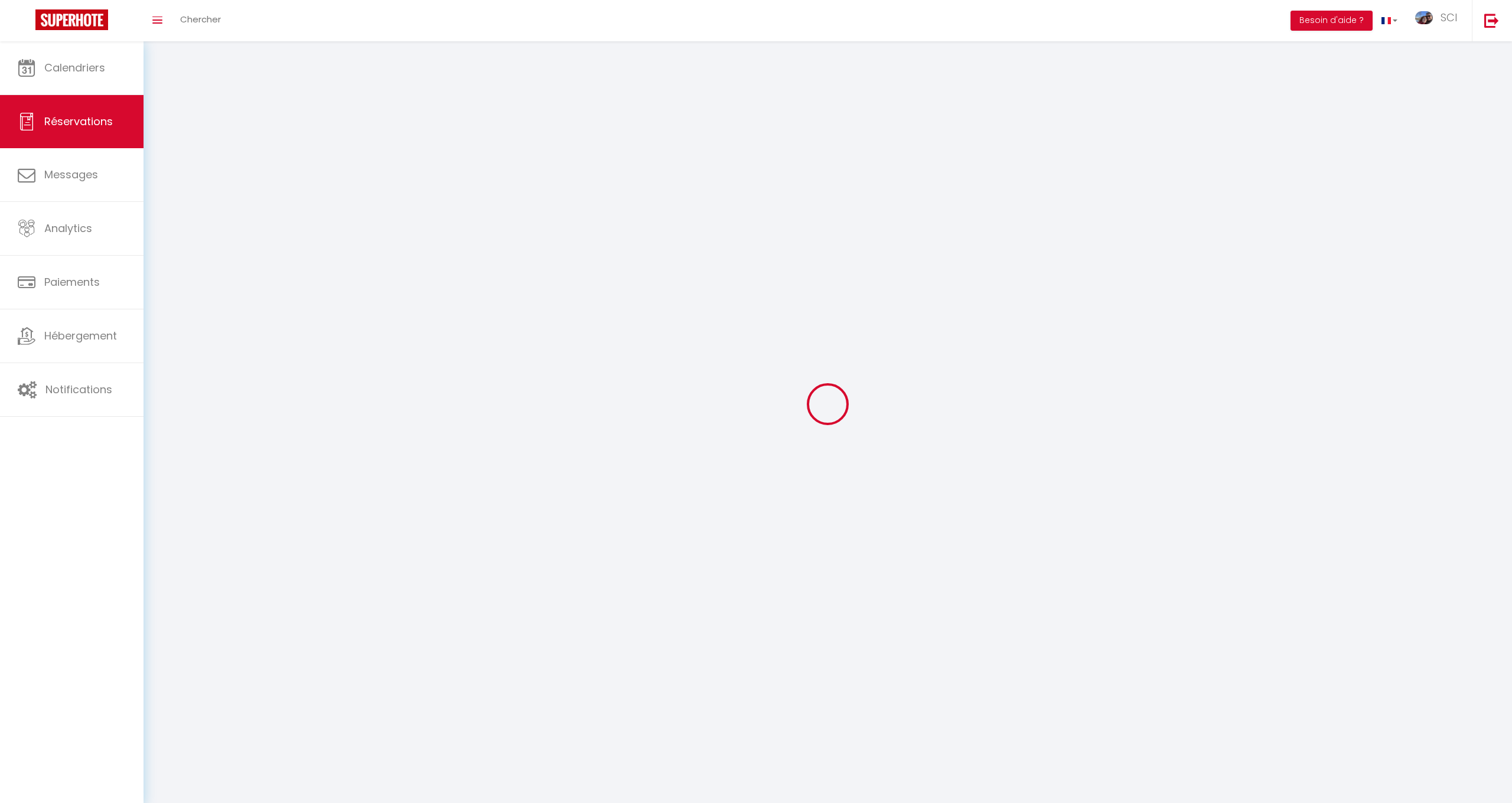
select select
checkbox input "false"
select select
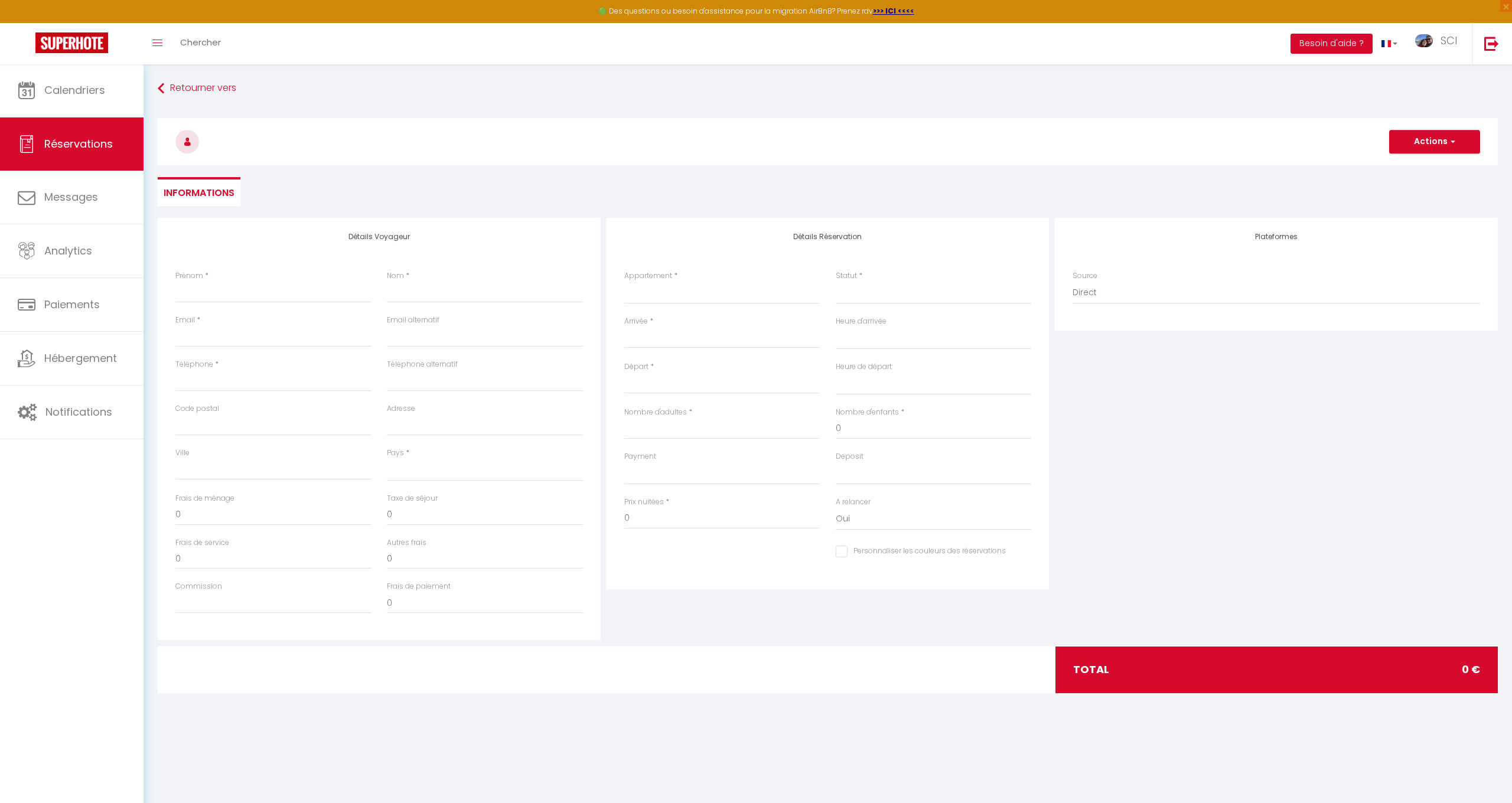
select select
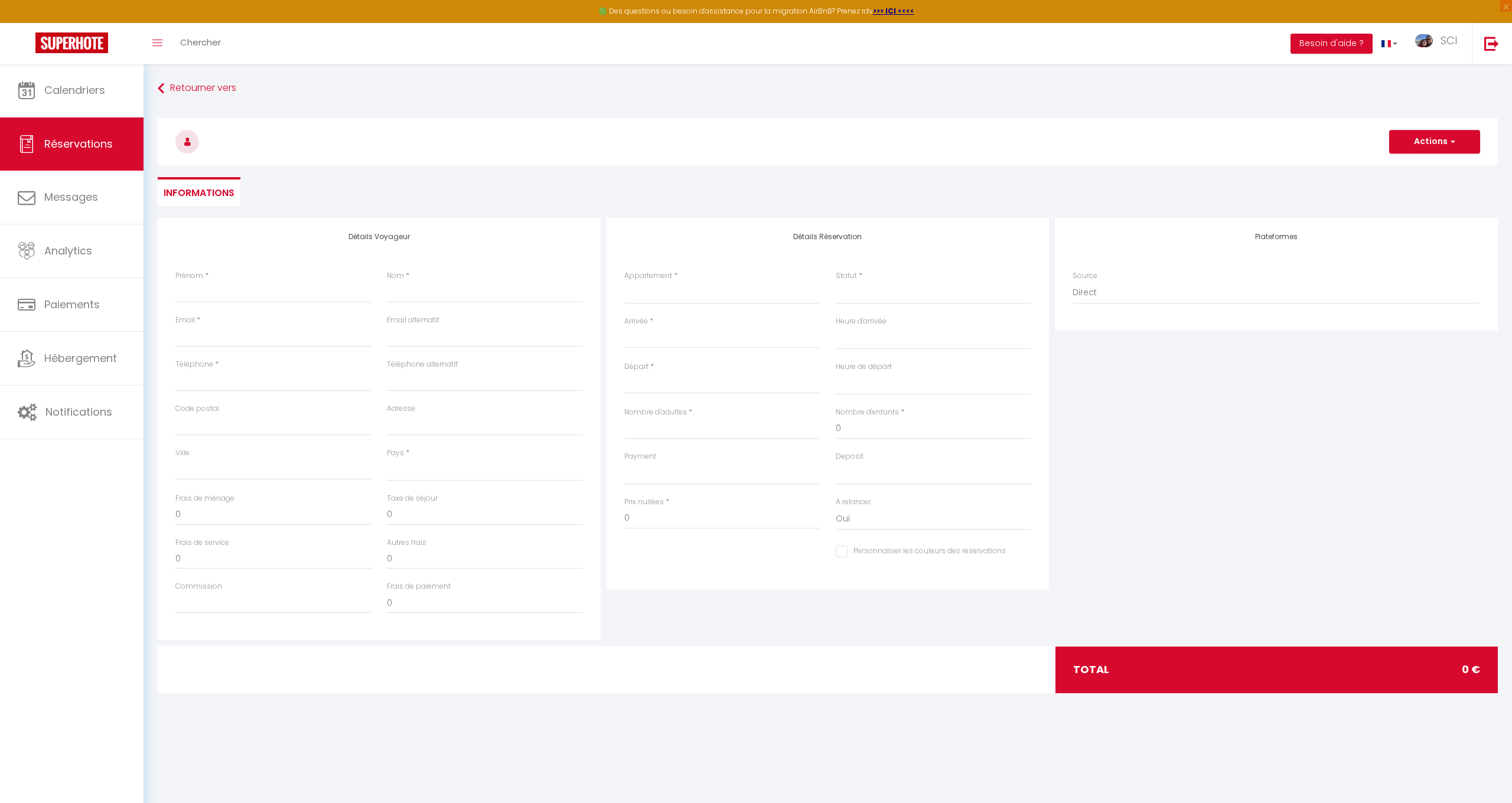
checkbox input "false"
select select
click at [77, 100] on link "Calendriers" at bounding box center [71, 90] width 144 height 53
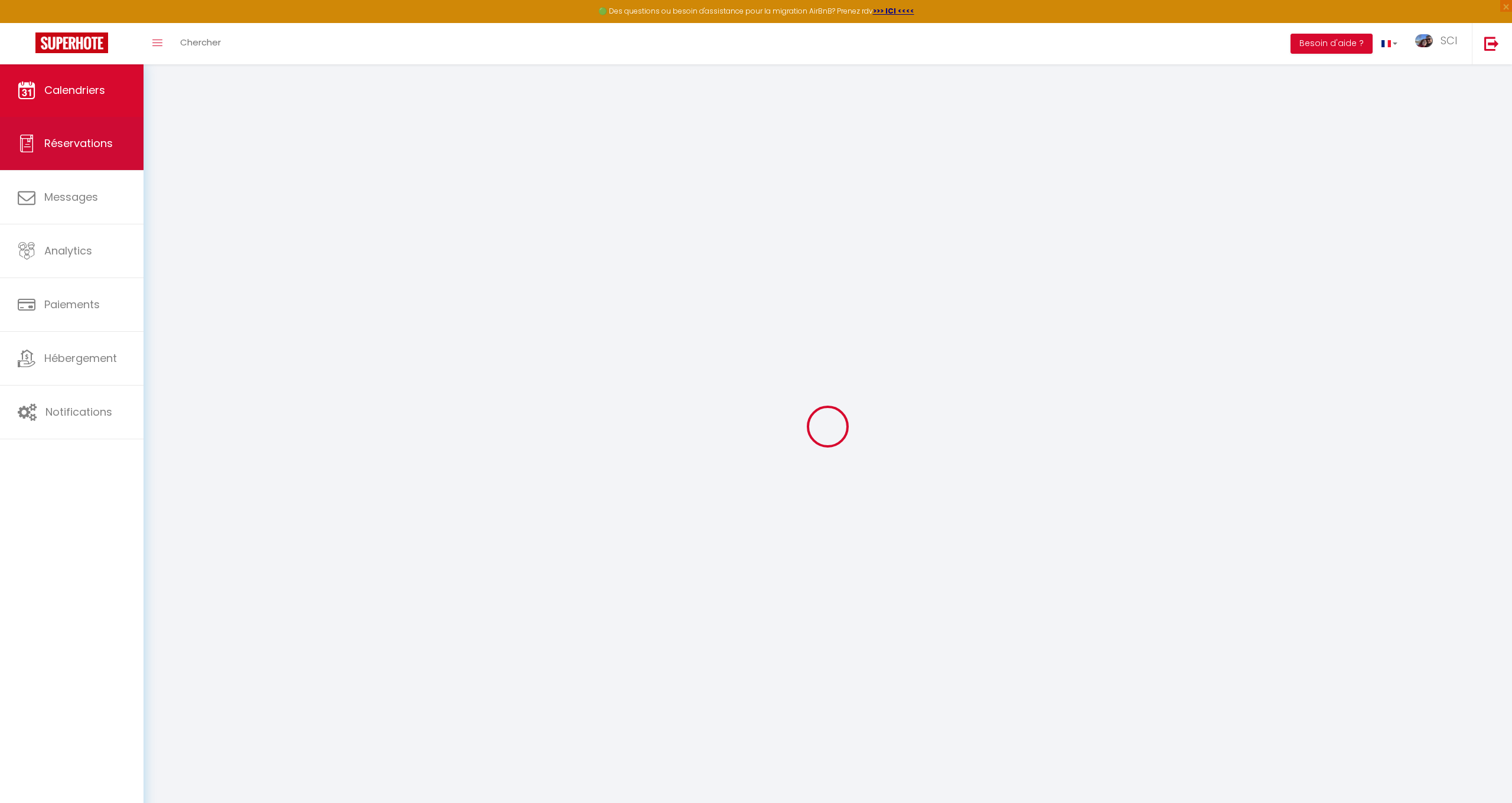
select select
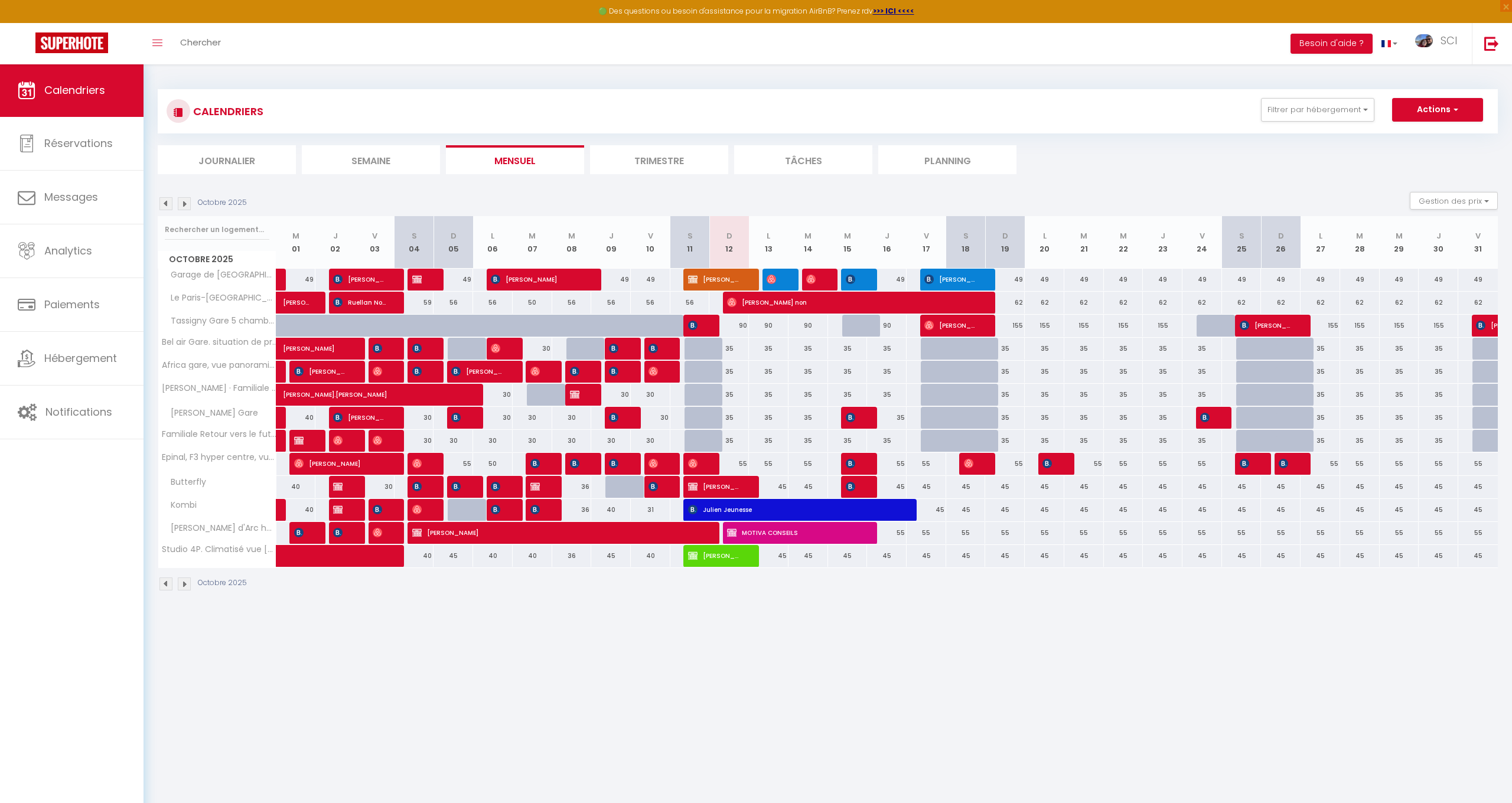
click at [586, 532] on span "[PERSON_NAME]" at bounding box center [557, 532] width 290 height 23
select select "KO"
select select "0"
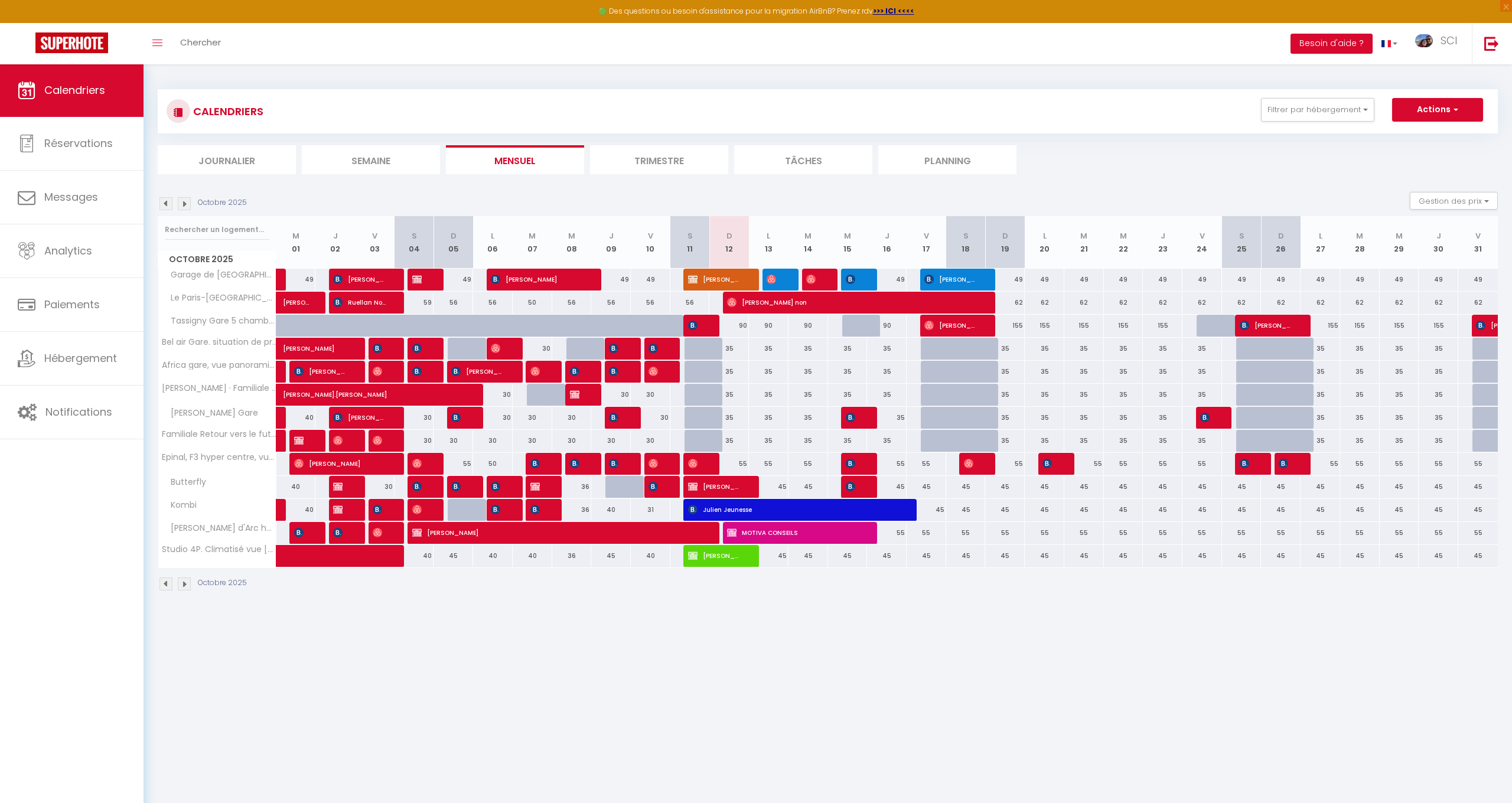
select select "1"
select select
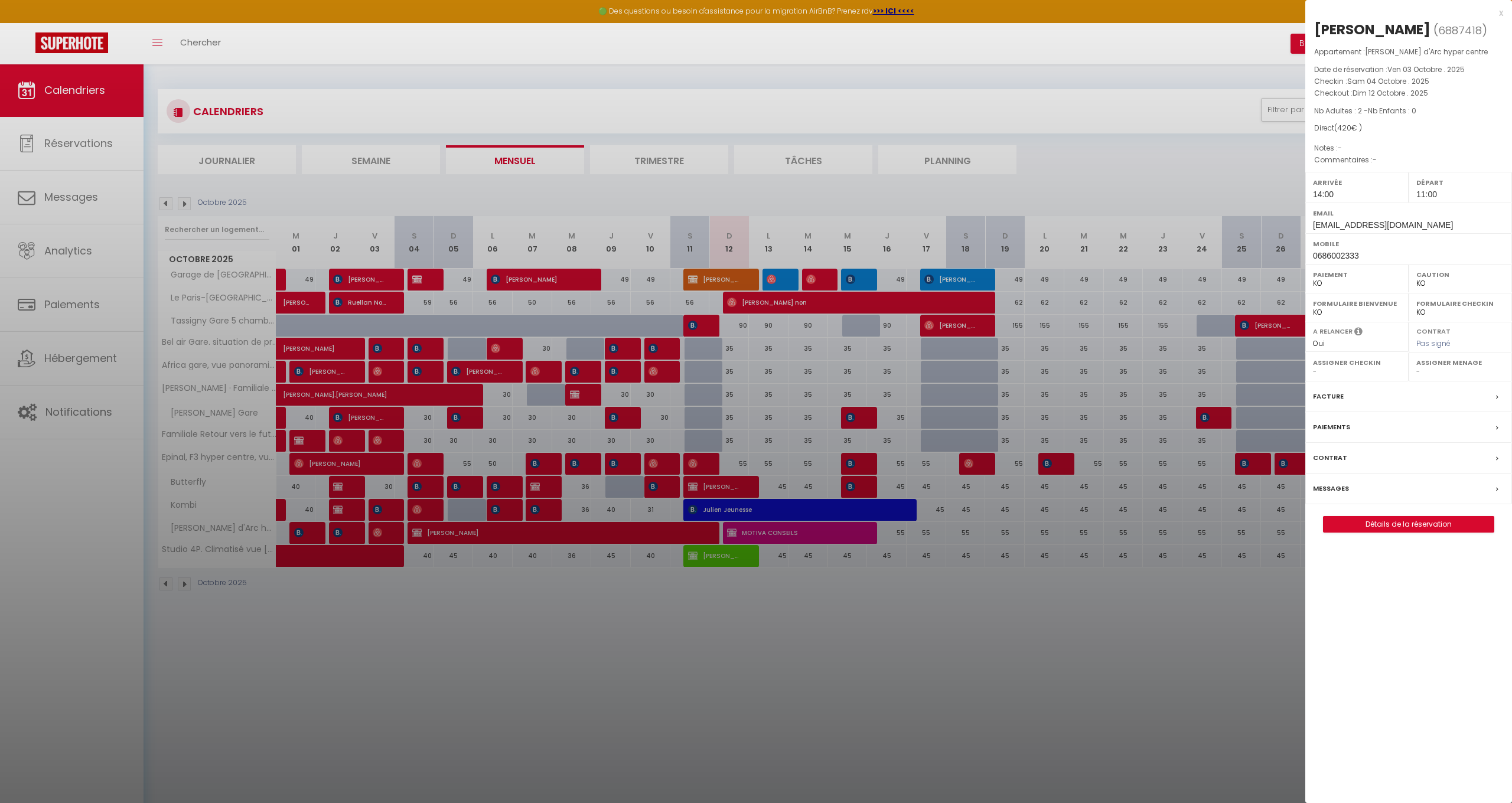
select select "51582"
click at [1332, 418] on div "Paiements" at bounding box center [1409, 427] width 207 height 31
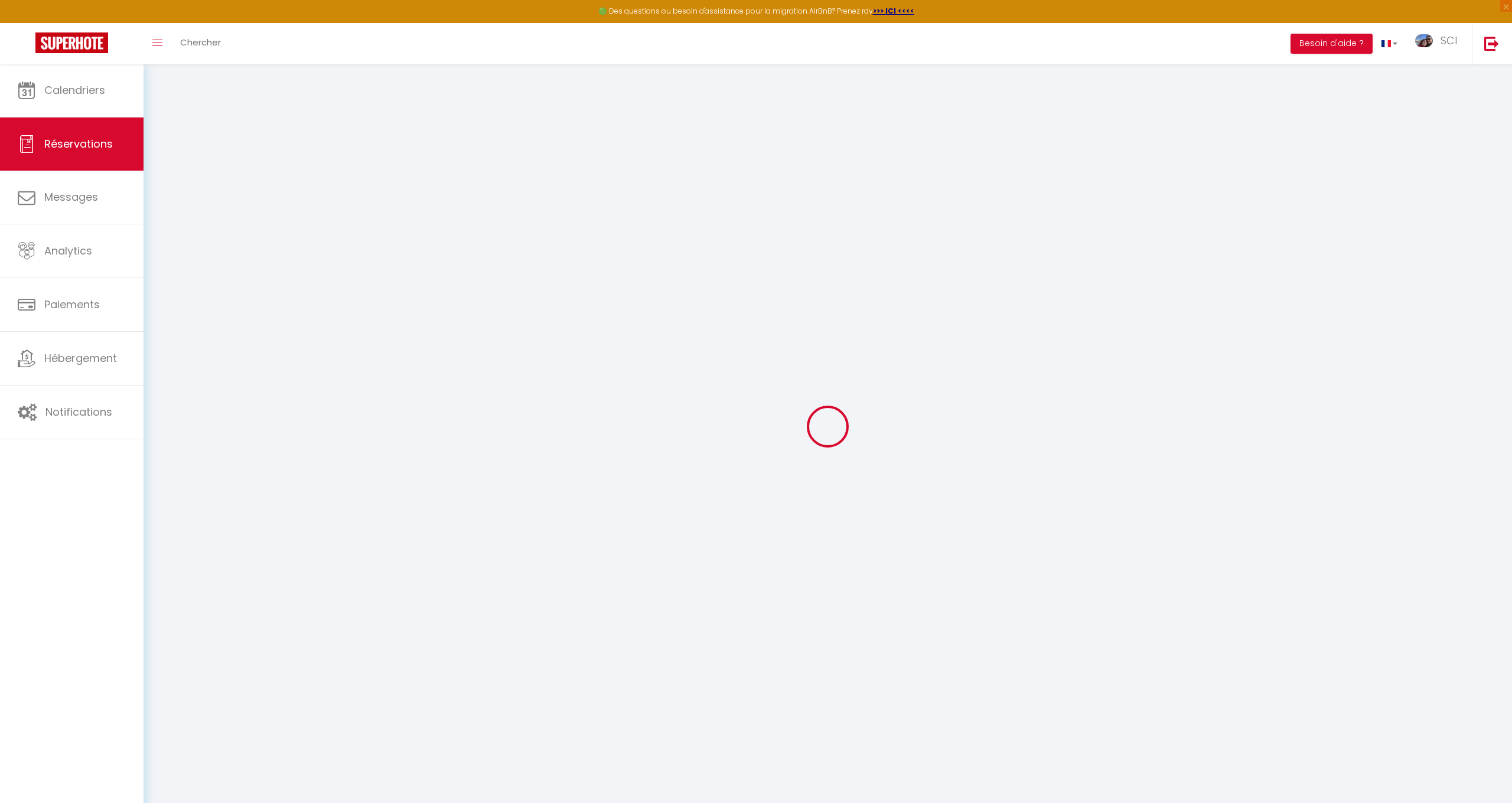
select select
select select "14"
select select
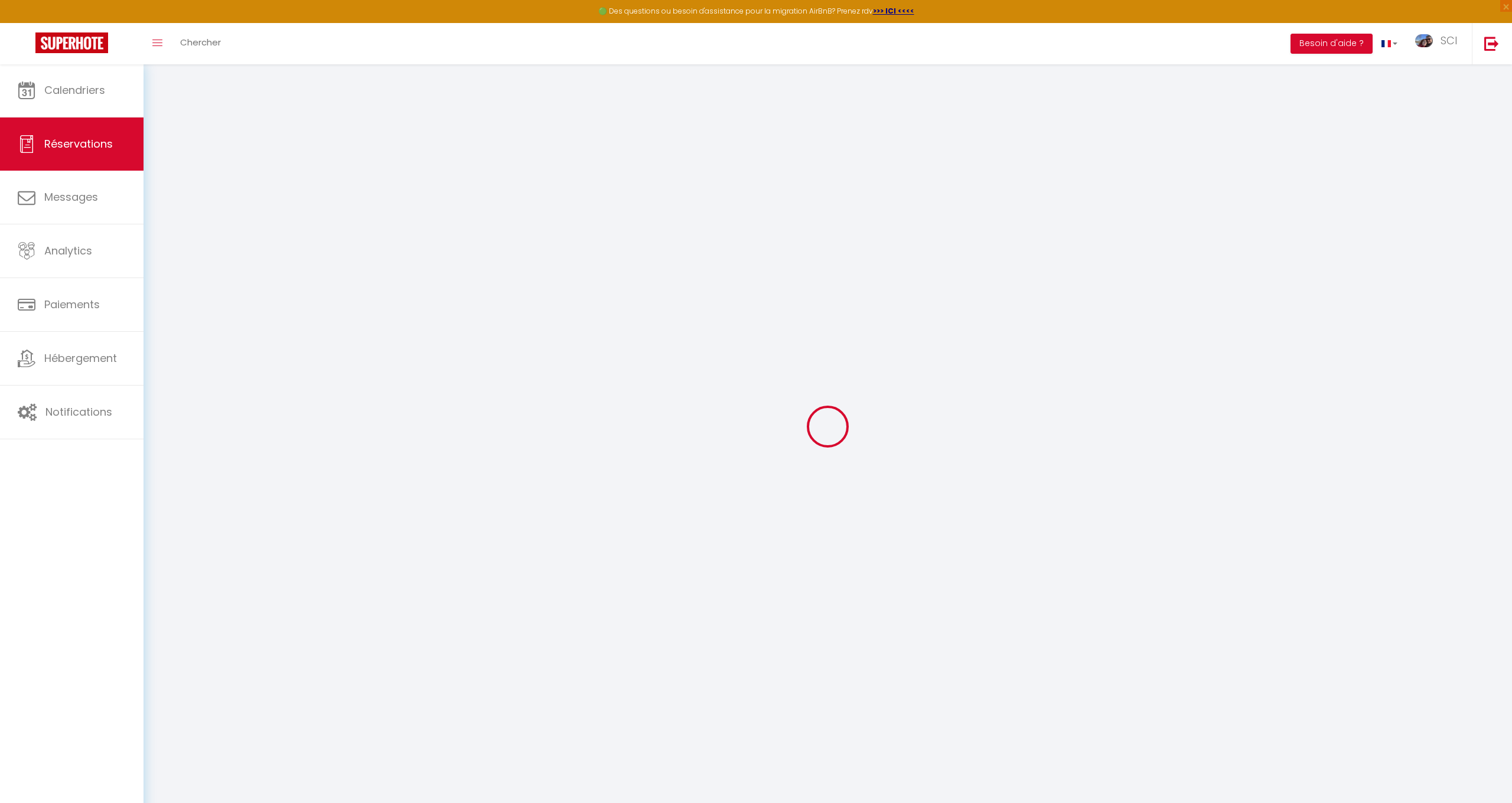
select select
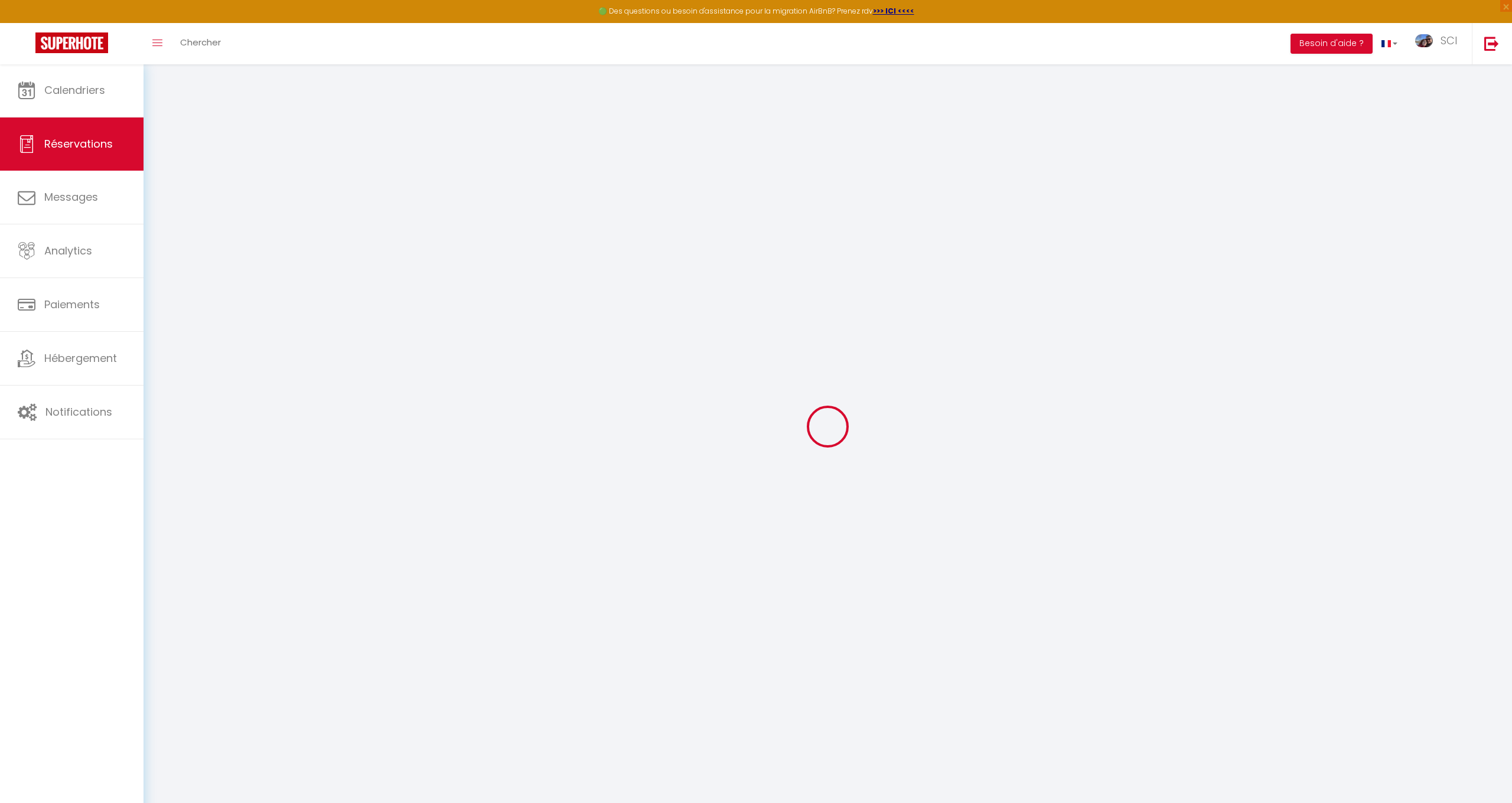
checkbox input "false"
select select
checkbox input "false"
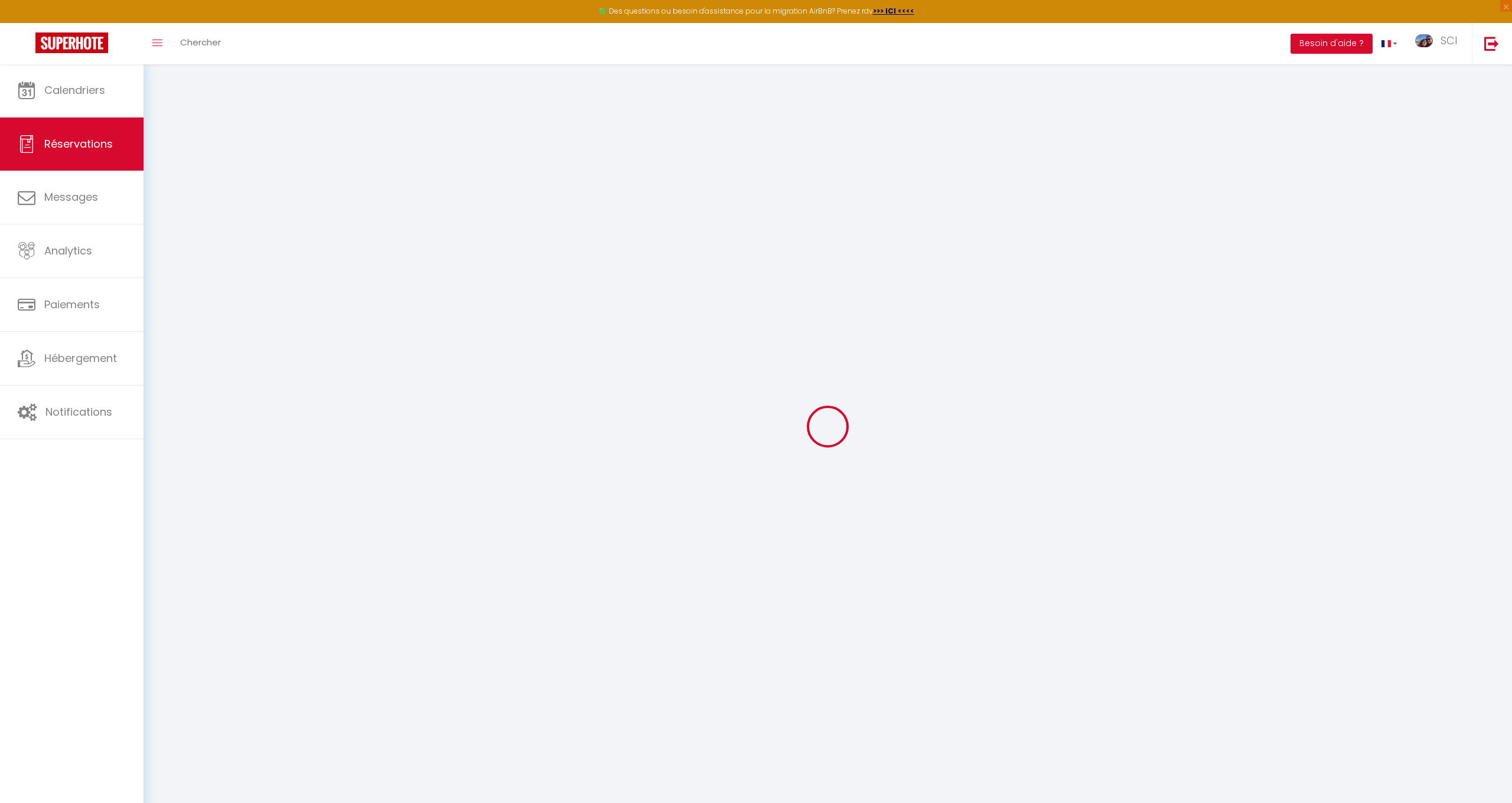
select select
select select "14:00"
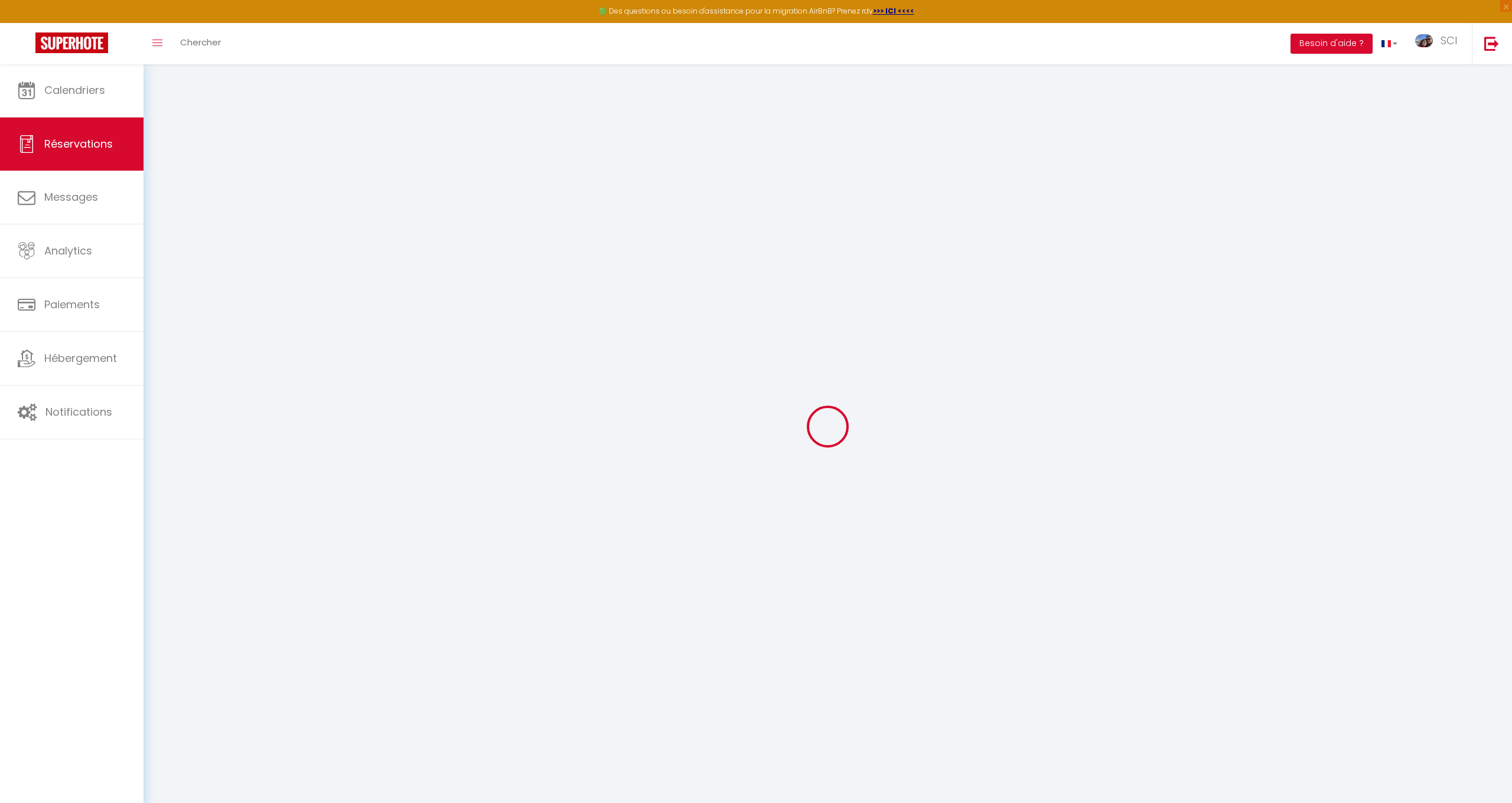
select select "11:00"
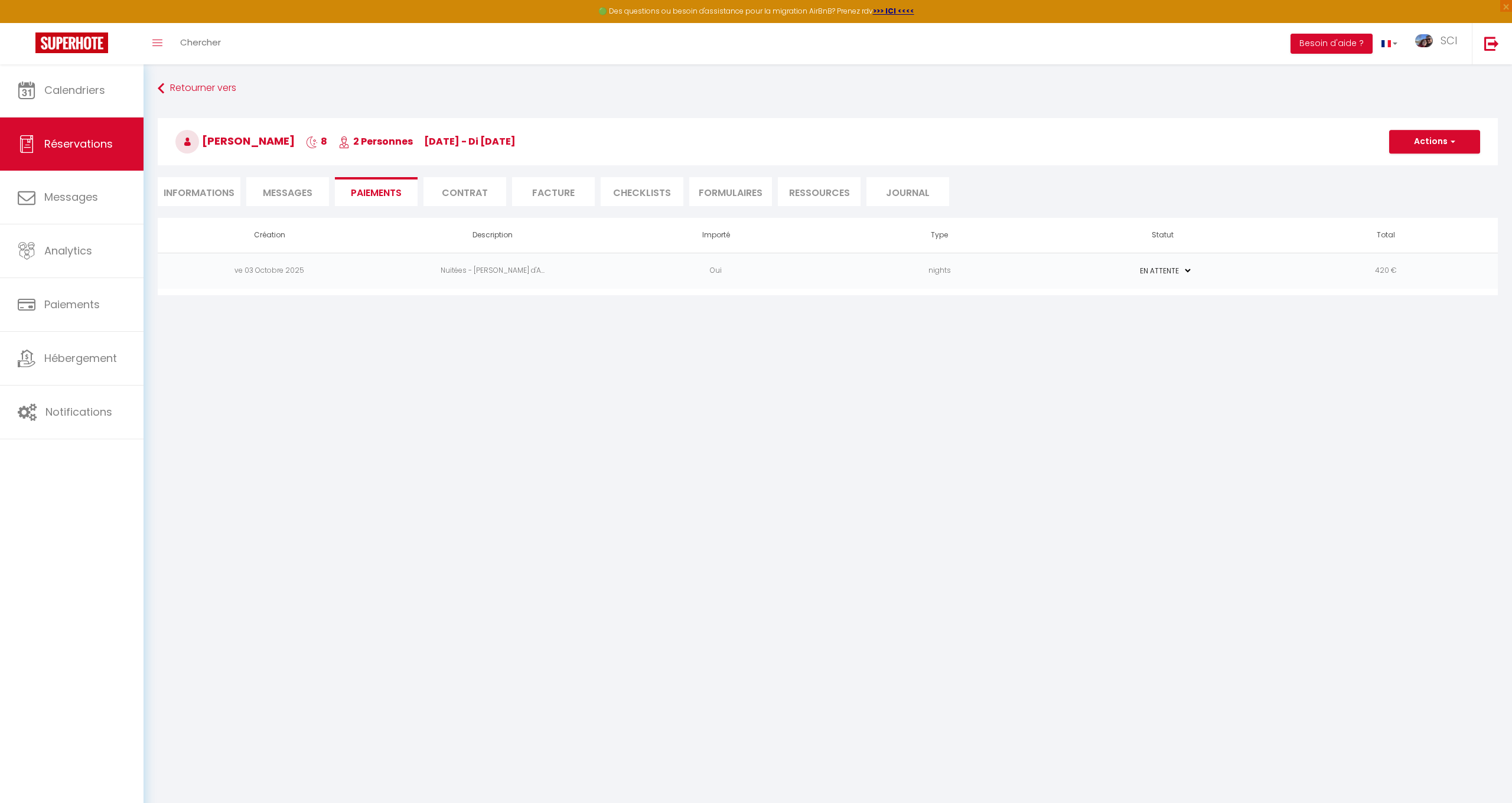
click at [178, 189] on li "Informations" at bounding box center [198, 191] width 82 height 29
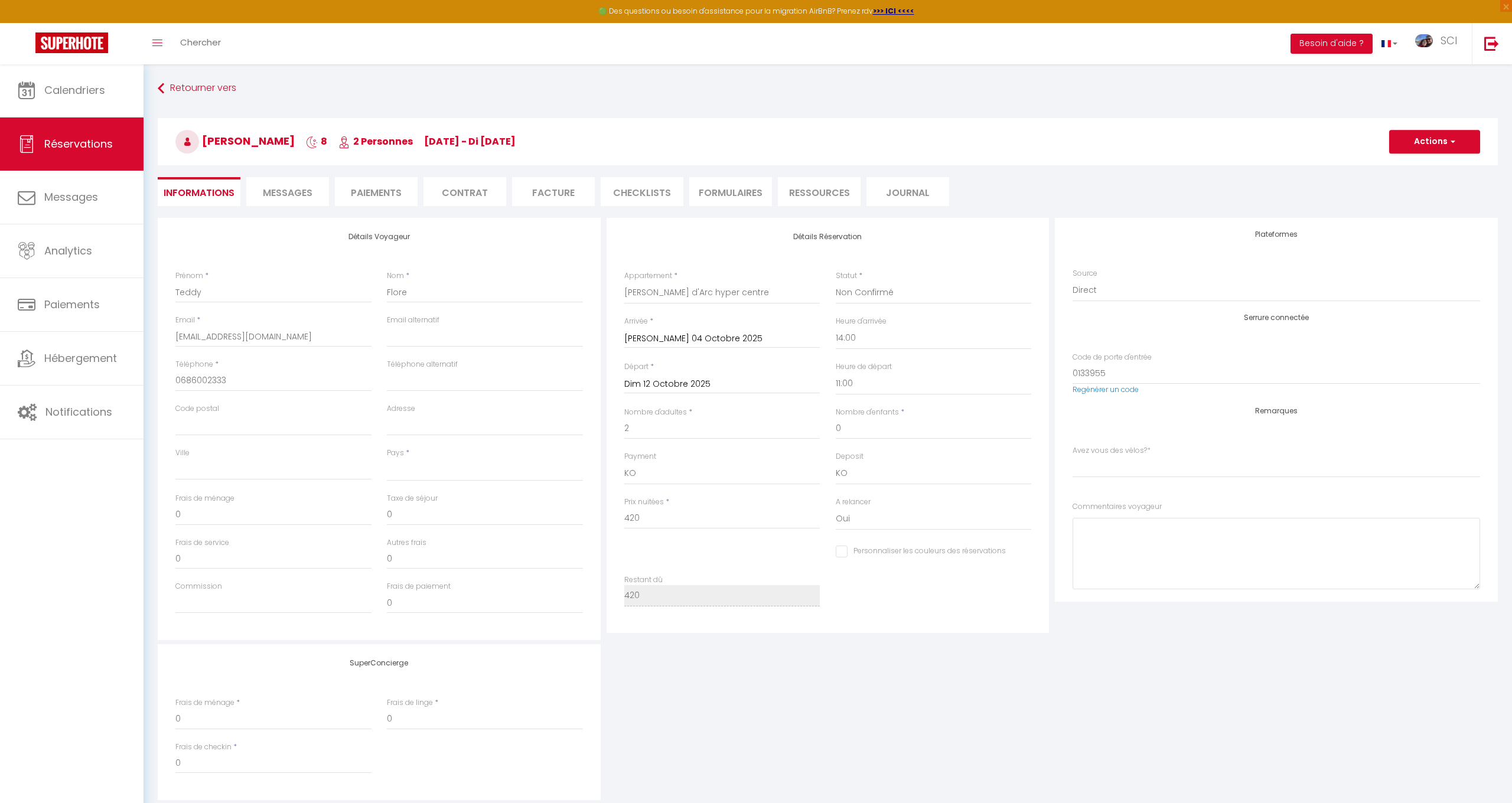
scroll to position [1, 0]
click at [1435, 131] on button "Actions" at bounding box center [1434, 140] width 91 height 24
click at [1414, 177] on link "Dupliquer" at bounding box center [1423, 181] width 93 height 15
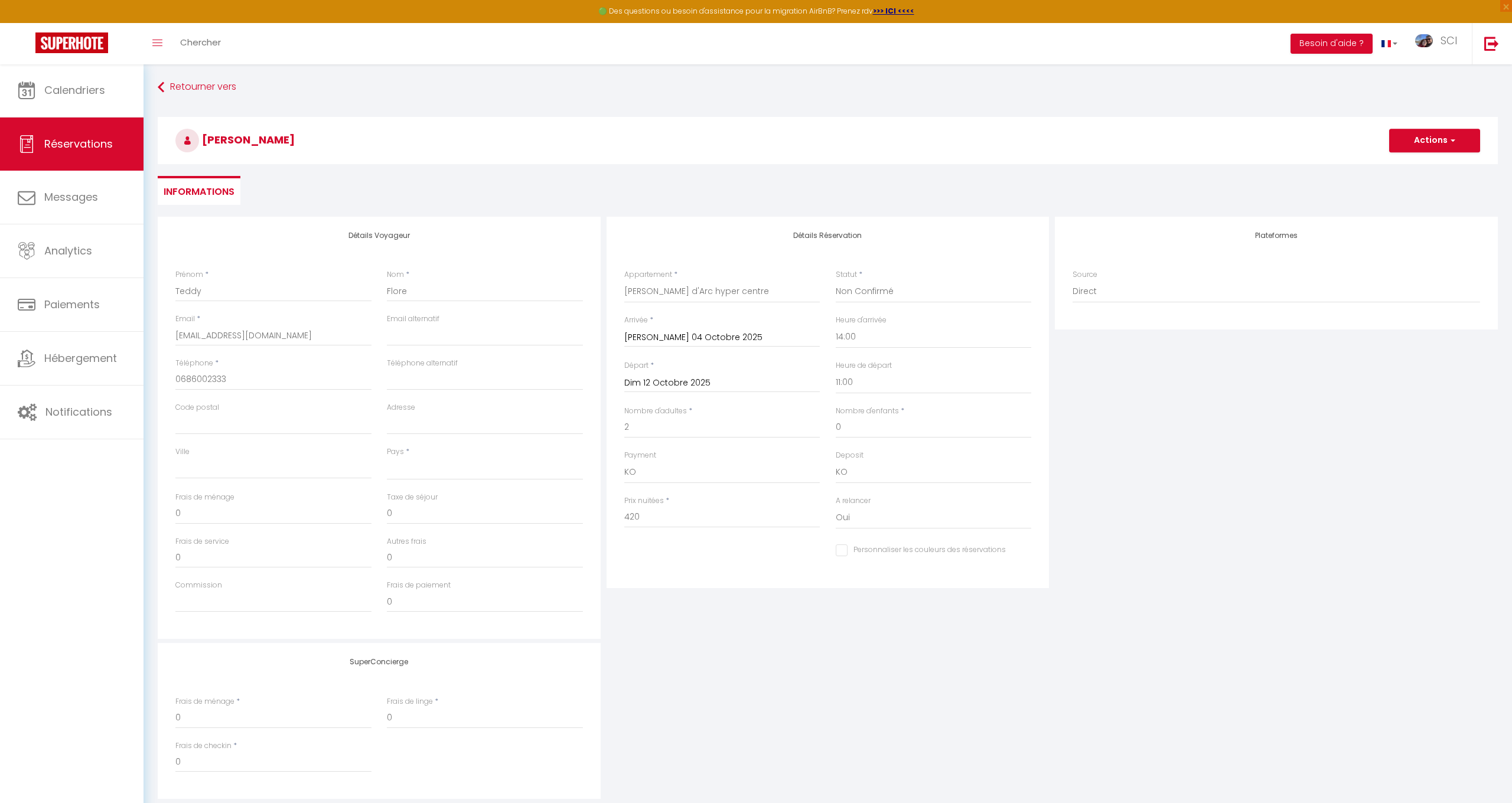
select select
click at [685, 335] on input "Arrivée" at bounding box center [722, 338] width 196 height 15
click at [664, 336] on input "Arrivée" at bounding box center [722, 338] width 196 height 15
click at [642, 319] on label "Arrivée" at bounding box center [636, 321] width 24 height 11
click at [642, 330] on input "Arrivée" at bounding box center [722, 338] width 196 height 15
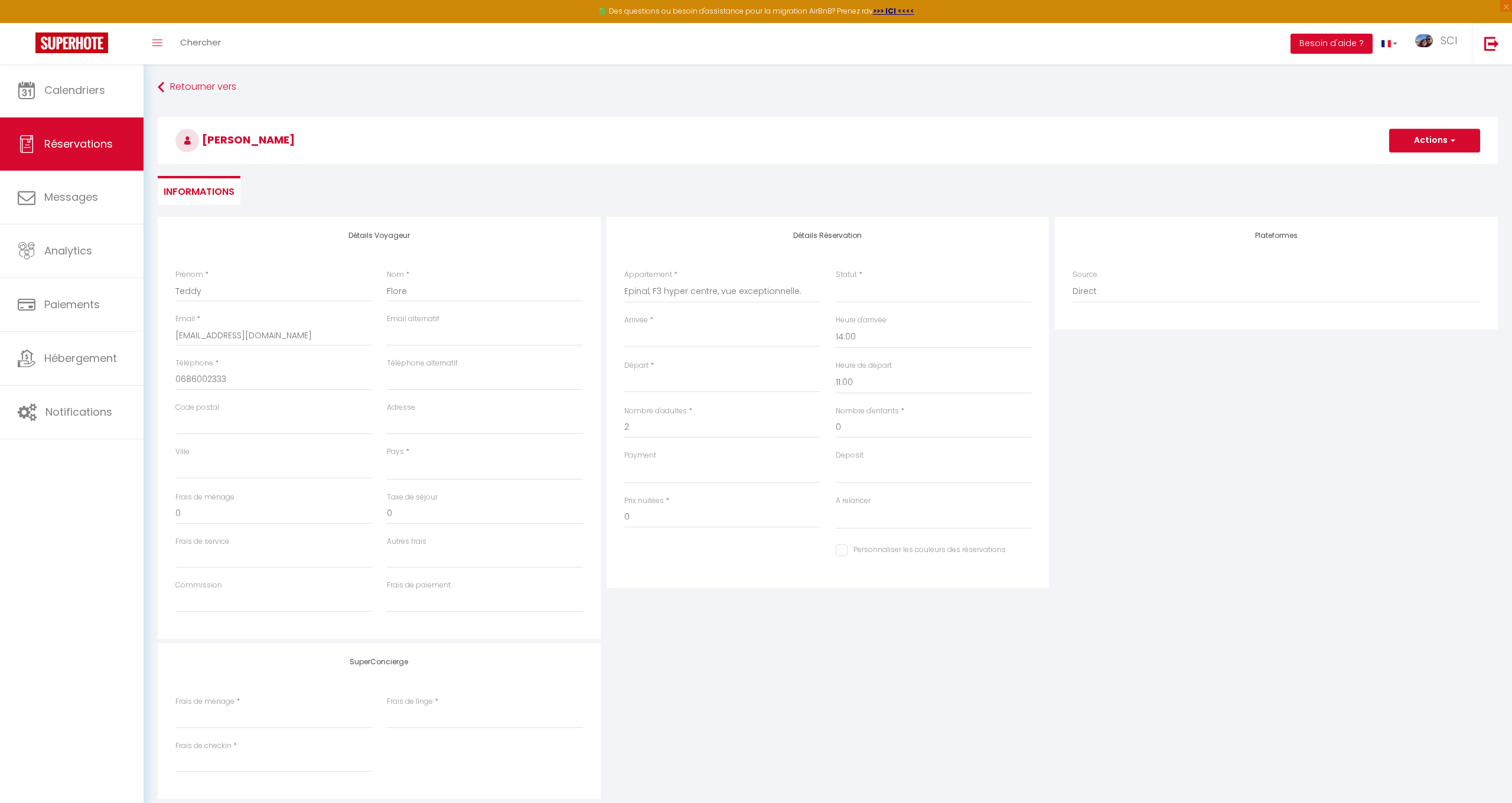
click at [0, 0] on div "< [DATE] > Dim Lun Mar Mer Jeu Ven Sam 1 2 3 4 5 6 7 8 9 10 11 12 13 14 15 16 1…" at bounding box center [0, 0] width 0 height 0
click at [638, 454] on span "12" at bounding box center [638, 452] width 26 height 24
click at [638, 454] on label "Payment" at bounding box center [640, 456] width 32 height 11
click at [836, 303] on select "Confirmé Non Confirmé [PERSON_NAME] par le voyageur No Show Request" at bounding box center [934, 291] width 196 height 23
click at [659, 508] on input "0" at bounding box center [722, 517] width 196 height 21
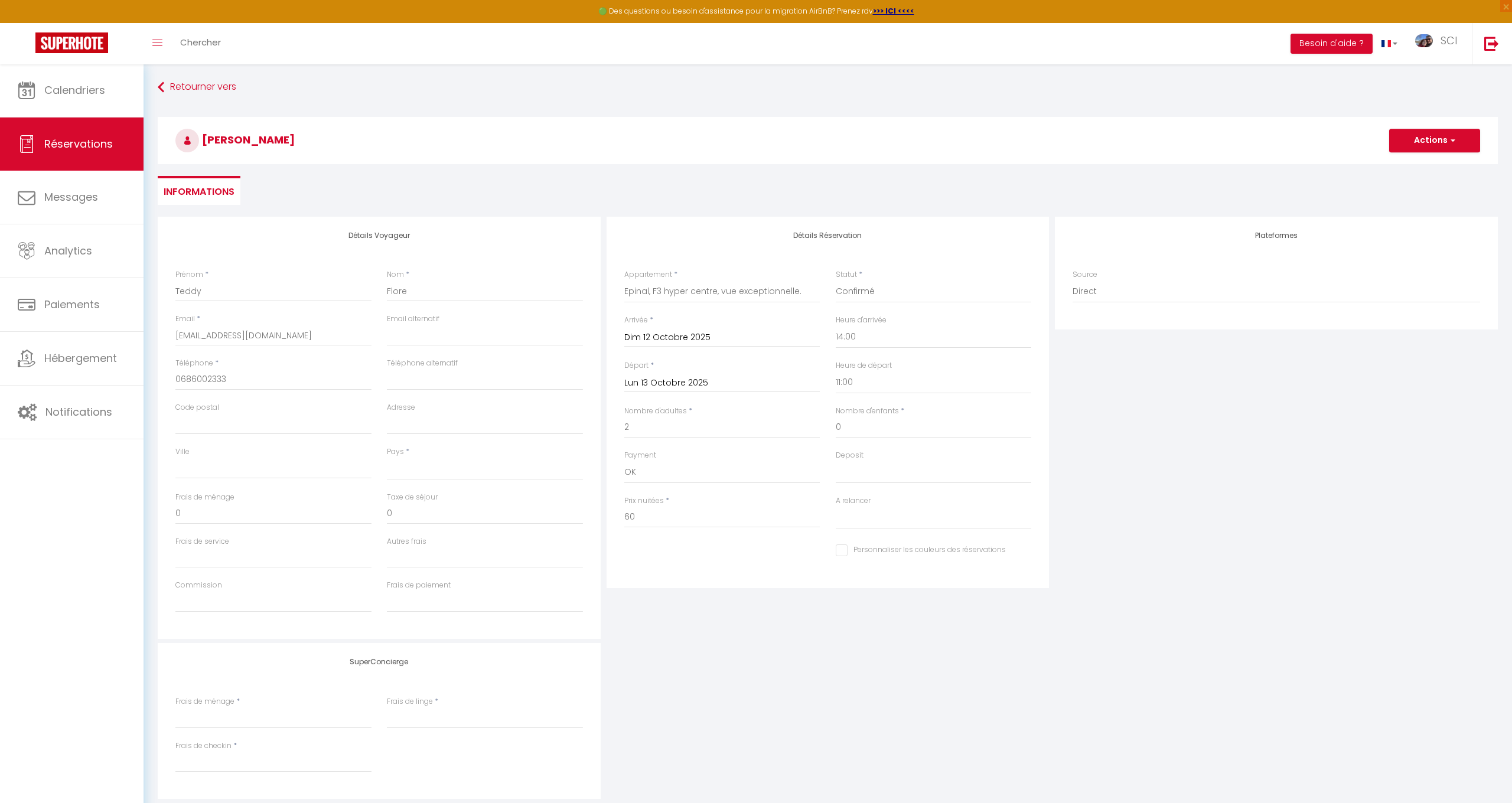
click at [1422, 135] on button "Actions" at bounding box center [1434, 140] width 91 height 24
click at [1421, 161] on link "Enregistrer" at bounding box center [1423, 166] width 93 height 15
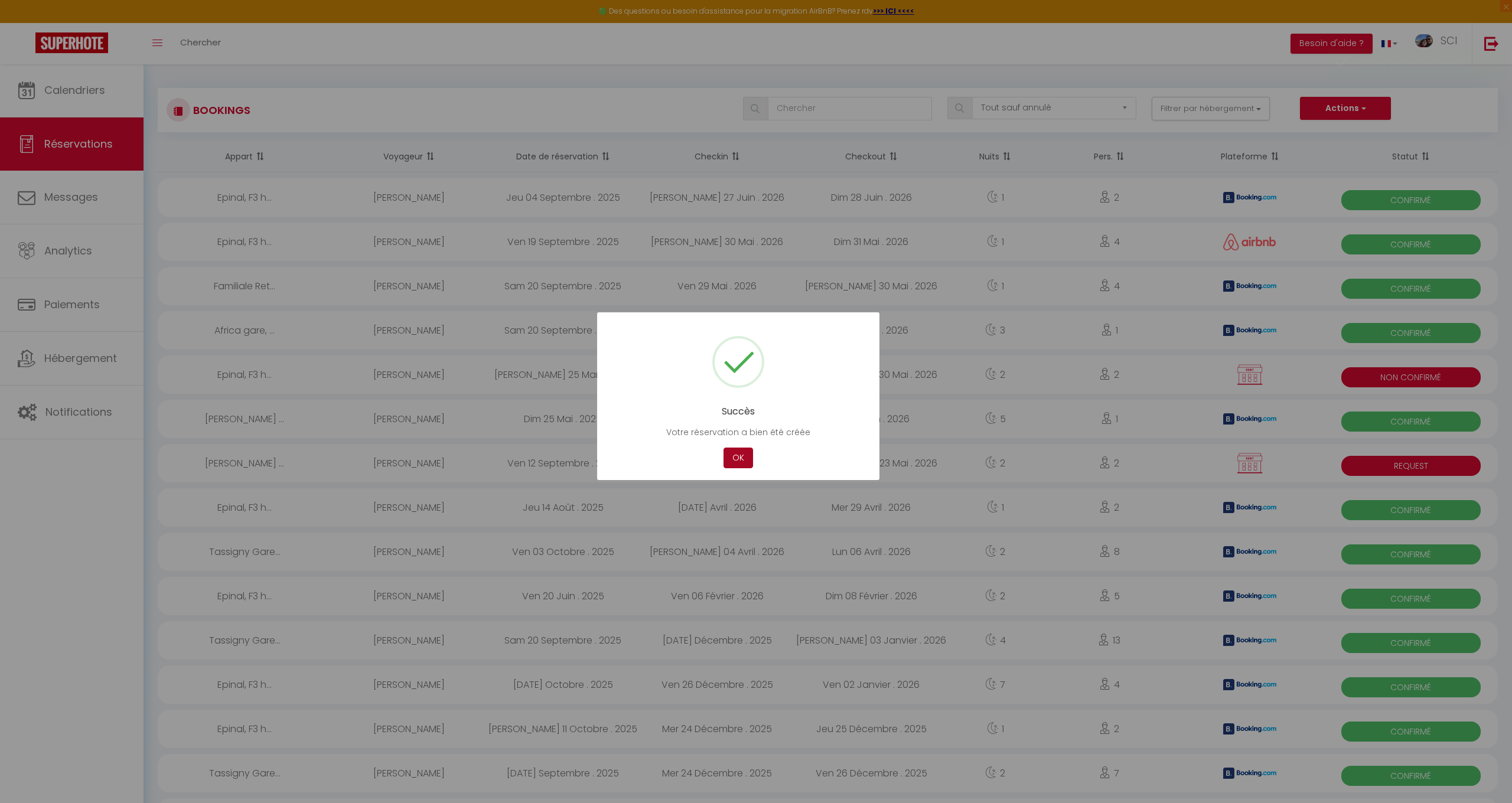
click at [738, 458] on button "OK" at bounding box center [738, 458] width 29 height 21
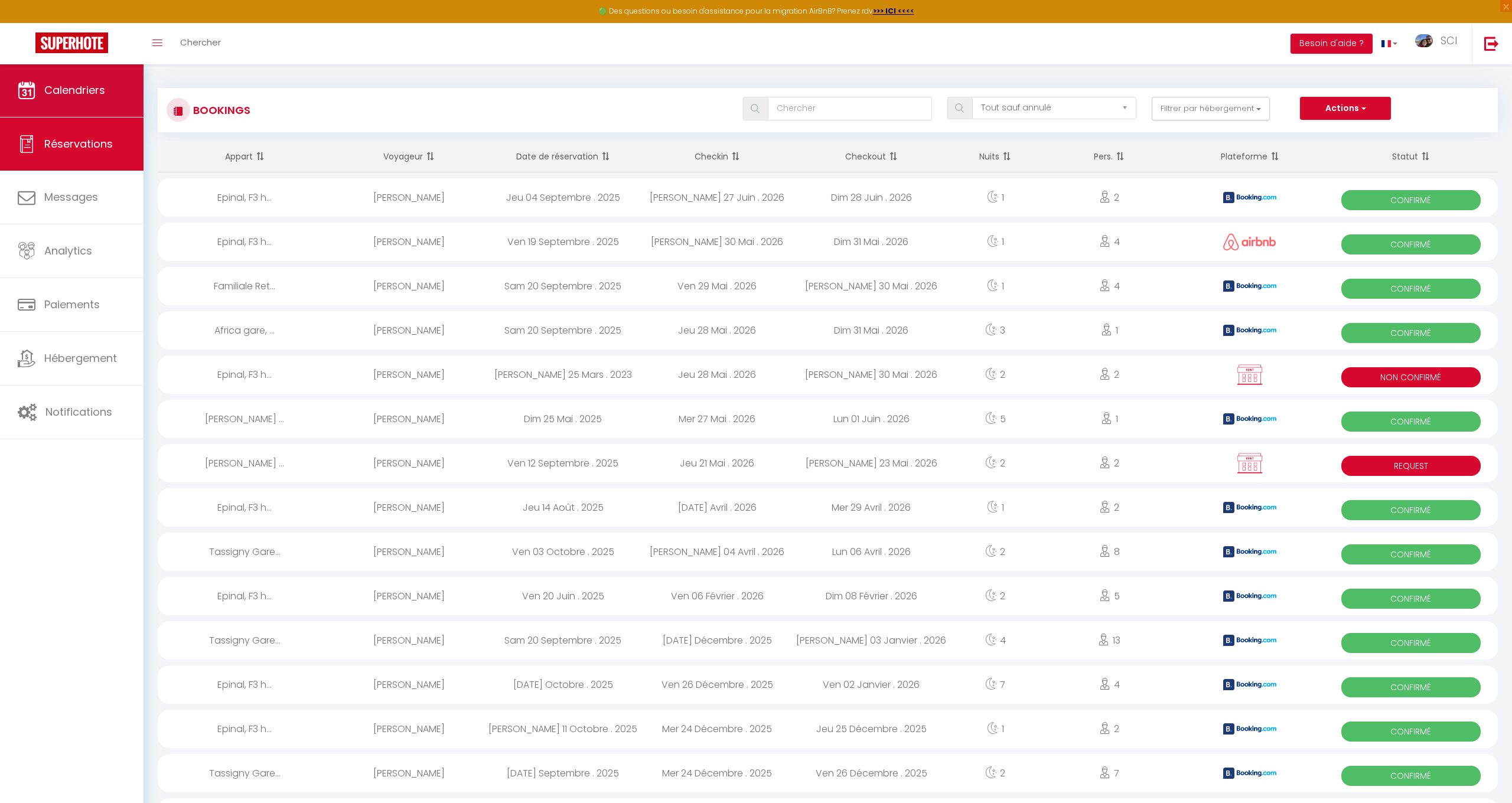
click at [85, 94] on span "Calendriers" at bounding box center [75, 90] width 61 height 15
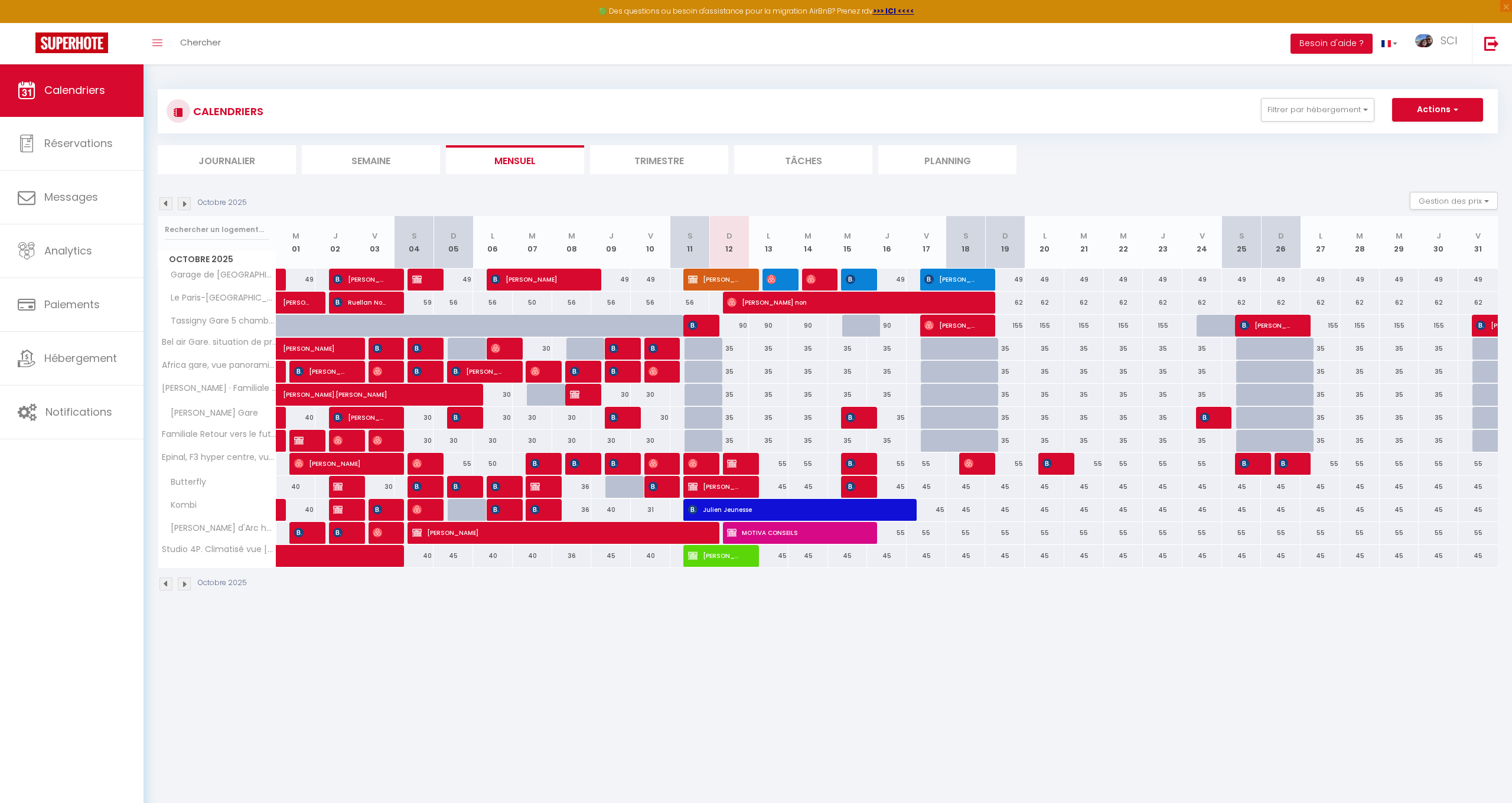
scroll to position [3, 0]
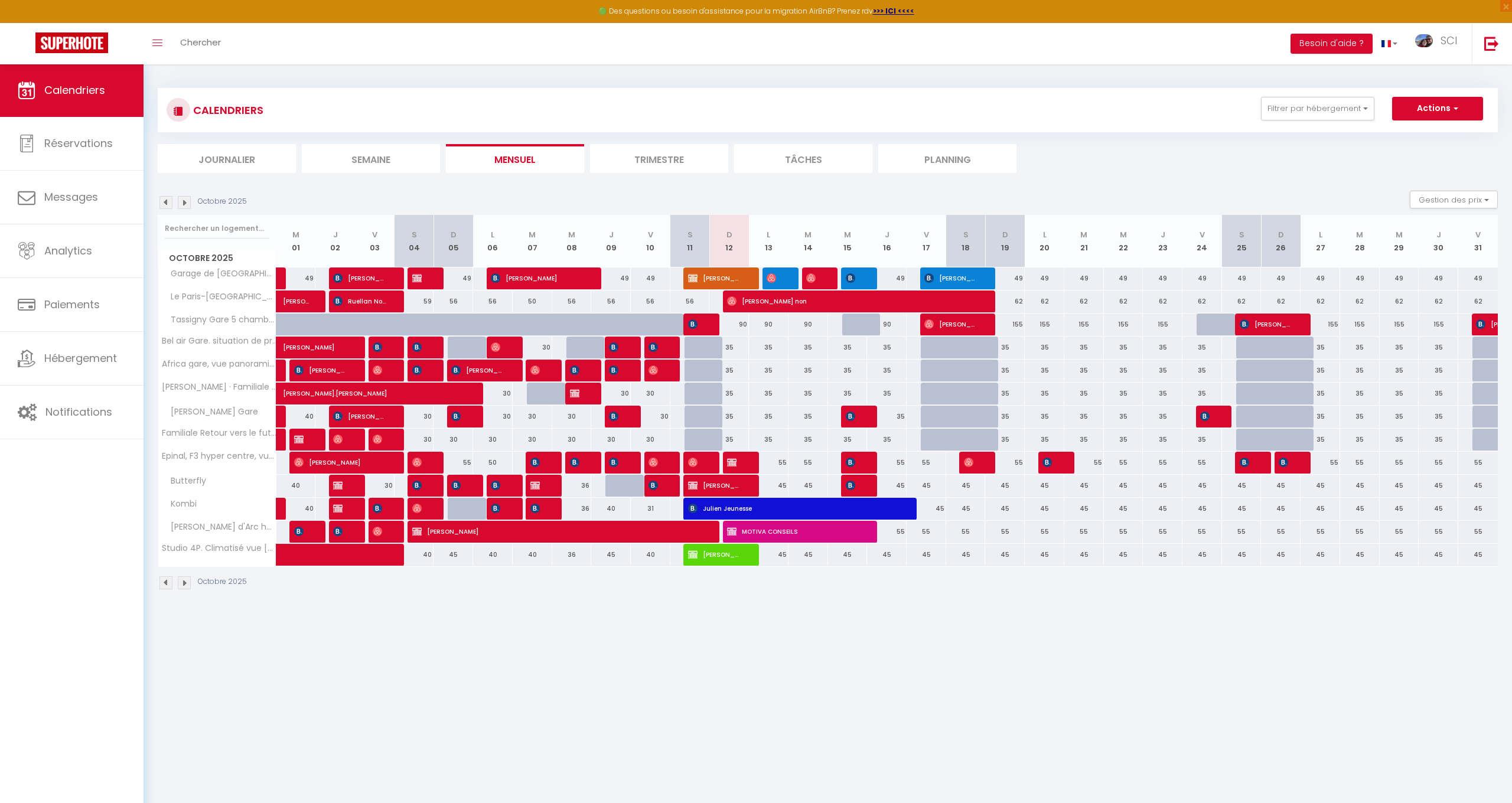
click at [734, 466] on span "[PERSON_NAME]" at bounding box center [733, 462] width 13 height 23
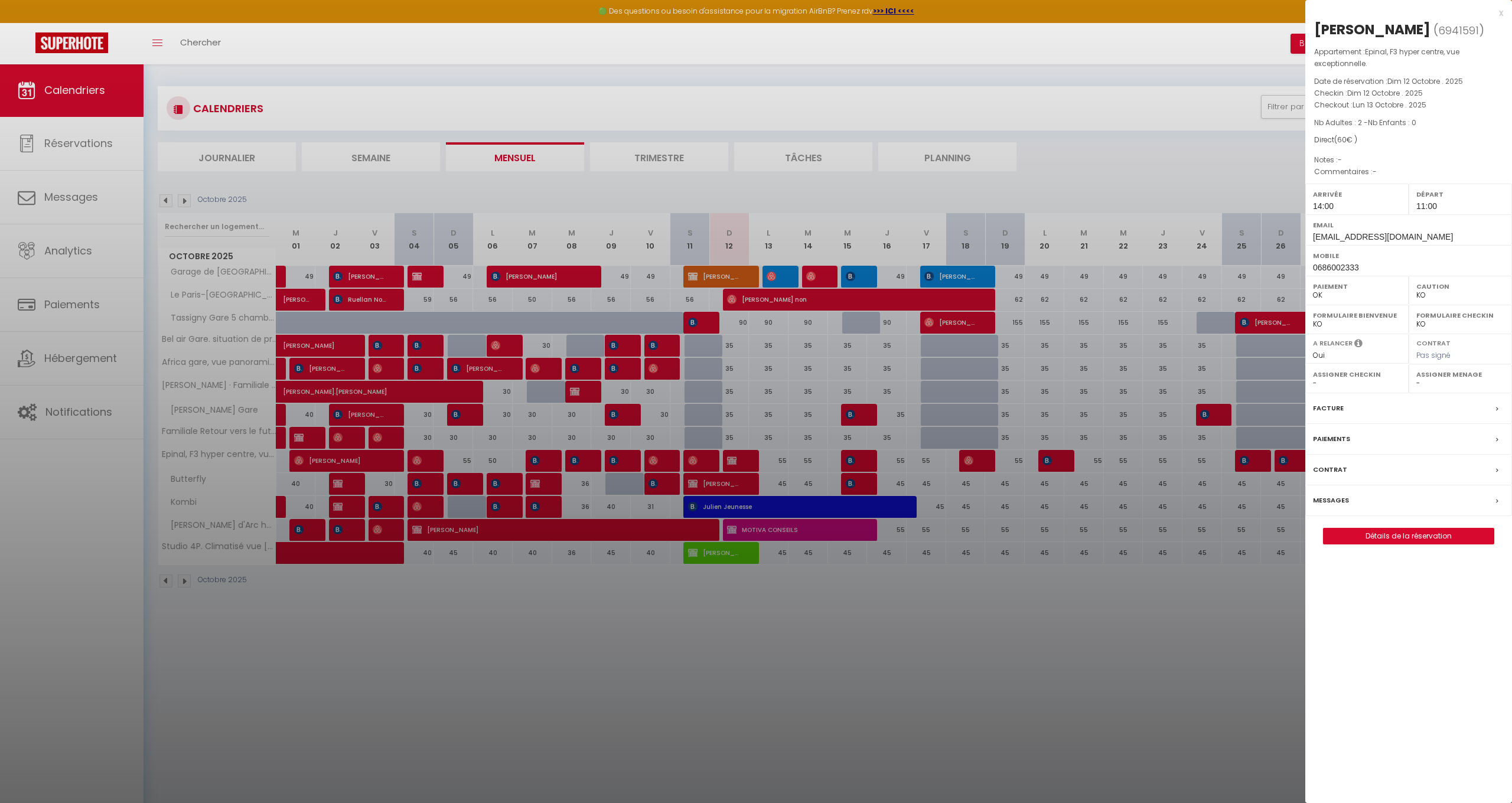
click at [1325, 496] on label "Messages" at bounding box center [1331, 501] width 36 height 12
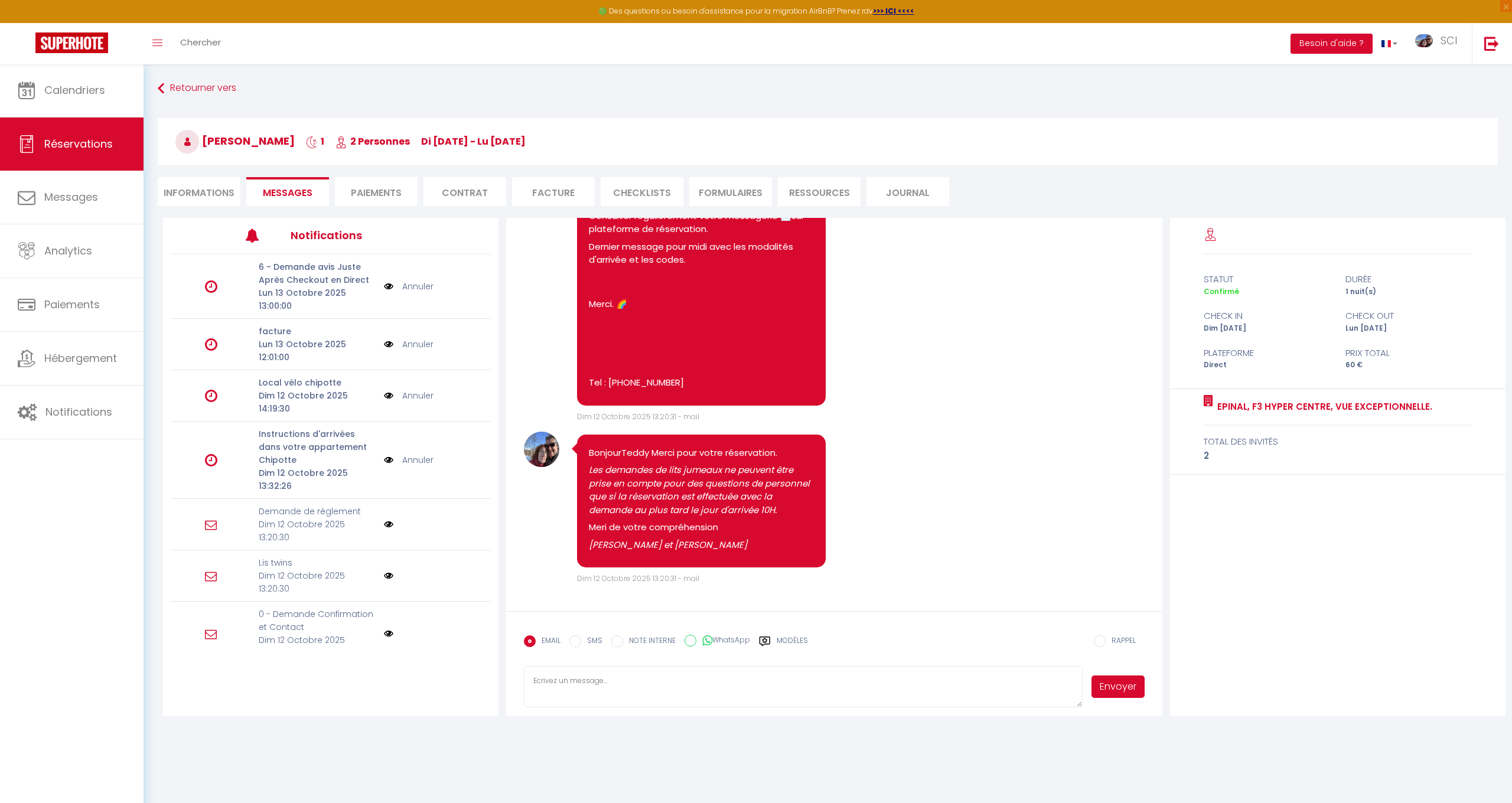
scroll to position [681, 0]
